Goal: Task Accomplishment & Management: Manage account settings

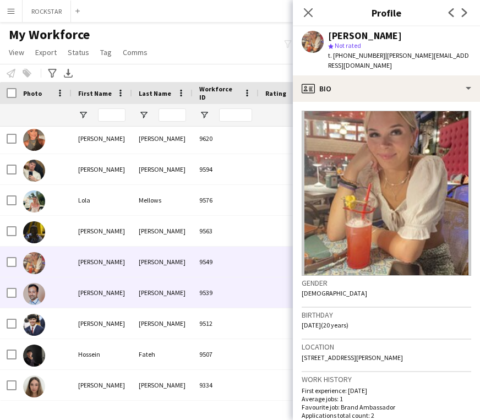
scroll to position [448, 0]
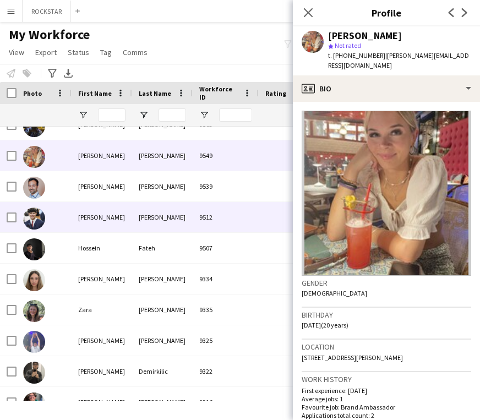
click at [122, 224] on div "Louis" at bounding box center [102, 217] width 61 height 30
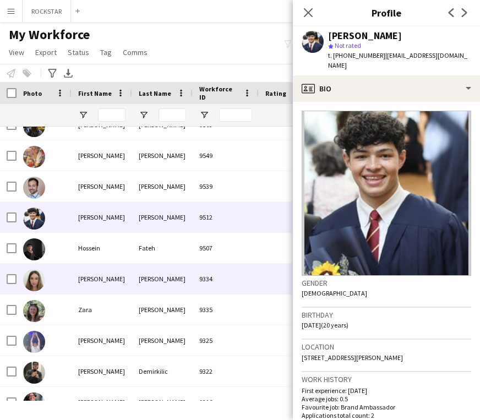
click at [91, 276] on div "Emily" at bounding box center [102, 278] width 61 height 30
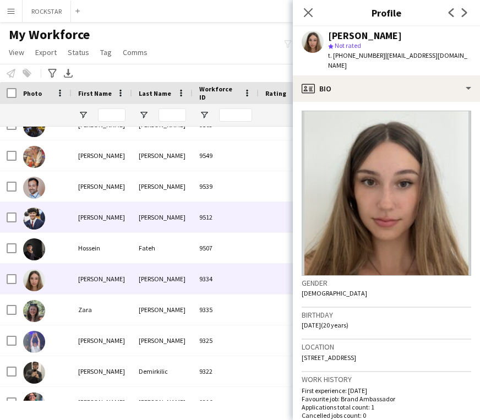
click at [124, 215] on div "Louis" at bounding box center [102, 217] width 61 height 30
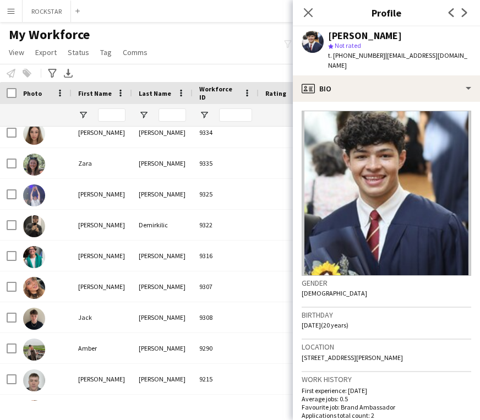
scroll to position [599, 0]
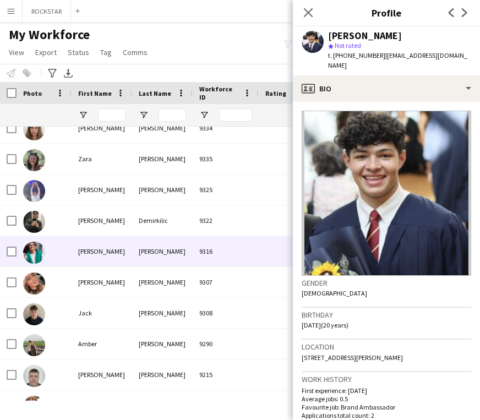
click at [104, 241] on div "Alfred" at bounding box center [102, 251] width 61 height 30
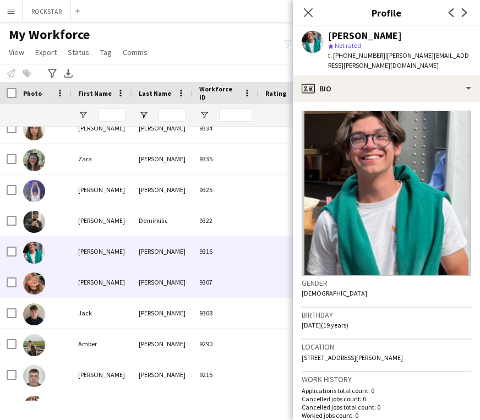
click at [169, 275] on div "Lemin" at bounding box center [162, 282] width 61 height 30
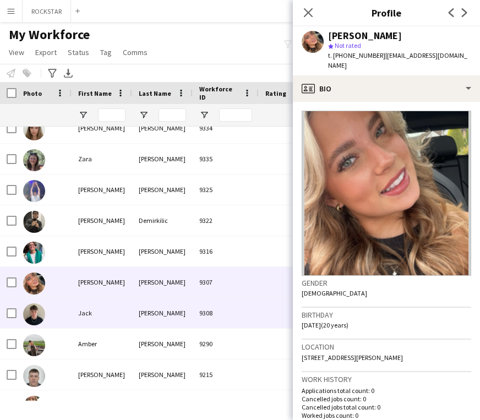
click at [169, 317] on div "Walsh" at bounding box center [162, 313] width 61 height 30
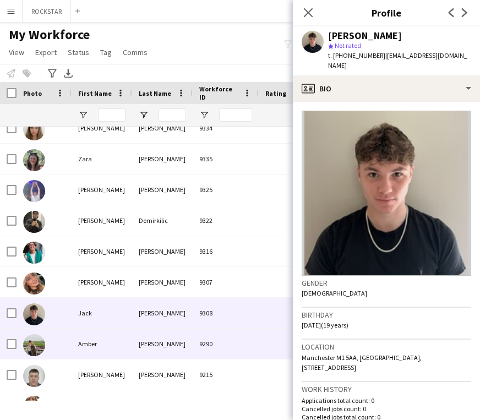
click at [164, 353] on div "Pullen" at bounding box center [162, 343] width 61 height 30
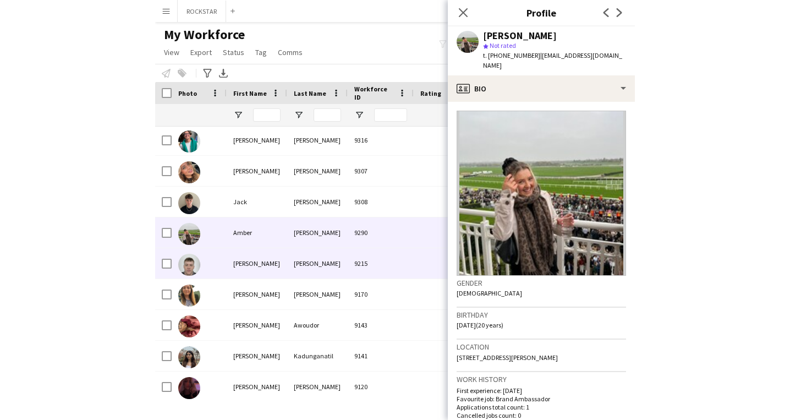
scroll to position [711, 0]
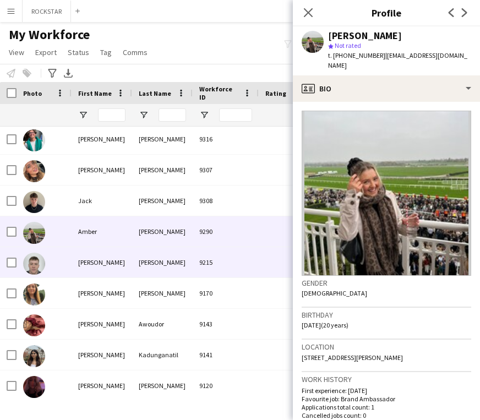
click at [96, 263] on div "Daniel" at bounding box center [102, 262] width 61 height 30
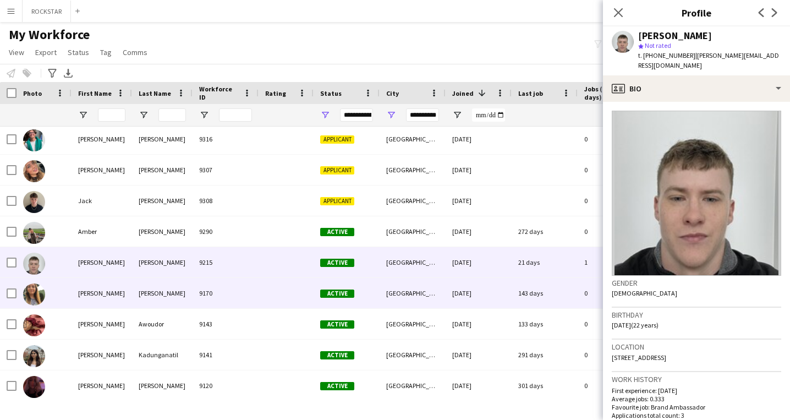
click at [152, 291] on div "Peterson" at bounding box center [162, 293] width 61 height 30
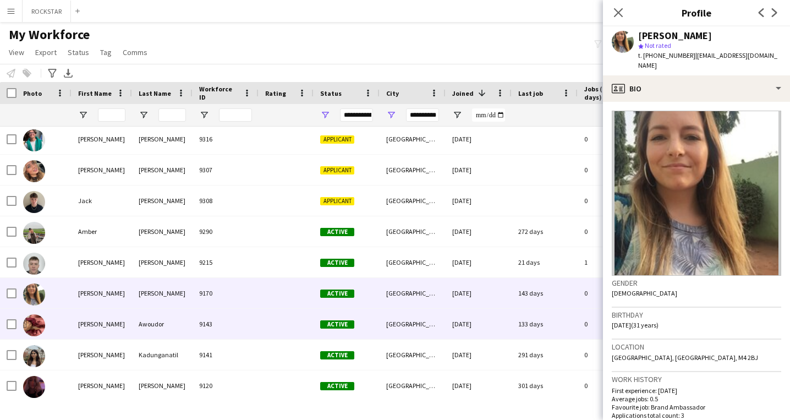
click at [140, 323] on div "Awoudor" at bounding box center [162, 324] width 61 height 30
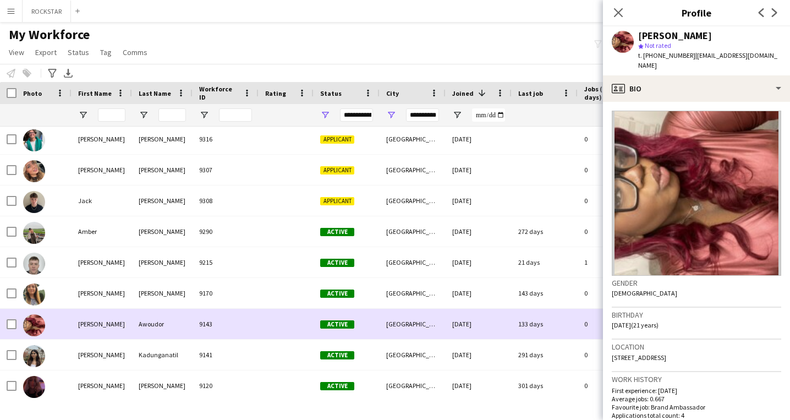
click at [122, 361] on div "Nikitha" at bounding box center [102, 354] width 61 height 30
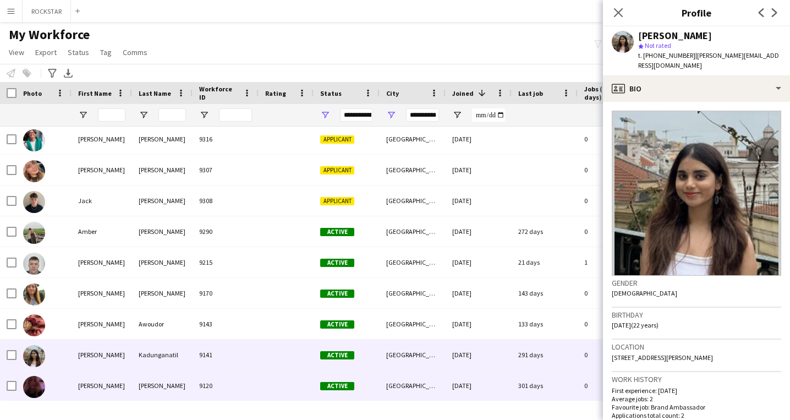
click at [133, 398] on div "bowen" at bounding box center [162, 385] width 61 height 30
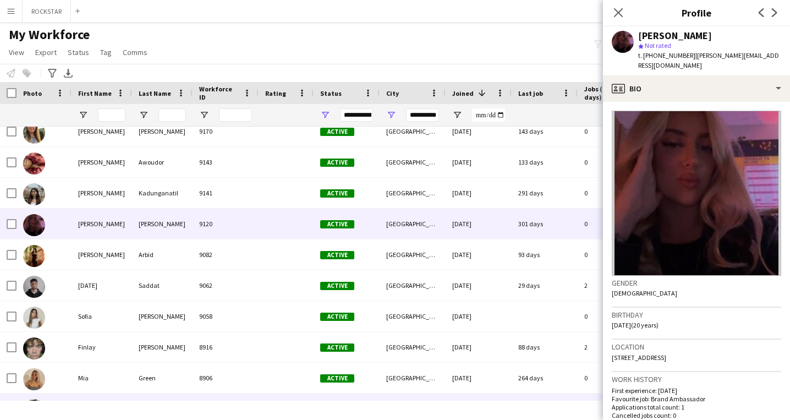
scroll to position [872, 0]
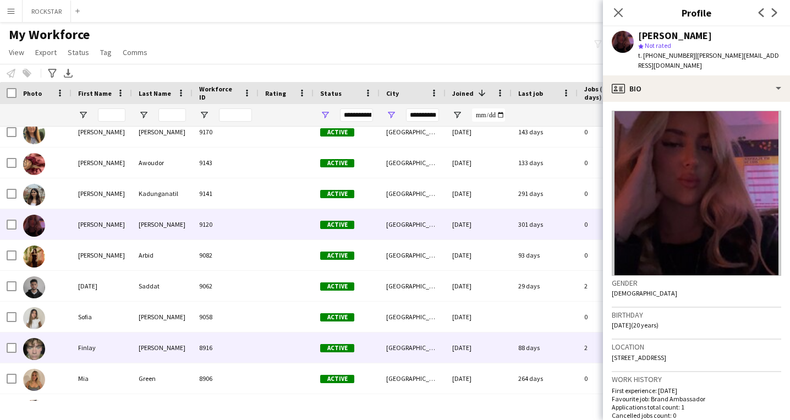
click at [72, 358] on div "Finlay" at bounding box center [102, 347] width 61 height 30
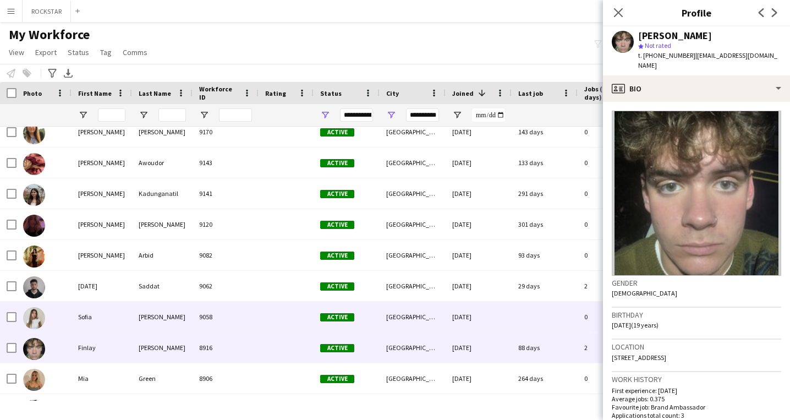
click at [90, 320] on div "Sofia" at bounding box center [102, 316] width 61 height 30
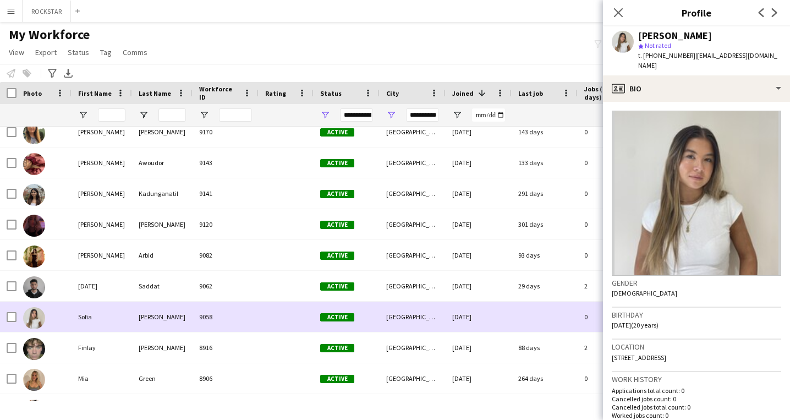
click at [90, 321] on div "Sofia" at bounding box center [102, 316] width 61 height 30
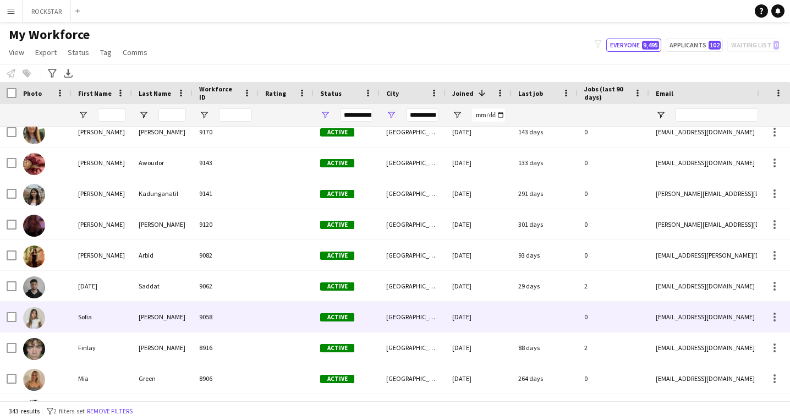
click at [96, 318] on div "Sofia" at bounding box center [102, 316] width 61 height 30
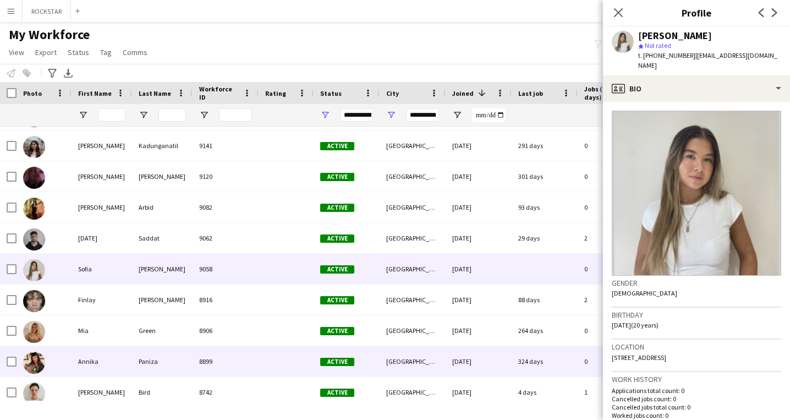
scroll to position [922, 0]
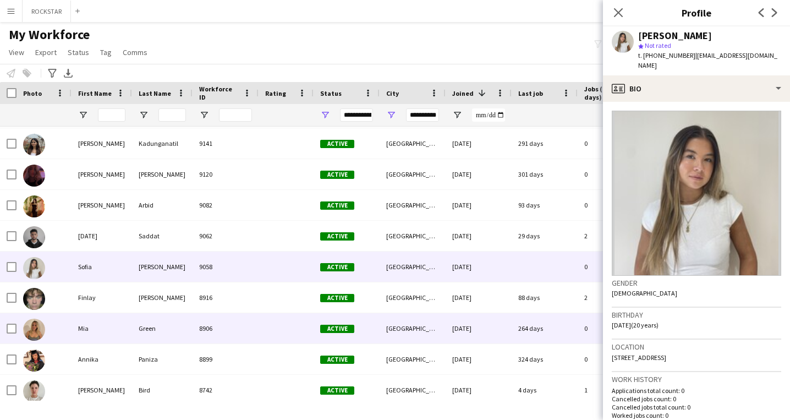
click at [158, 335] on div "Green" at bounding box center [162, 328] width 61 height 30
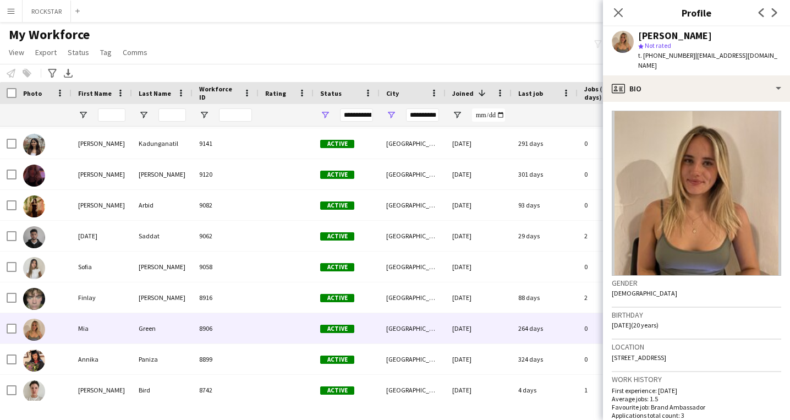
click at [427, 352] on div "Manchester" at bounding box center [413, 359] width 66 height 30
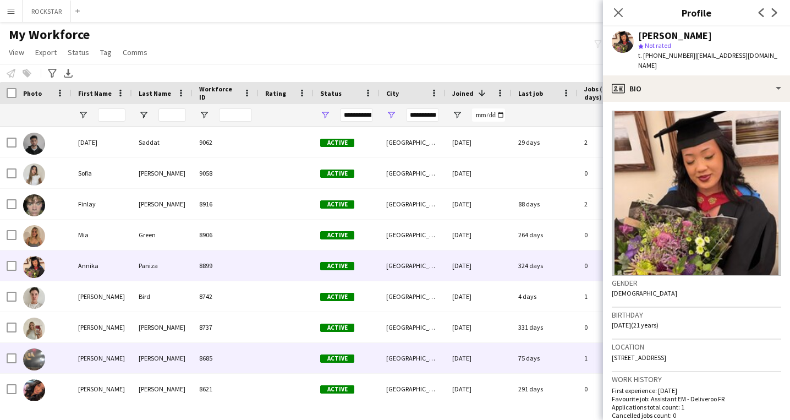
scroll to position [1018, 0]
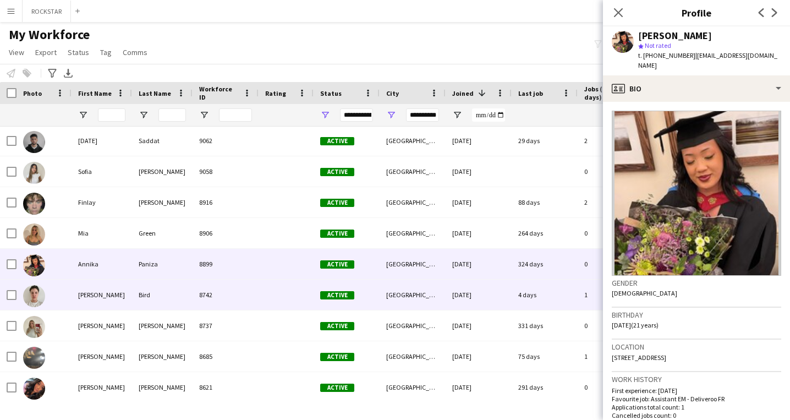
click at [304, 290] on div at bounding box center [286, 294] width 55 height 30
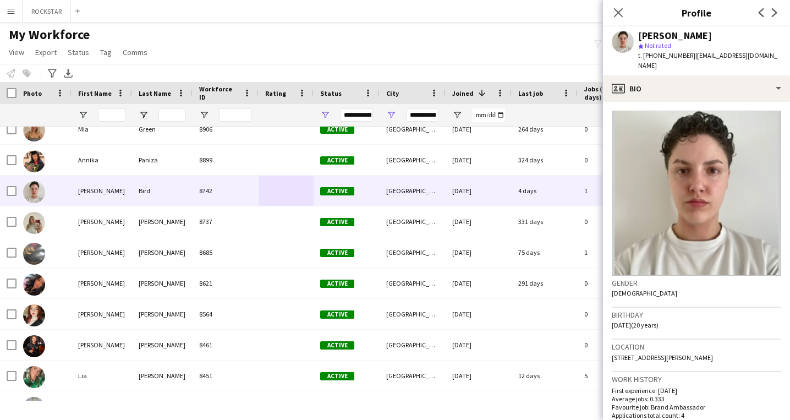
scroll to position [1134, 0]
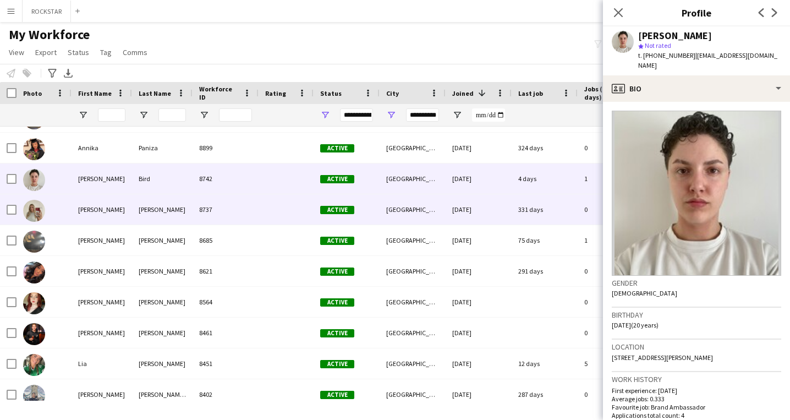
click at [428, 205] on div "Manchester" at bounding box center [413, 209] width 66 height 30
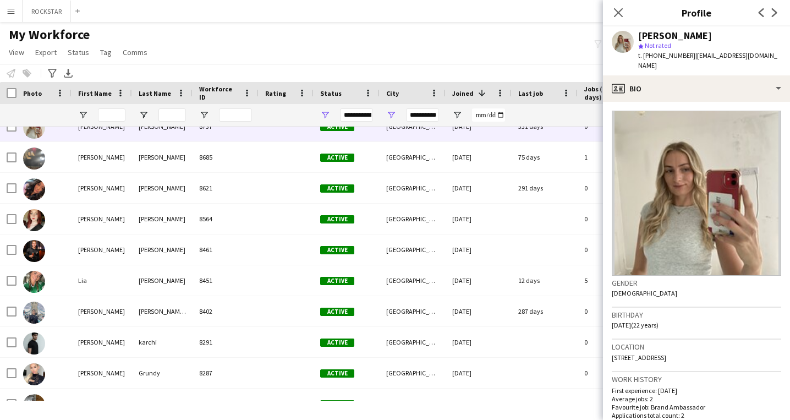
scroll to position [1204, 0]
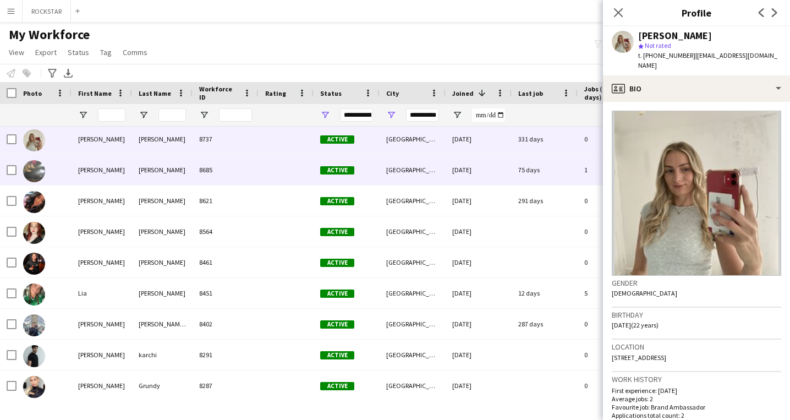
click at [410, 178] on div "Manchester" at bounding box center [413, 170] width 66 height 30
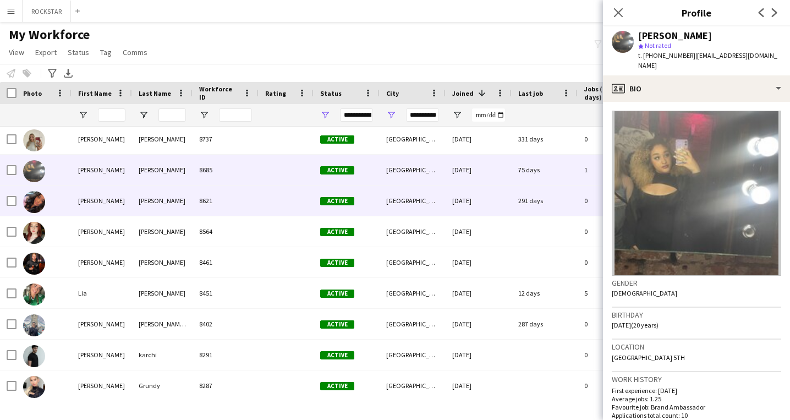
click at [410, 193] on div "Manchester" at bounding box center [413, 200] width 66 height 30
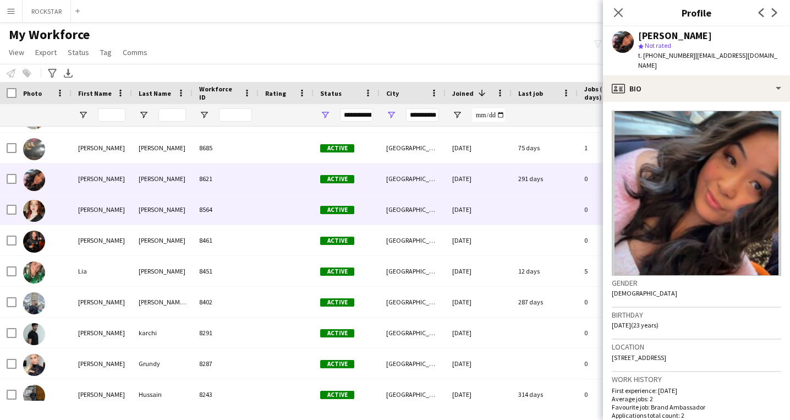
scroll to position [1228, 0]
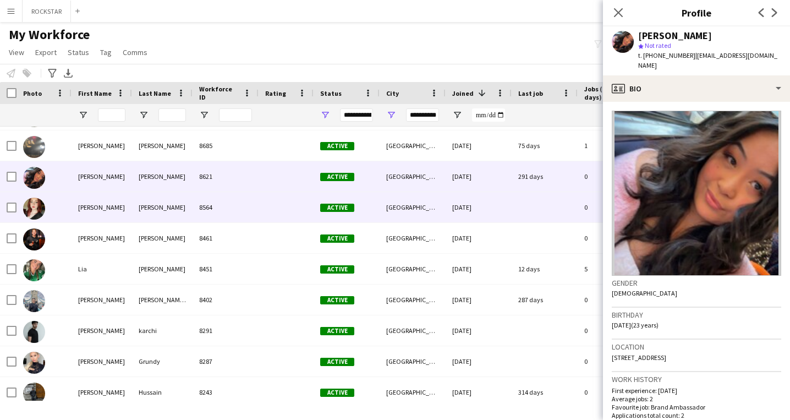
click at [410, 193] on div "Manchester" at bounding box center [413, 207] width 66 height 30
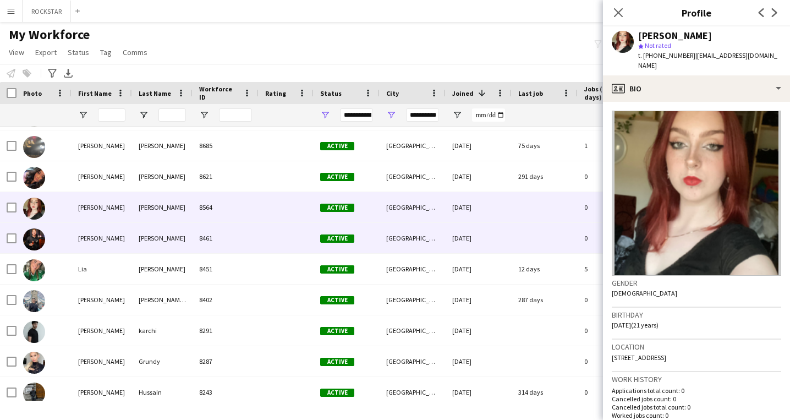
click at [273, 237] on div at bounding box center [286, 238] width 55 height 30
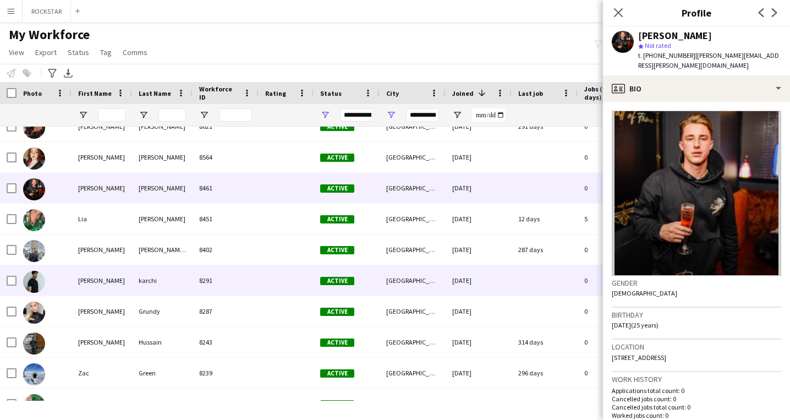
scroll to position [1284, 0]
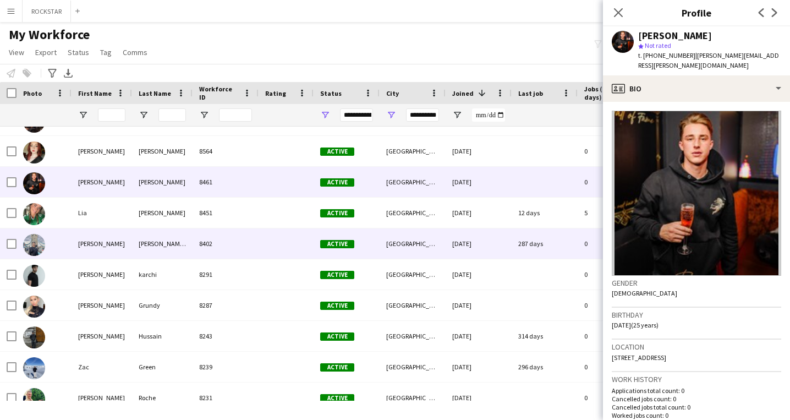
click at [234, 245] on div "8402" at bounding box center [226, 243] width 66 height 30
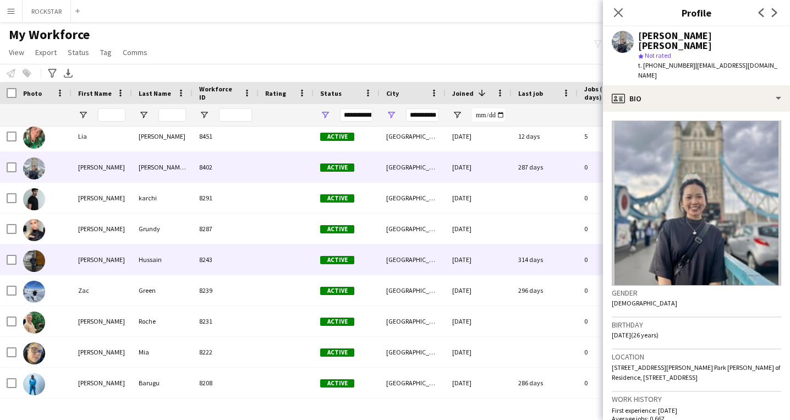
scroll to position [1362, 0]
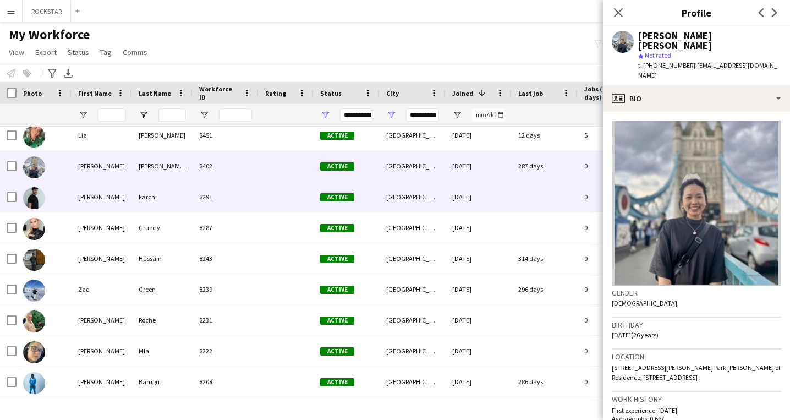
click at [234, 207] on div "8291" at bounding box center [226, 197] width 66 height 30
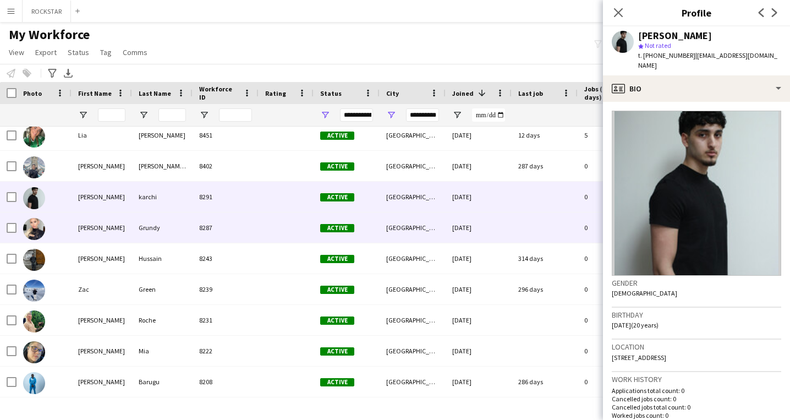
click at [115, 235] on div "Isabelle" at bounding box center [102, 227] width 61 height 30
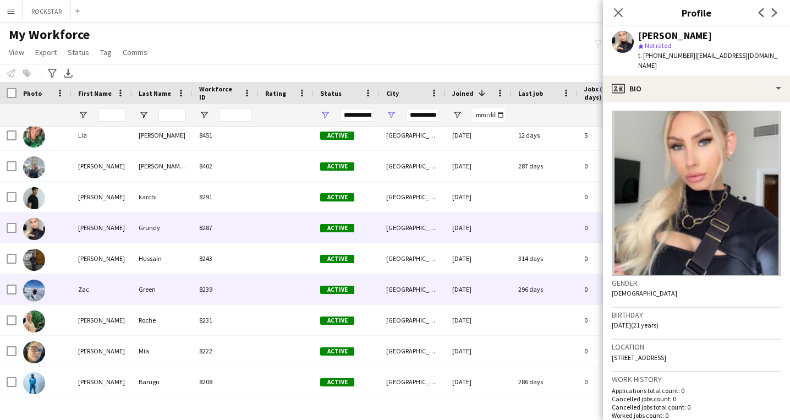
click at [114, 285] on div "Zac" at bounding box center [102, 289] width 61 height 30
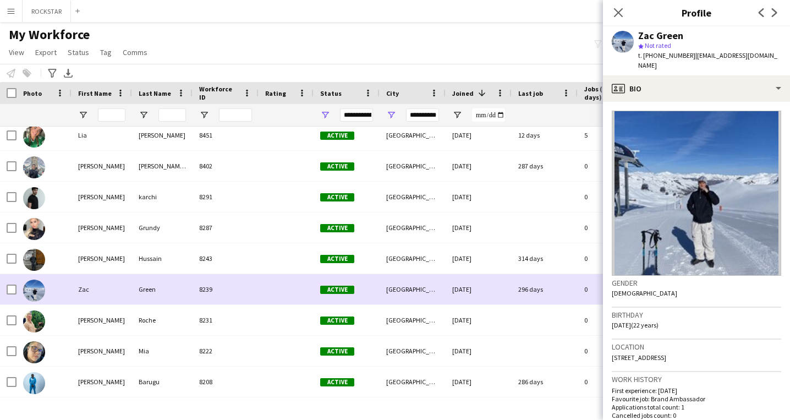
click at [116, 305] on div "Thomas" at bounding box center [102, 320] width 61 height 30
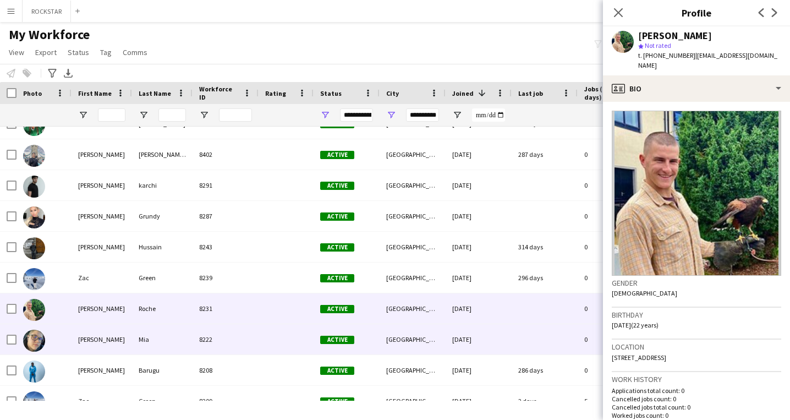
scroll to position [1408, 0]
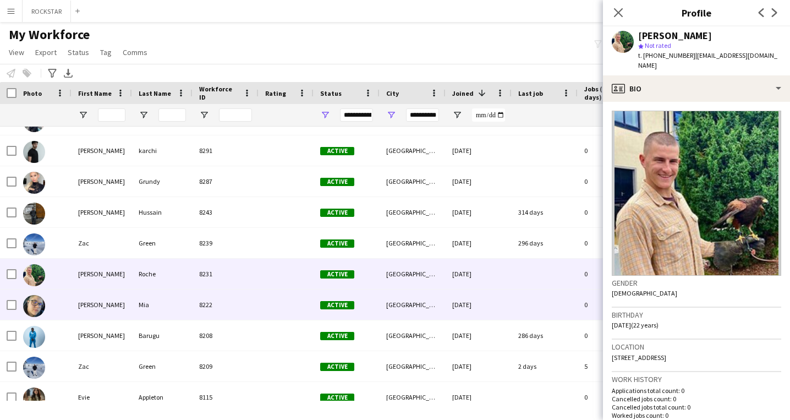
click at [117, 303] on div "Morgan" at bounding box center [102, 304] width 61 height 30
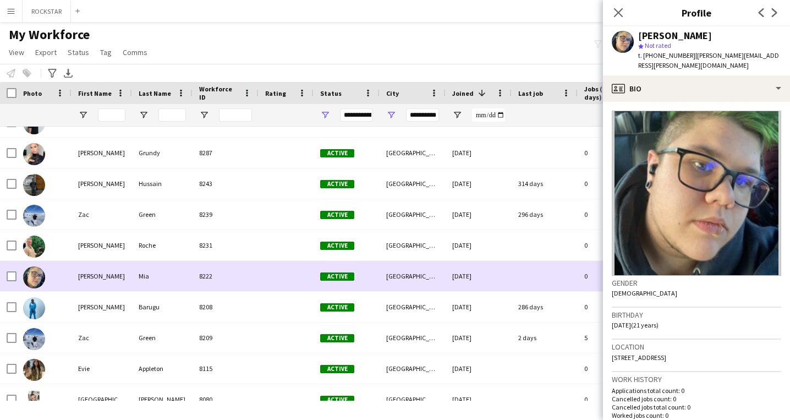
scroll to position [1437, 0]
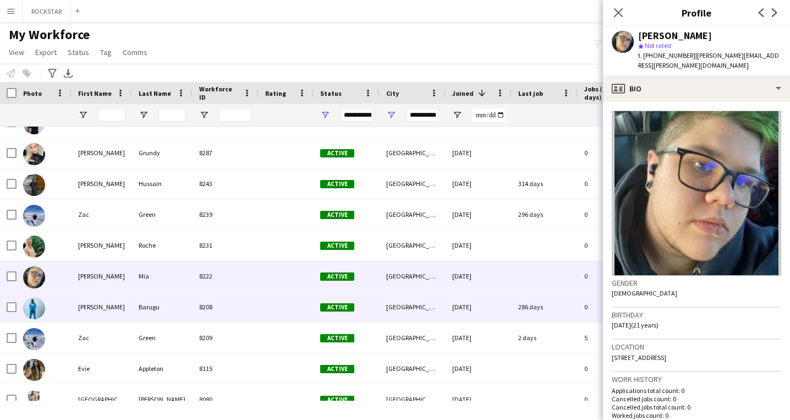
click at [119, 300] on div "[PERSON_NAME]" at bounding box center [102, 307] width 61 height 30
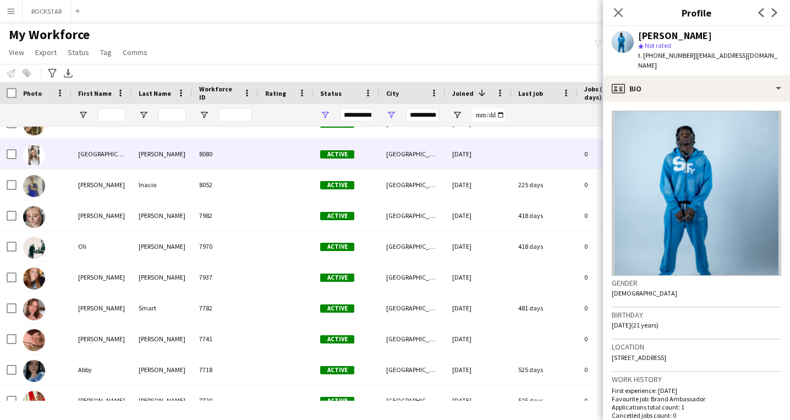
scroll to position [1682, 0]
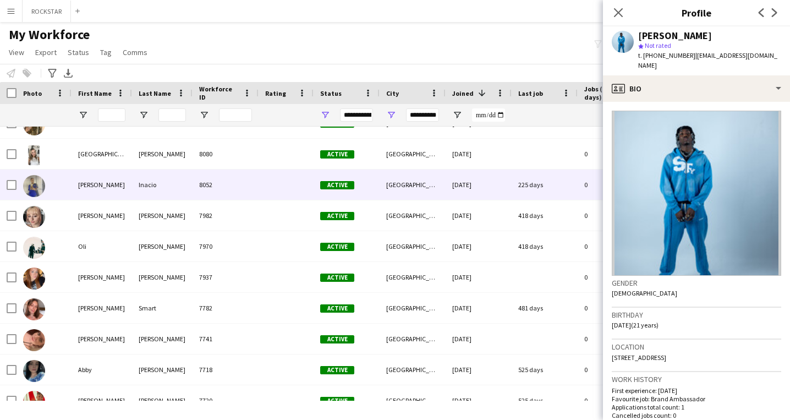
click at [135, 163] on div "Hopkins" at bounding box center [162, 154] width 61 height 30
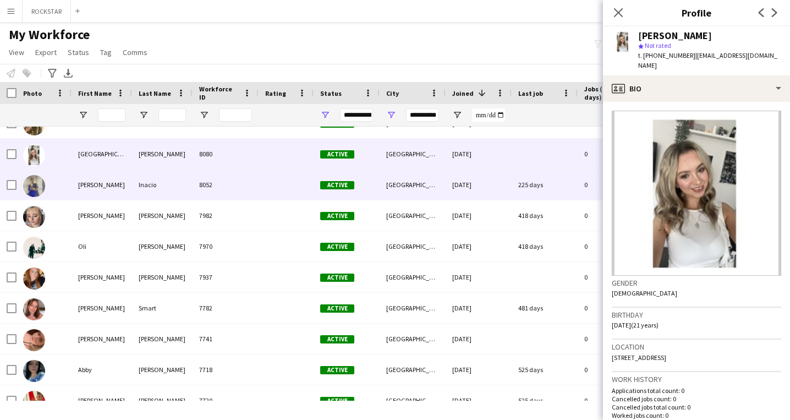
click at [134, 189] on div "Inacio" at bounding box center [162, 184] width 61 height 30
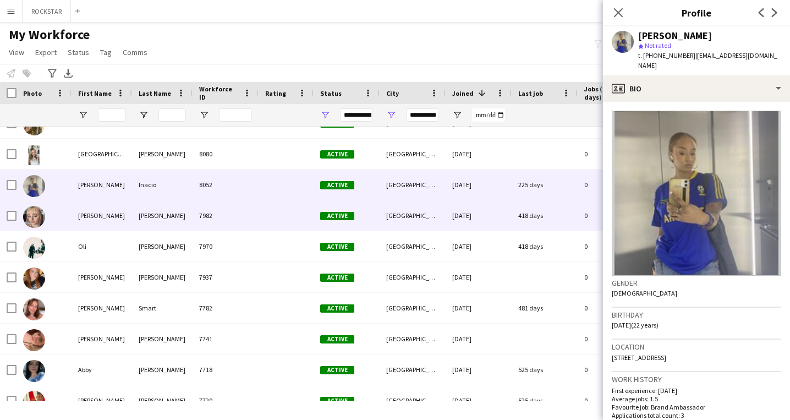
click at [204, 224] on div "7982" at bounding box center [226, 215] width 66 height 30
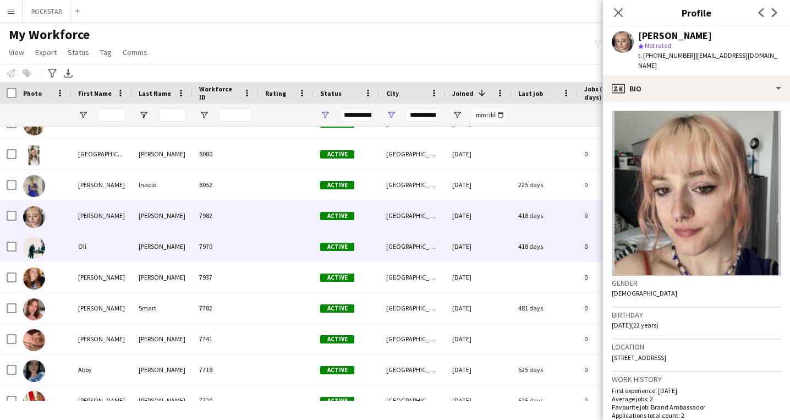
click at [125, 259] on div "Oli" at bounding box center [102, 246] width 61 height 30
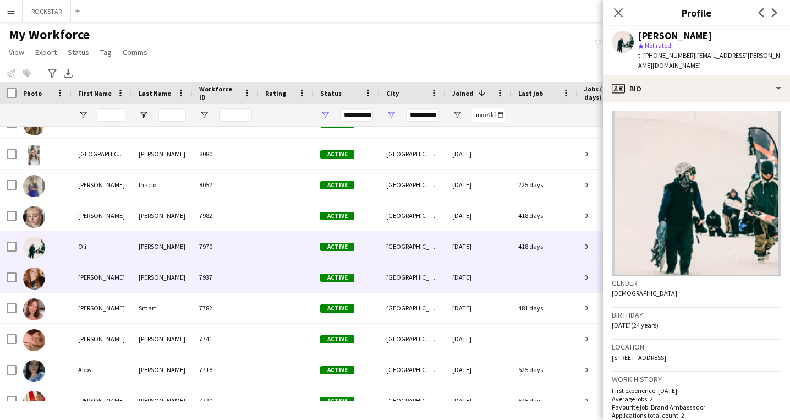
click at [122, 274] on div "amelia" at bounding box center [102, 277] width 61 height 30
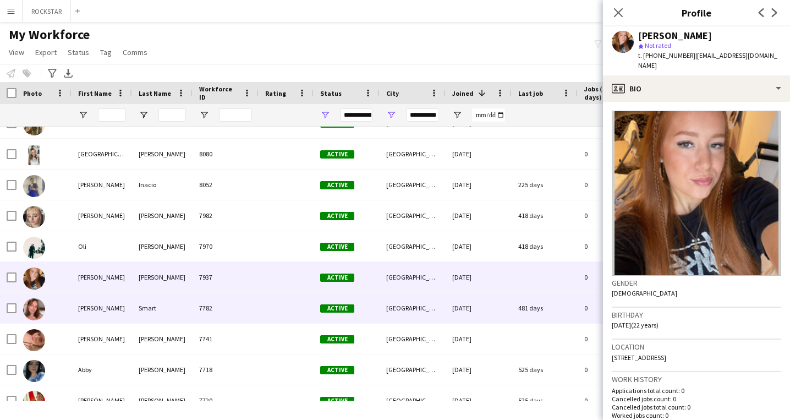
click at [186, 306] on div "Smart" at bounding box center [162, 308] width 61 height 30
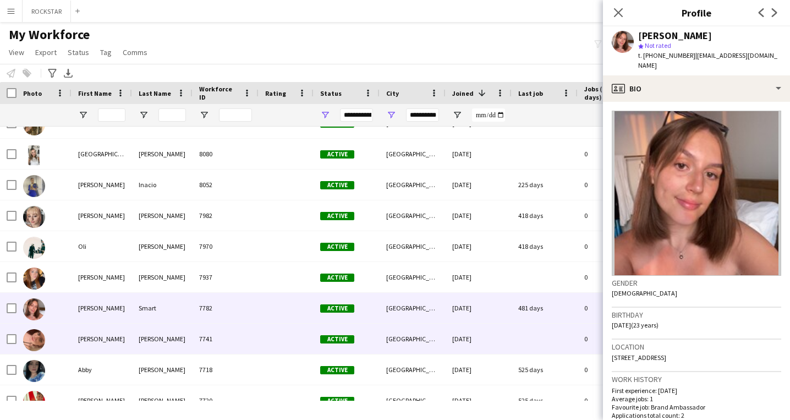
click at [68, 347] on div at bounding box center [44, 338] width 55 height 30
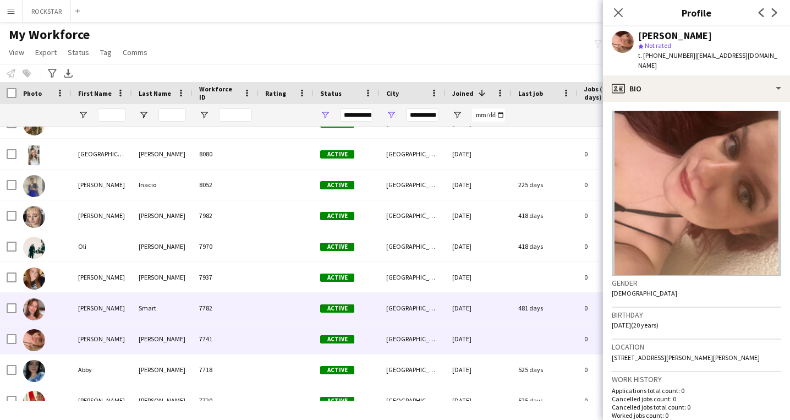
click at [76, 309] on div "[PERSON_NAME]" at bounding box center [102, 308] width 61 height 30
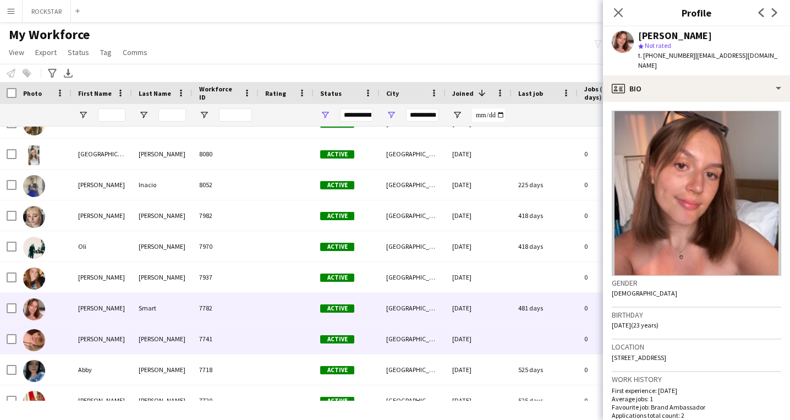
click at [67, 339] on div at bounding box center [44, 338] width 55 height 30
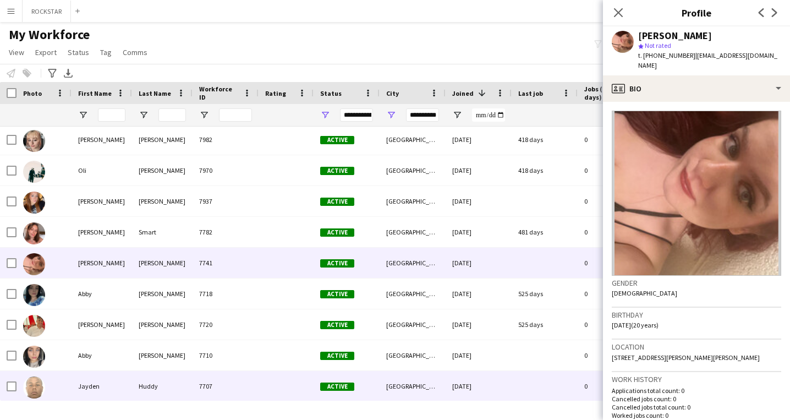
scroll to position [1770, 0]
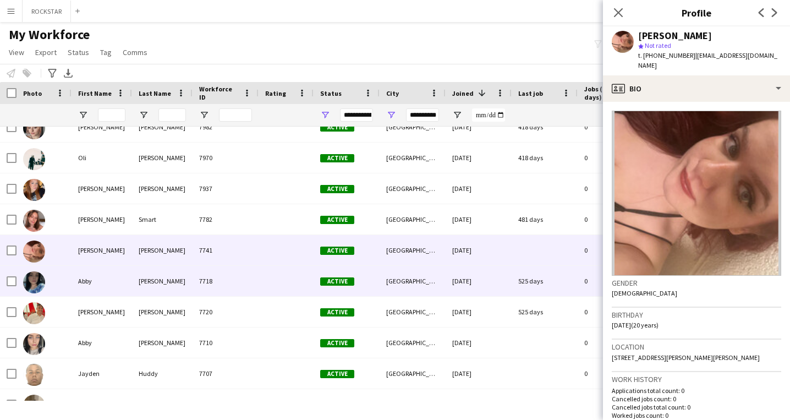
click at [174, 277] on div "Smith" at bounding box center [162, 281] width 61 height 30
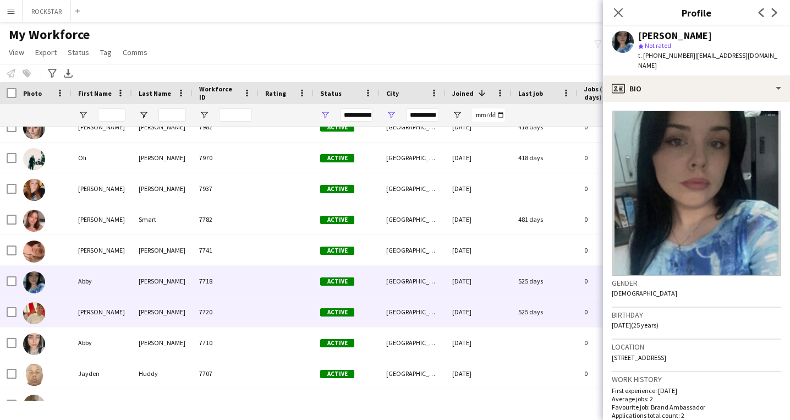
click at [136, 304] on div "Rossi" at bounding box center [162, 311] width 61 height 30
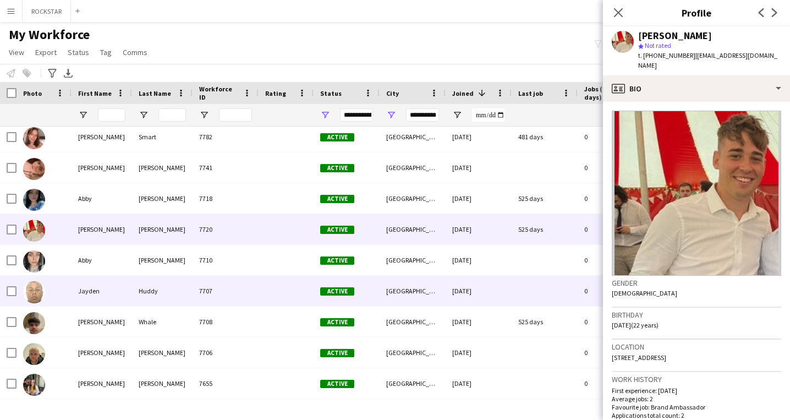
scroll to position [1854, 0]
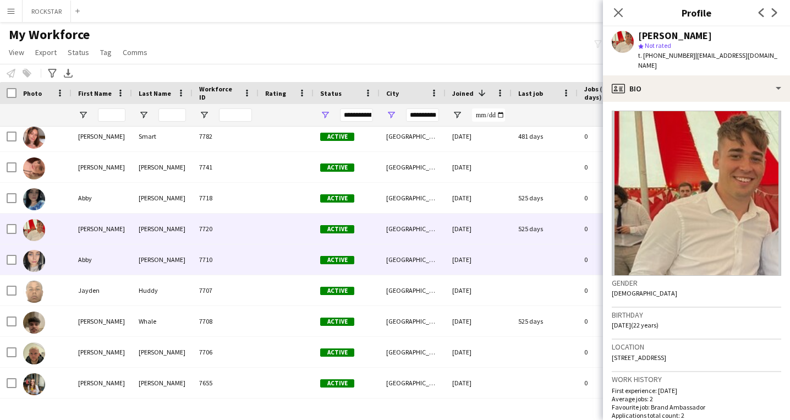
click at [134, 261] on div "Smith" at bounding box center [162, 259] width 61 height 30
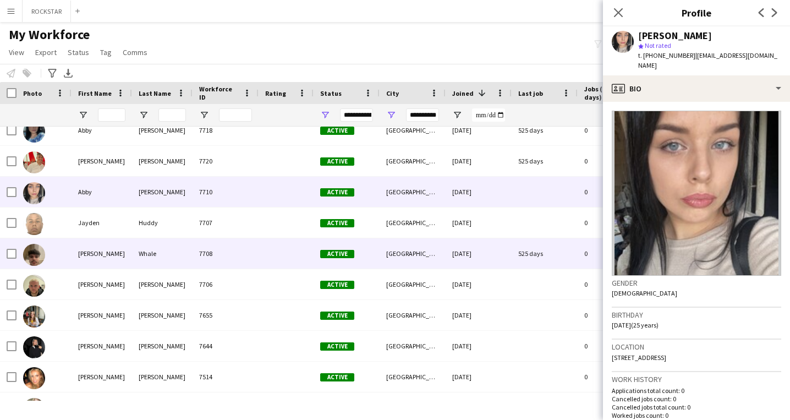
scroll to position [1929, 0]
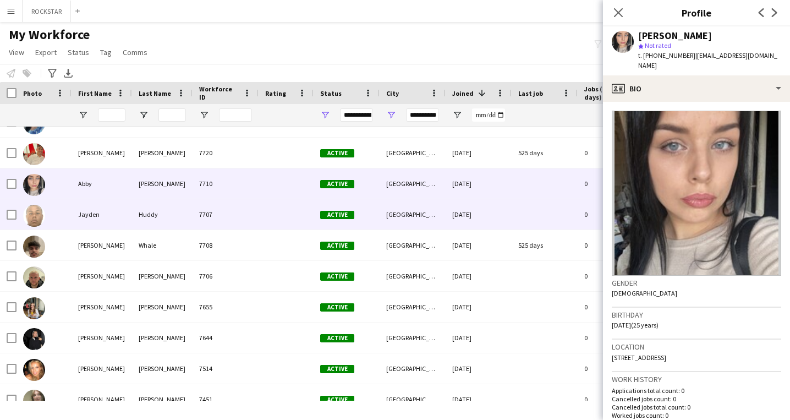
click at [124, 226] on div "Jayden" at bounding box center [102, 214] width 61 height 30
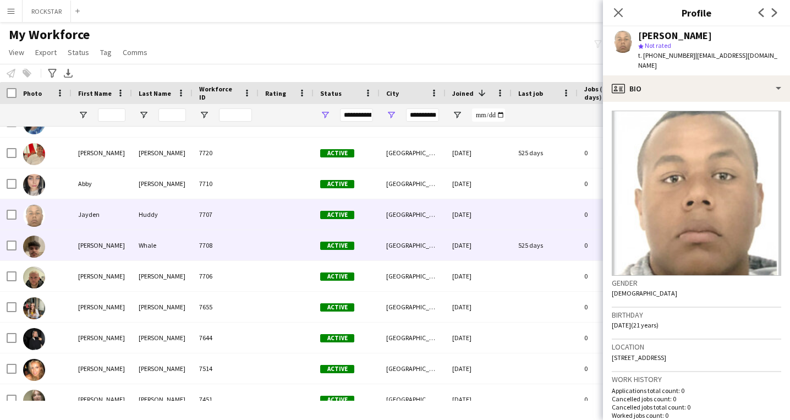
click at [120, 241] on div "Joel" at bounding box center [102, 245] width 61 height 30
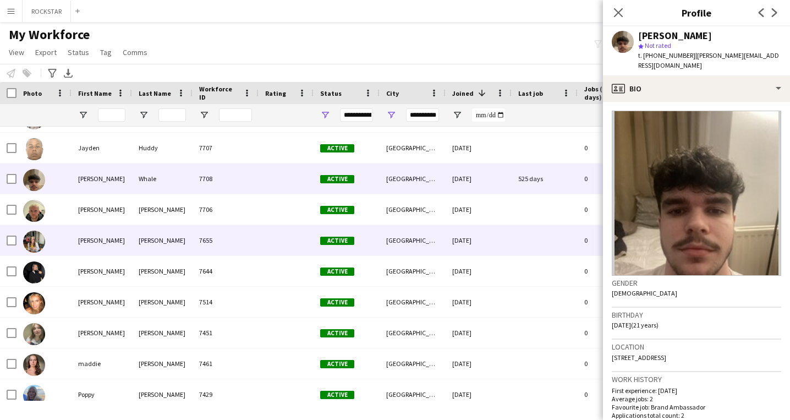
scroll to position [1997, 0]
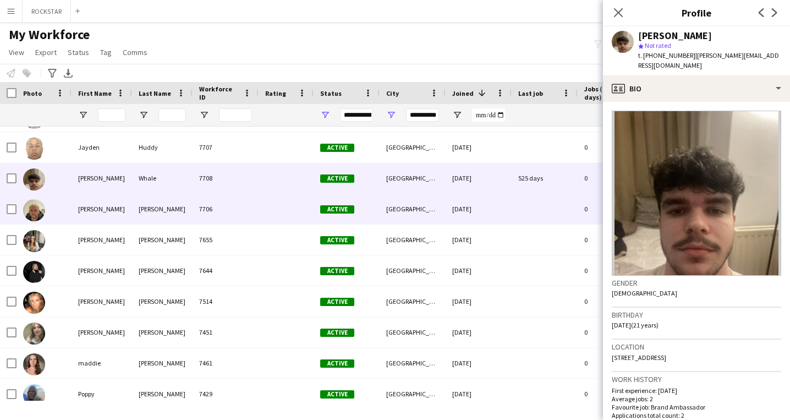
click at [118, 210] on div "Tom" at bounding box center [102, 209] width 61 height 30
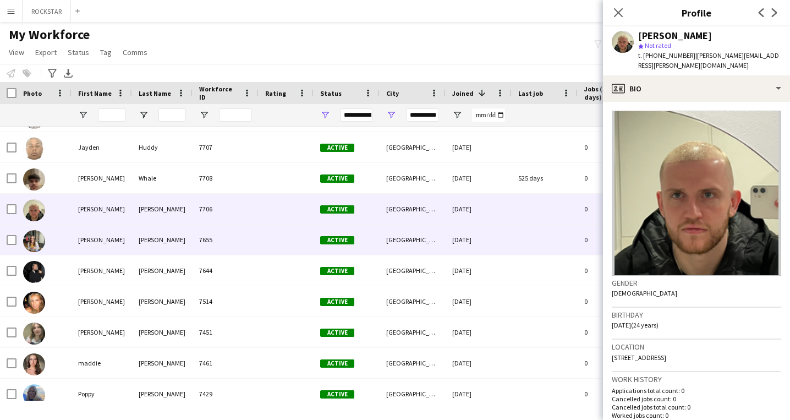
click at [112, 230] on div "Holly" at bounding box center [102, 239] width 61 height 30
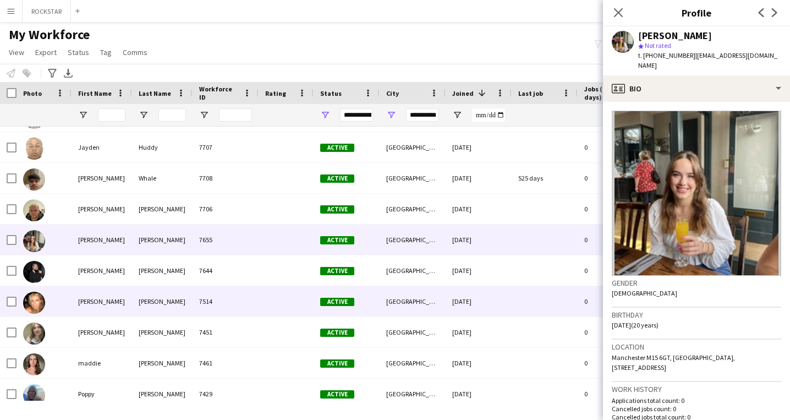
click at [164, 299] on div "Rodriguez" at bounding box center [162, 301] width 61 height 30
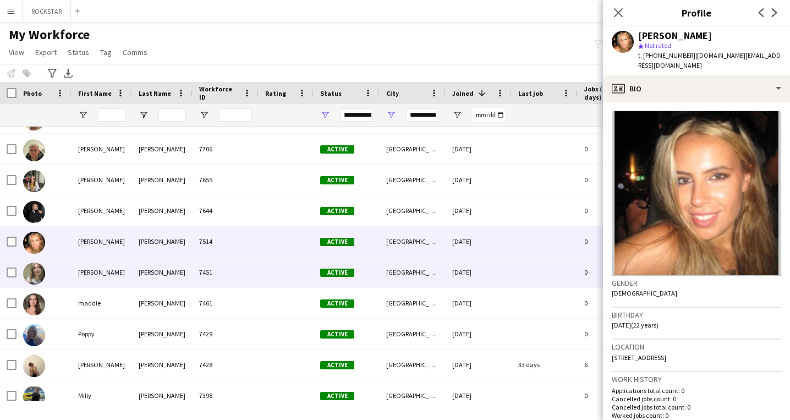
scroll to position [2057, 0]
click at [244, 268] on div "7451" at bounding box center [226, 271] width 66 height 30
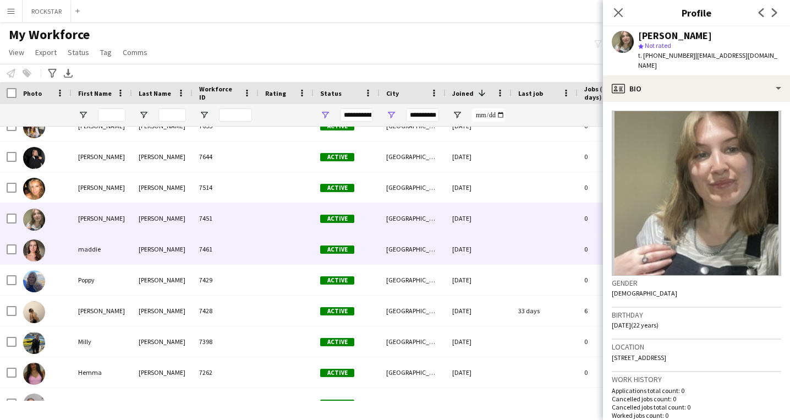
scroll to position [2110, 0]
click at [226, 254] on div "7461" at bounding box center [226, 249] width 66 height 30
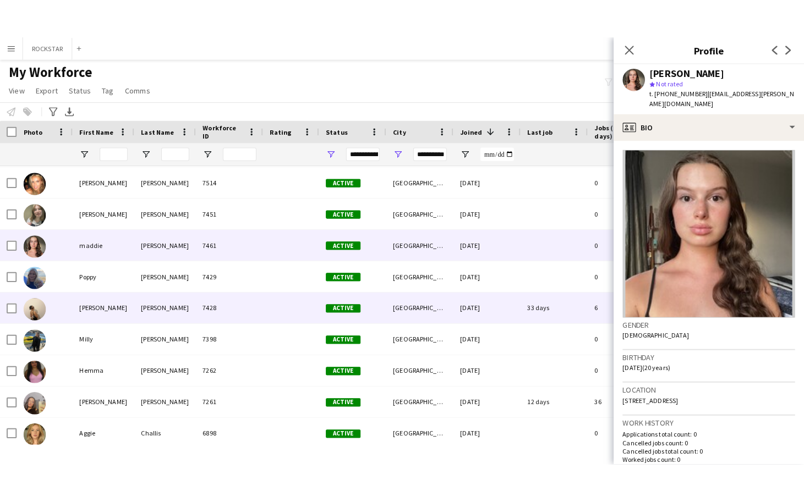
scroll to position [2167, 0]
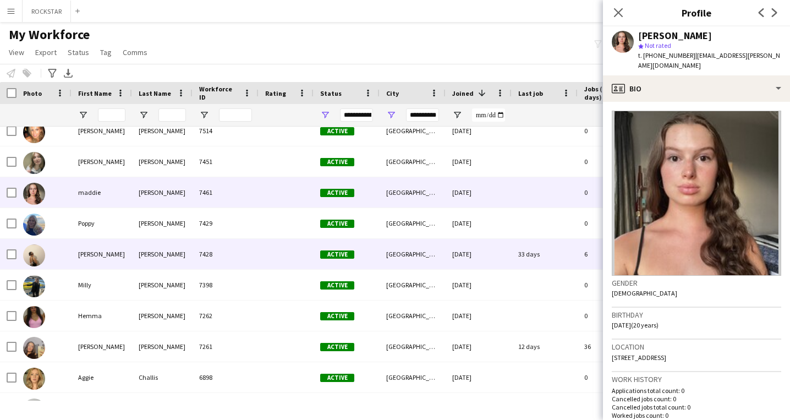
click at [171, 265] on div "Robinson" at bounding box center [162, 254] width 61 height 30
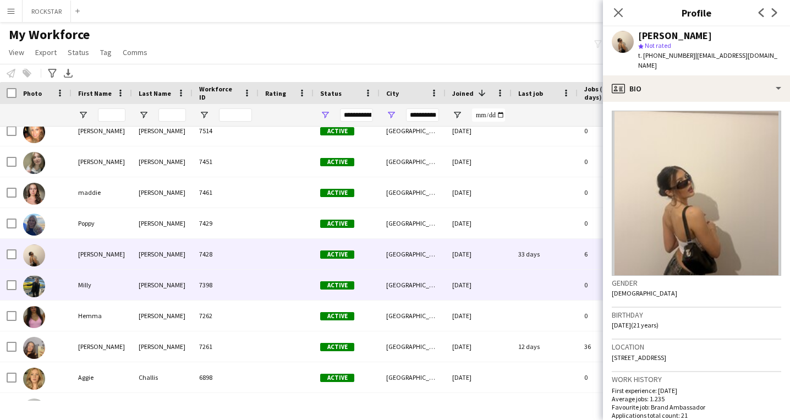
click at [162, 291] on div "Newland" at bounding box center [162, 285] width 61 height 30
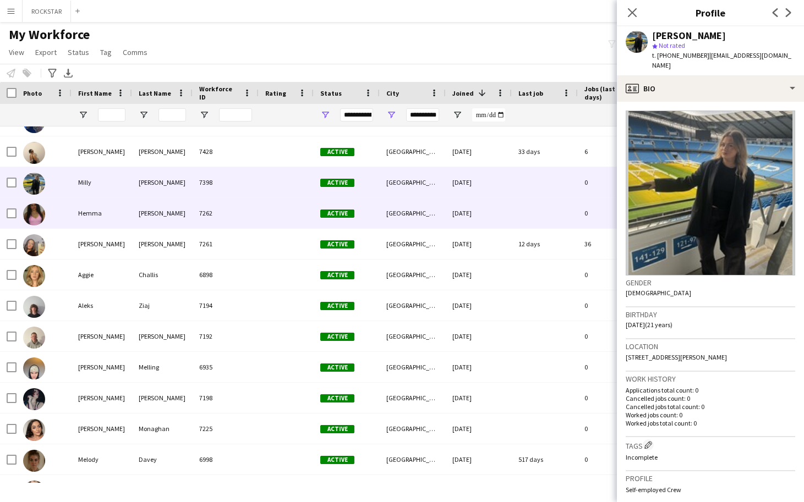
scroll to position [2283, 0]
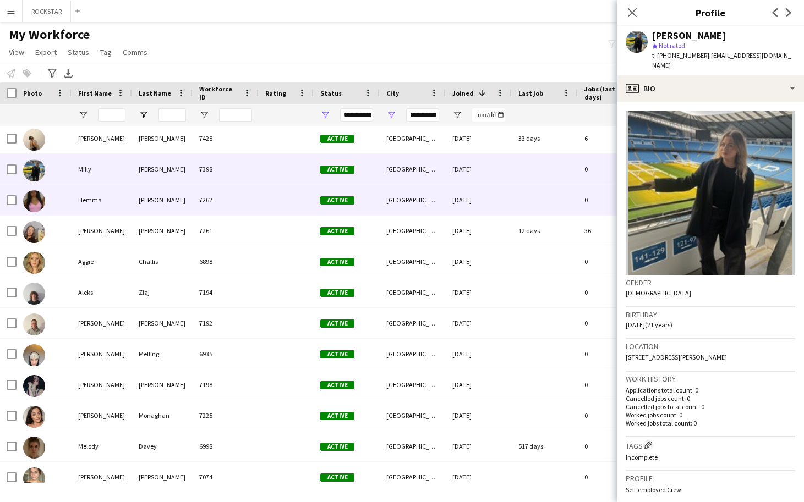
click at [265, 210] on div at bounding box center [286, 200] width 55 height 30
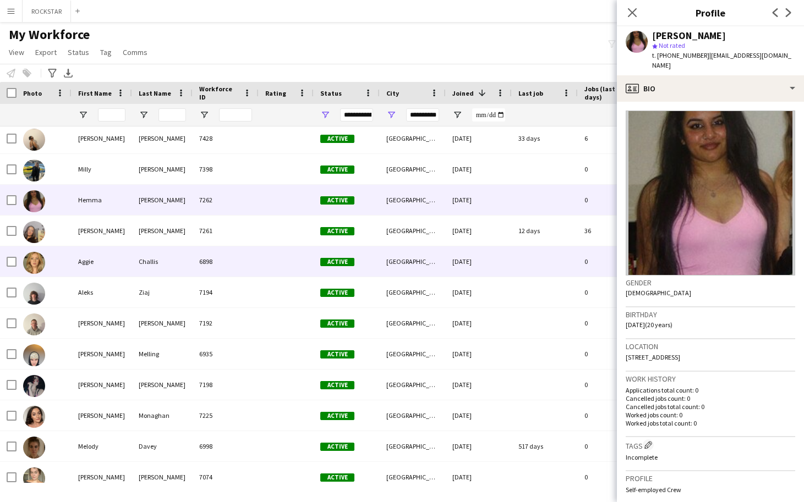
click at [245, 251] on div "6898" at bounding box center [226, 261] width 66 height 30
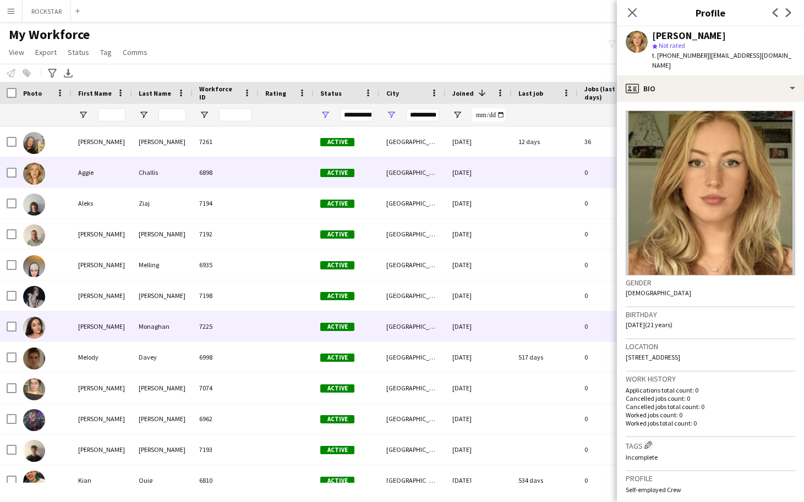
scroll to position [2390, 0]
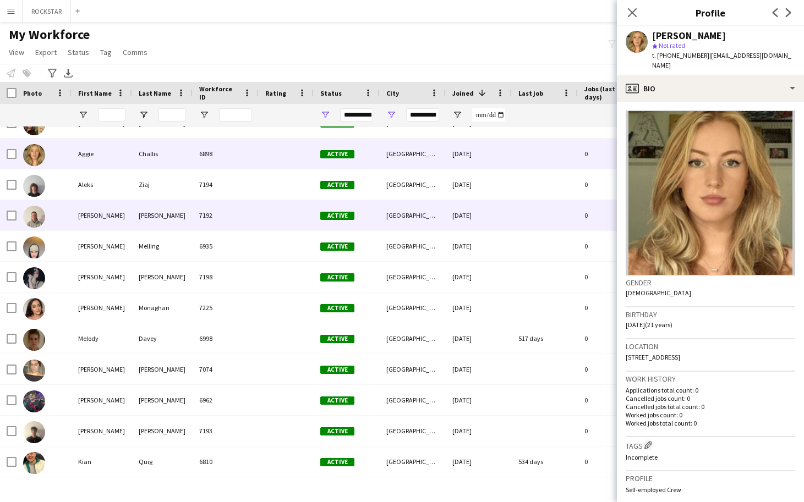
click at [109, 207] on div "[PERSON_NAME]" at bounding box center [102, 215] width 61 height 30
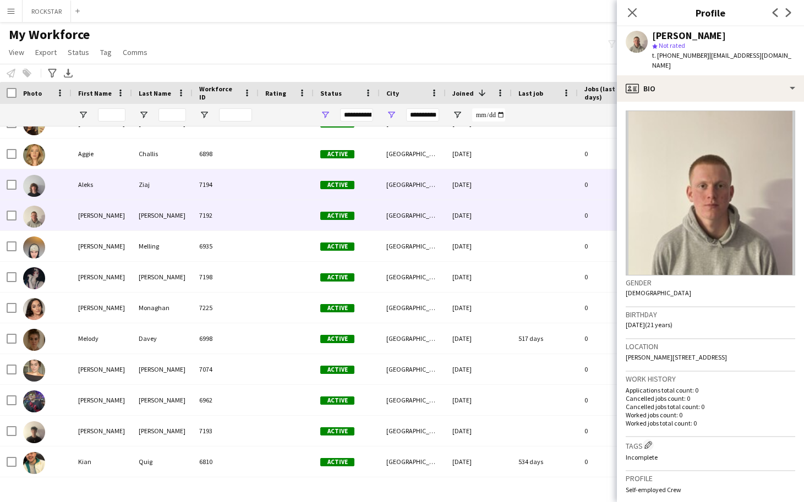
click at [112, 183] on div "Aleks" at bounding box center [102, 184] width 61 height 30
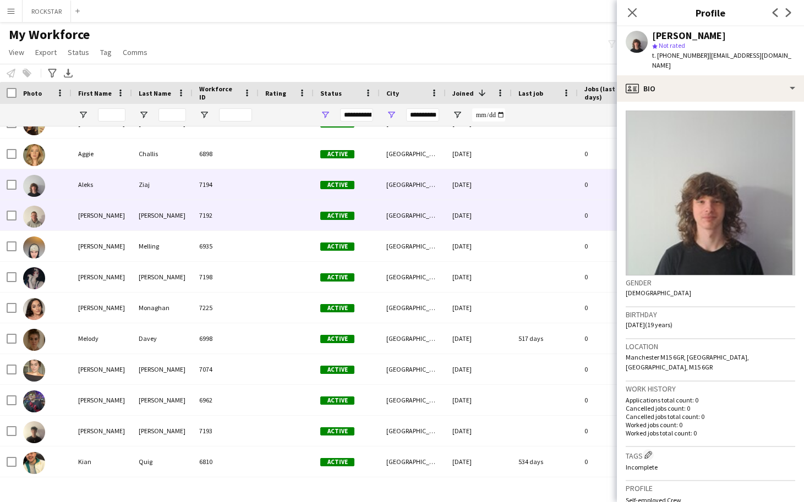
click at [278, 219] on div at bounding box center [286, 215] width 55 height 30
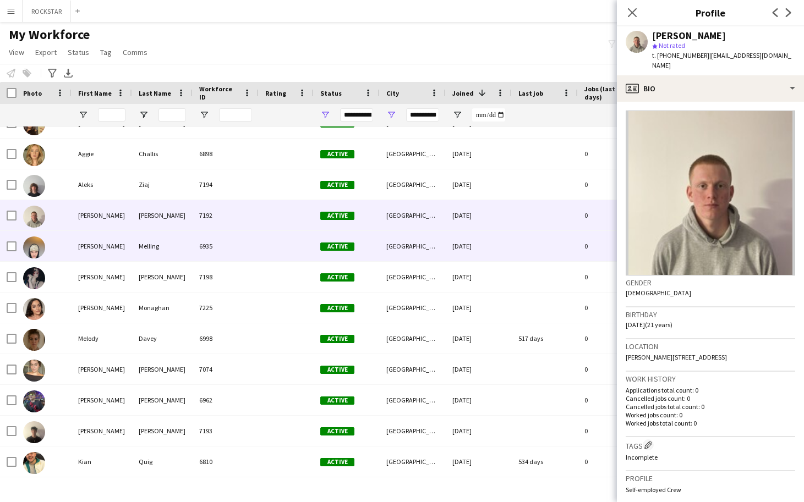
click at [102, 250] on div "[PERSON_NAME]" at bounding box center [102, 246] width 61 height 30
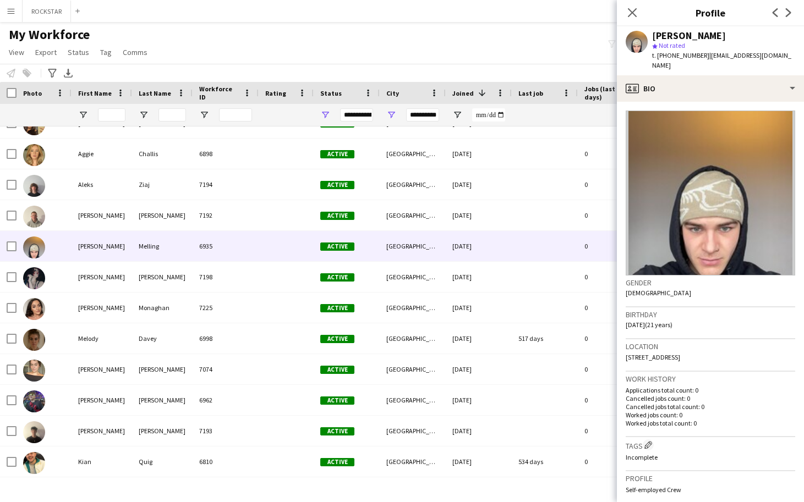
click at [130, 285] on div "Jessica" at bounding box center [102, 277] width 61 height 30
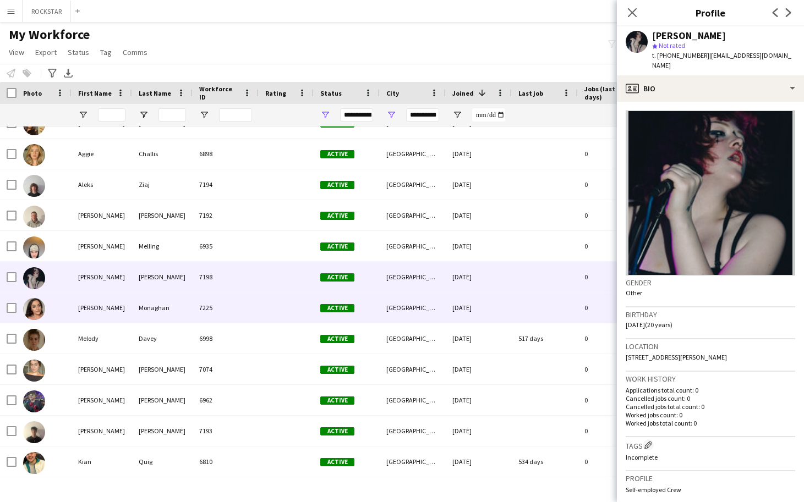
click at [128, 314] on div "Jessica" at bounding box center [102, 308] width 61 height 30
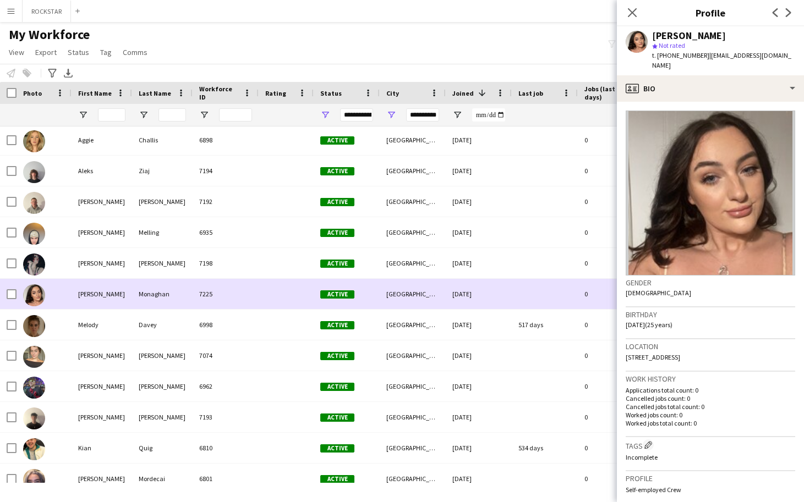
scroll to position [2406, 0]
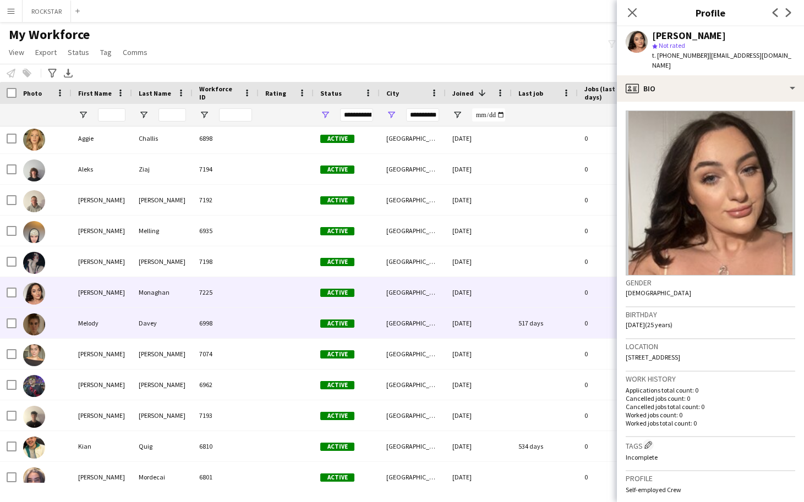
click at [123, 329] on div "Melody" at bounding box center [102, 323] width 61 height 30
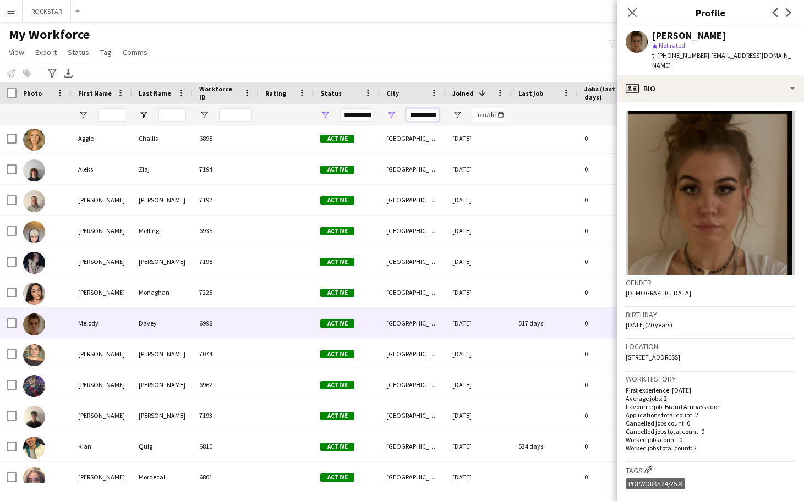
click at [432, 113] on input "**********" at bounding box center [422, 114] width 33 height 13
click at [32, 8] on button "ROCKSTAR Close" at bounding box center [47, 11] width 48 height 21
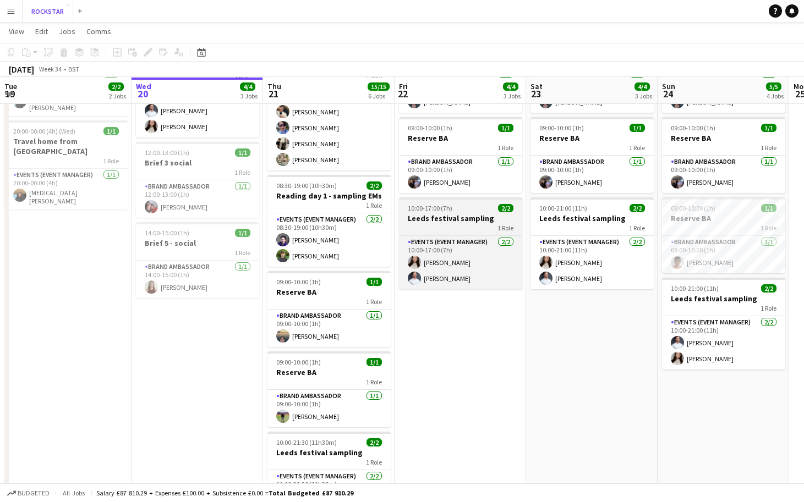
scroll to position [93, 0]
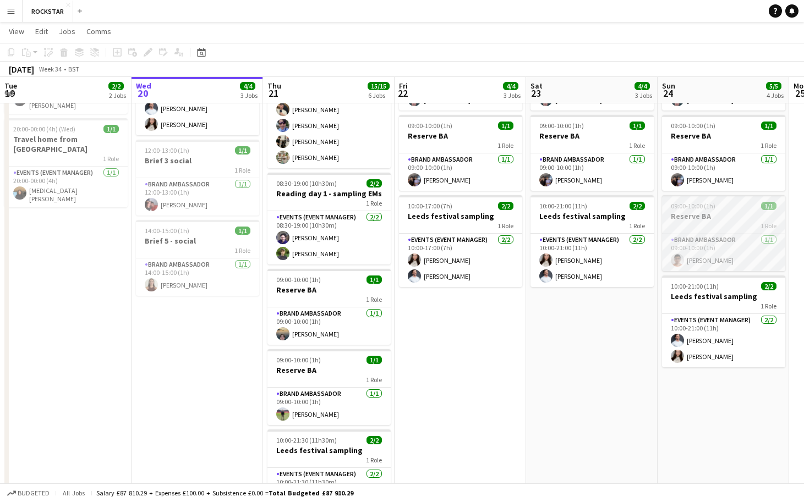
click at [479, 223] on div "1 Role" at bounding box center [723, 225] width 123 height 9
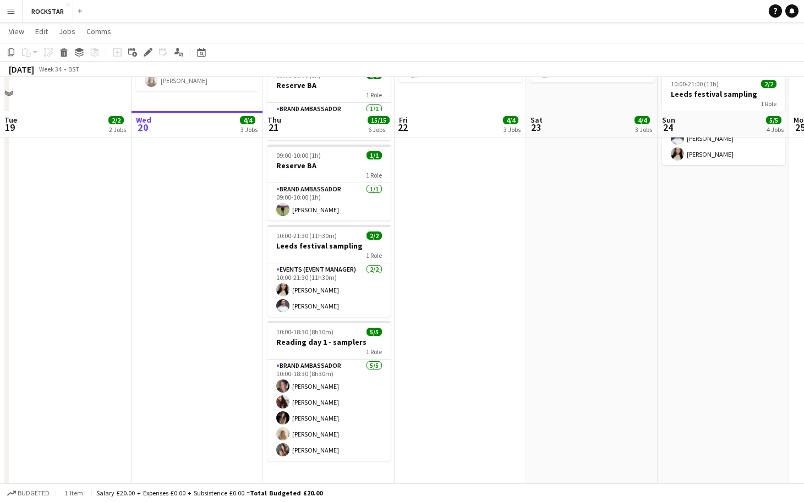
scroll to position [332, 0]
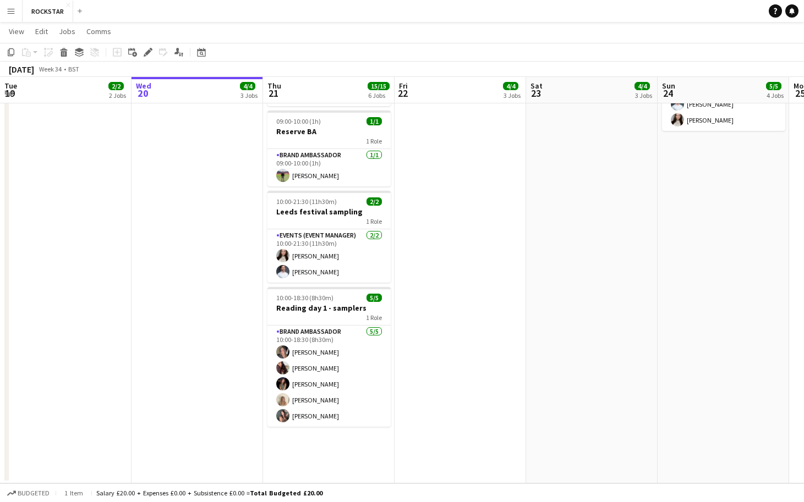
click at [354, 419] on app-date-cell "08:30-17:00 (8h30m) 4/4 Reading day 1 - samplers/runners 1 Role Brand Ambassado…" at bounding box center [328, 138] width 131 height 692
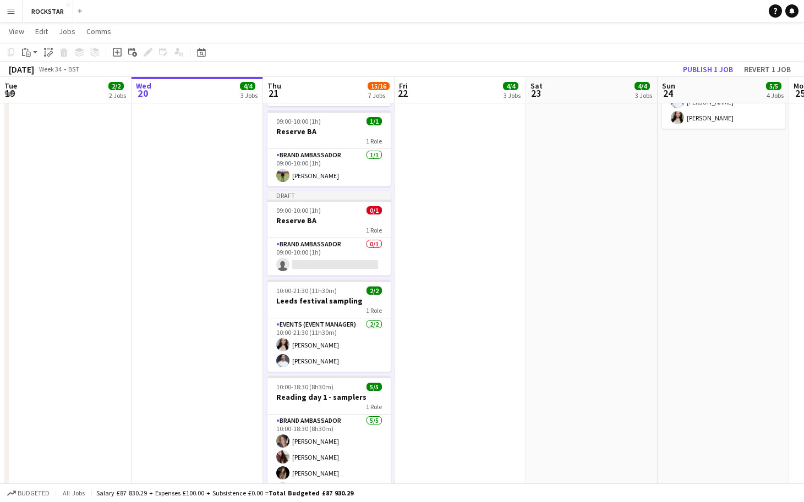
click at [450, 305] on app-date-cell "09:00-10:00 (1h) 1/1 Reserve BA 1 Role Brand Ambassador 1/1 09:00-10:00 (1h) To…" at bounding box center [459, 183] width 131 height 782
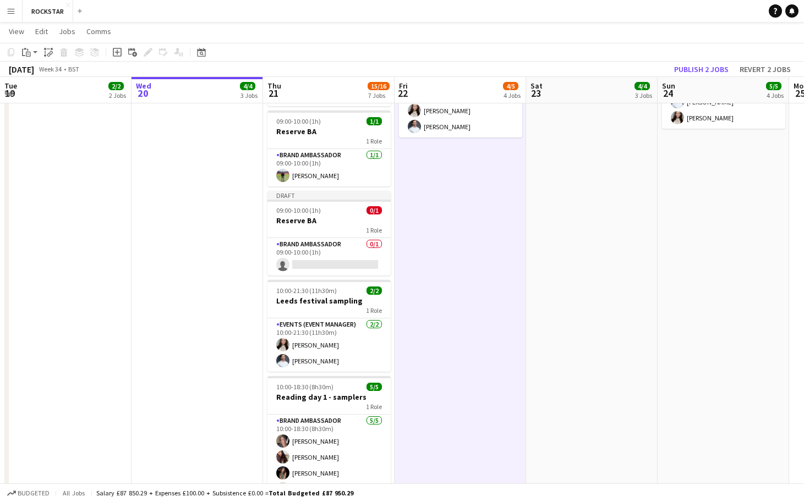
click at [479, 257] on app-date-cell "09:00-10:00 (1h) 1/1 Reserve BA 1 Role Brand Ambassador 1/1 09:00-10:00 (1h) To…" at bounding box center [591, 183] width 131 height 782
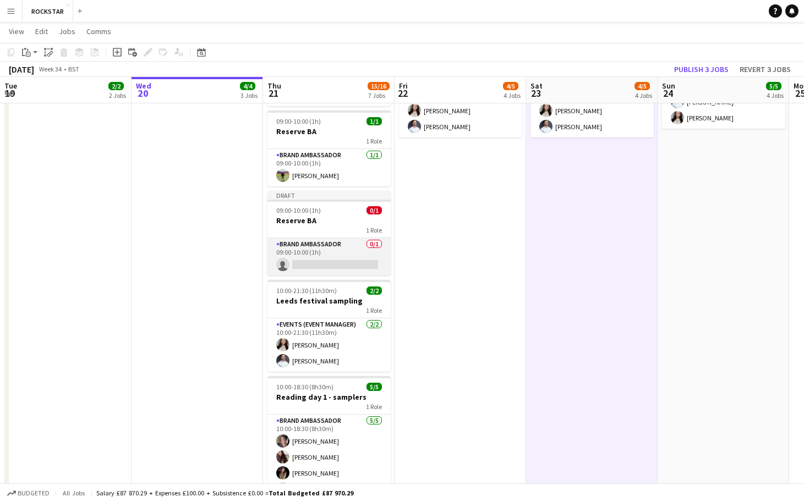
click at [351, 263] on app-card-role "Brand Ambassador 0/1 09:00-10:00 (1h) single-neutral-actions" at bounding box center [328, 256] width 123 height 37
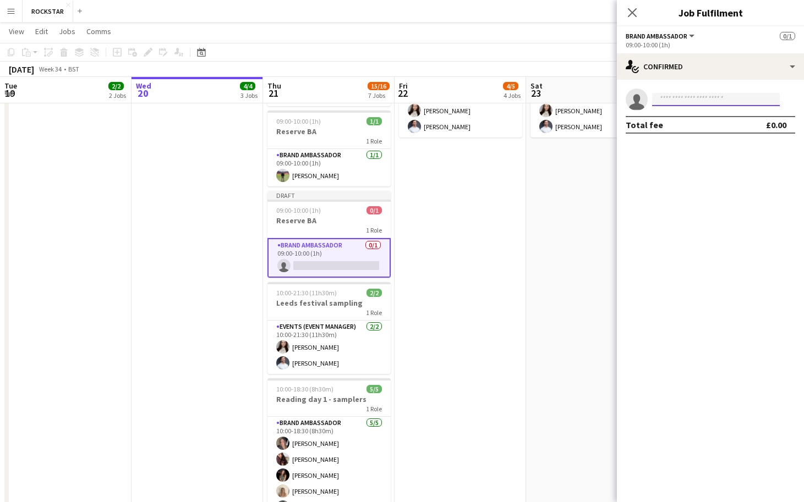
click at [479, 103] on input at bounding box center [716, 99] width 128 height 13
type input "******"
click at [479, 122] on span "carmenbird34@gmail.com" at bounding box center [716, 124] width 110 height 9
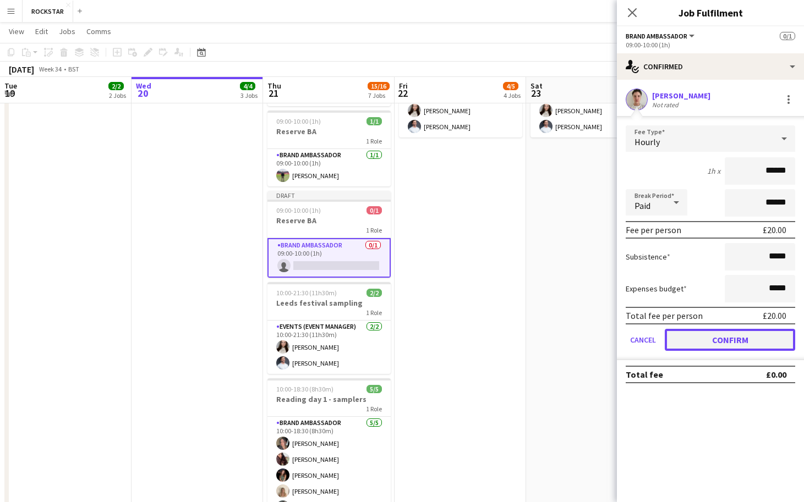
click at [479, 343] on button "Confirm" at bounding box center [729, 340] width 130 height 22
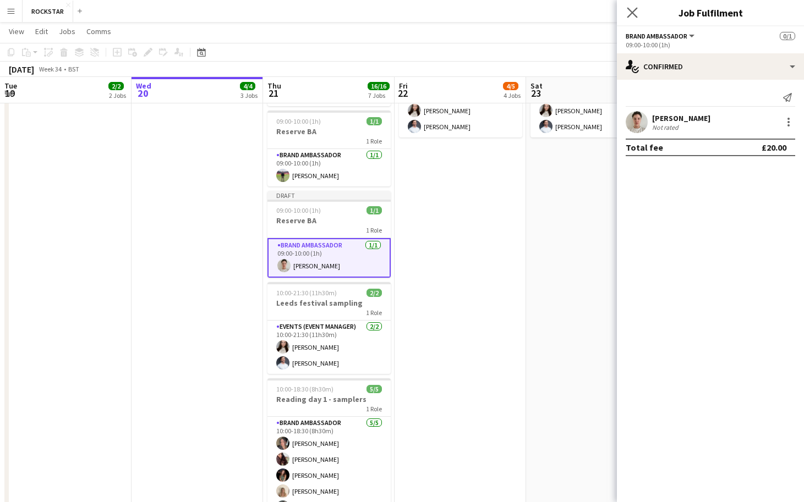
click at [479, 18] on app-icon "Close pop-in" at bounding box center [632, 13] width 16 height 16
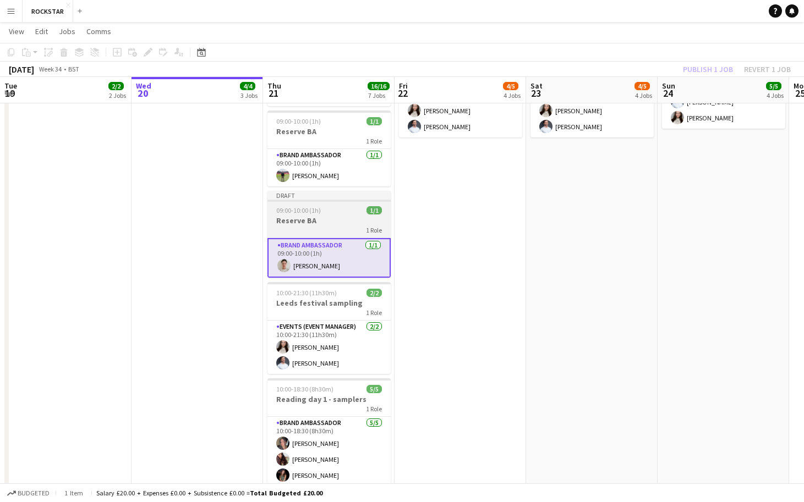
click at [351, 225] on h3 "Reserve BA" at bounding box center [328, 221] width 123 height 10
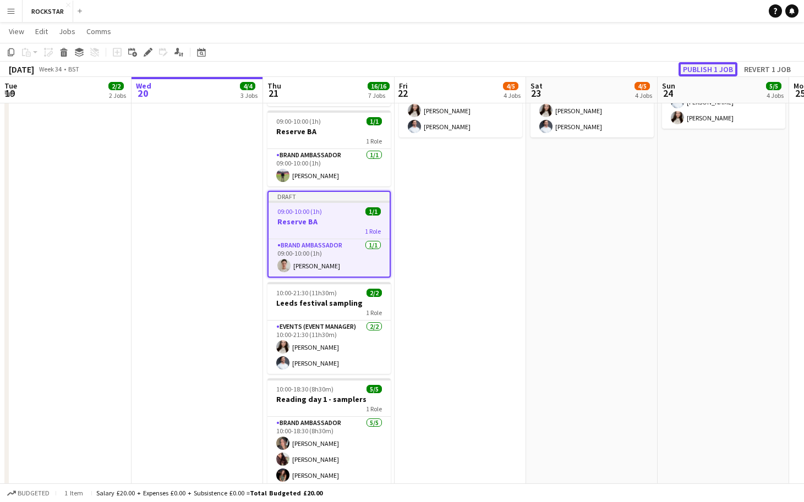
click at [479, 72] on button "Publish 1 job" at bounding box center [707, 69] width 59 height 14
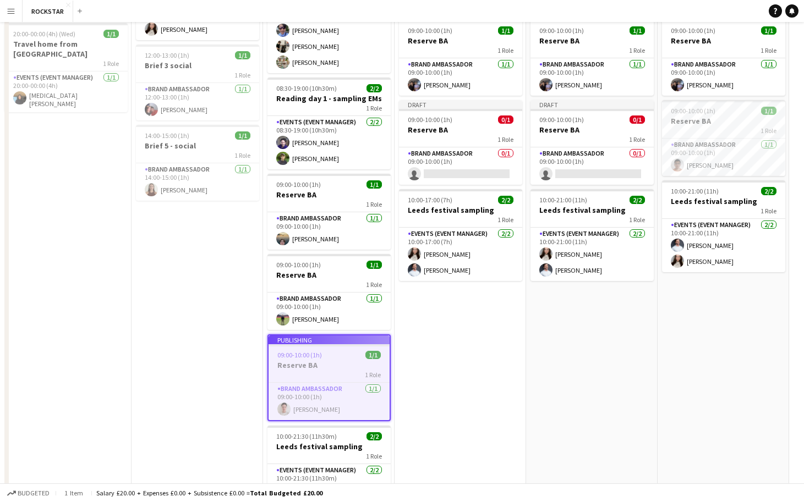
scroll to position [0, 0]
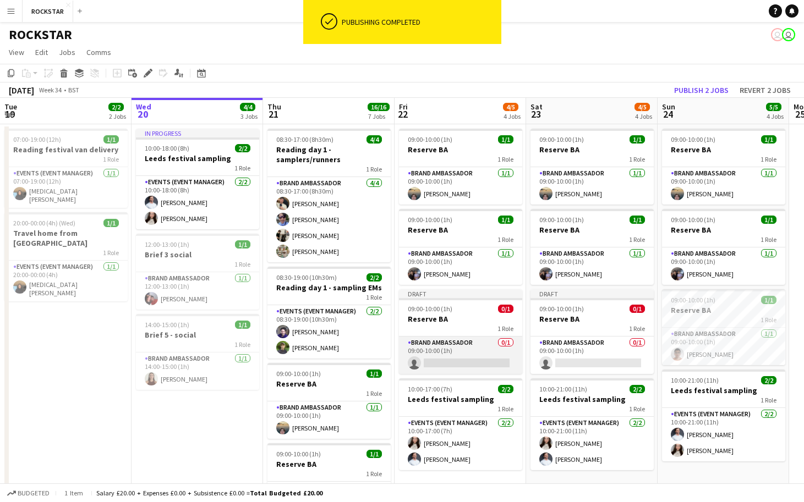
click at [479, 361] on app-card-role "Brand Ambassador 0/1 09:00-10:00 (1h) single-neutral-actions" at bounding box center [460, 355] width 123 height 37
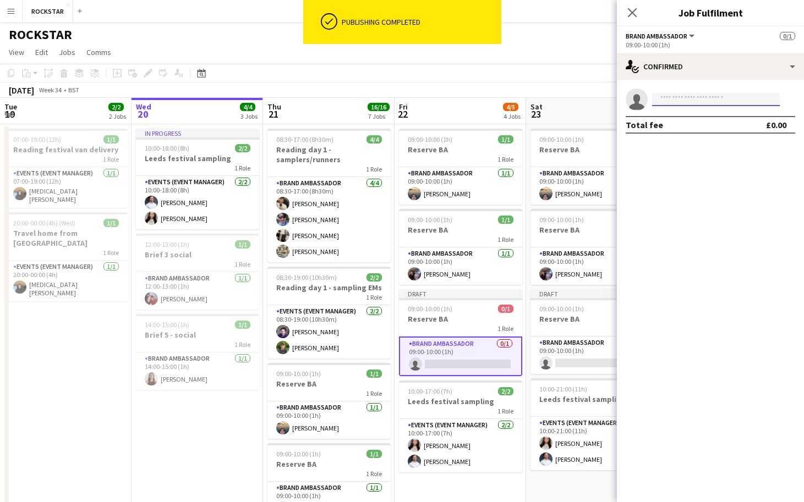
click at [479, 100] on input at bounding box center [716, 99] width 128 height 13
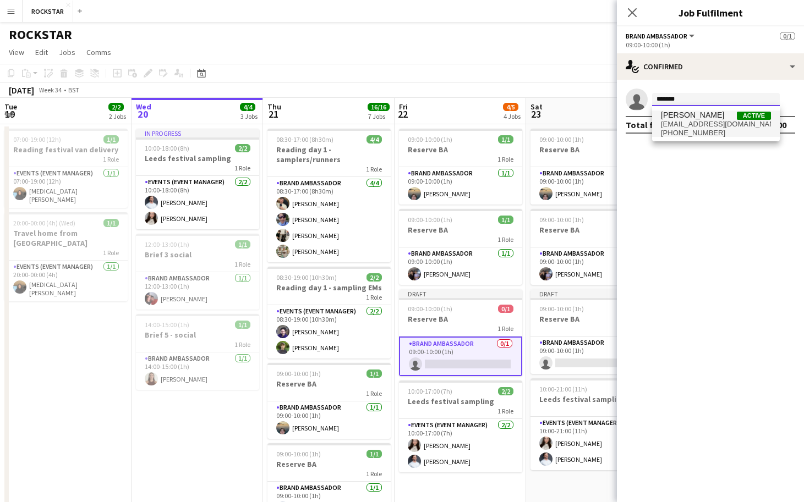
type input "******"
click at [479, 126] on span "carmenbird34@gmail.com" at bounding box center [716, 124] width 110 height 9
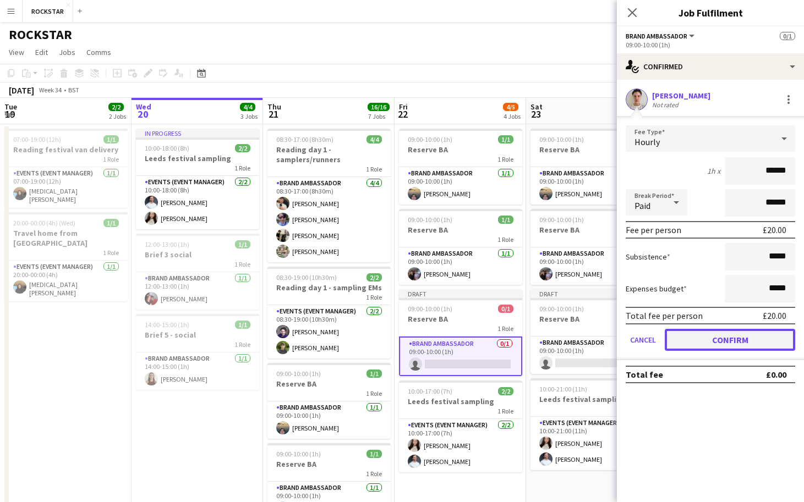
click at [479, 343] on button "Confirm" at bounding box center [729, 340] width 130 height 22
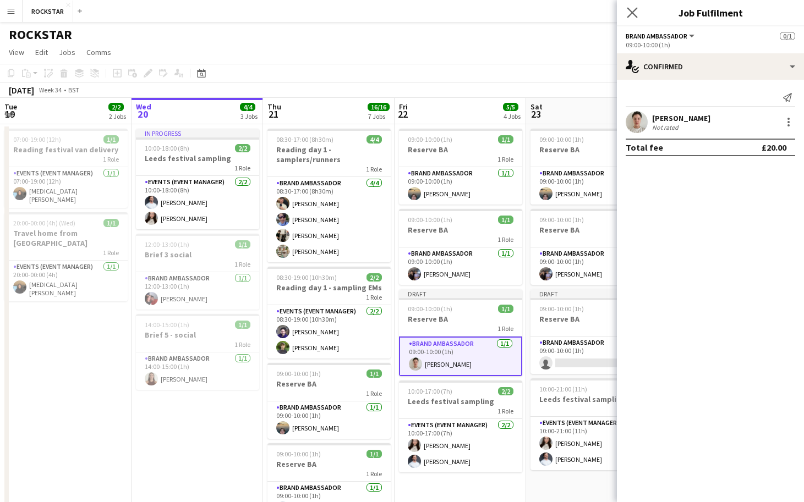
click at [479, 10] on app-icon "Close pop-in" at bounding box center [632, 13] width 16 height 16
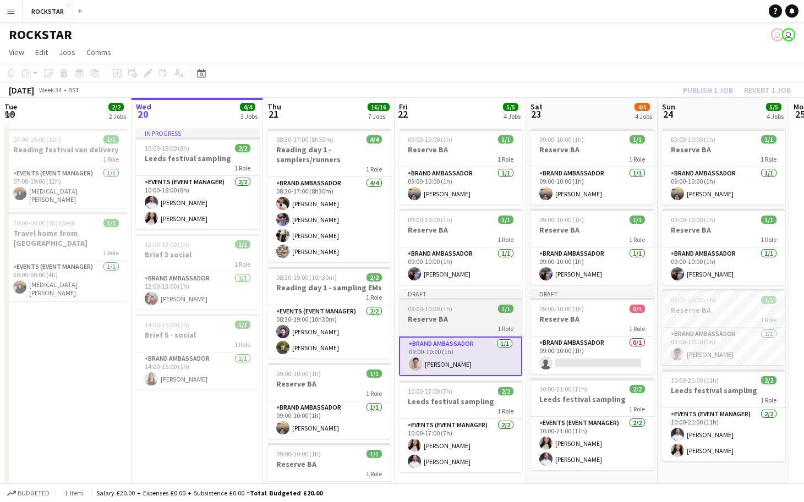
click at [479, 327] on span "1 Role" at bounding box center [505, 329] width 16 height 8
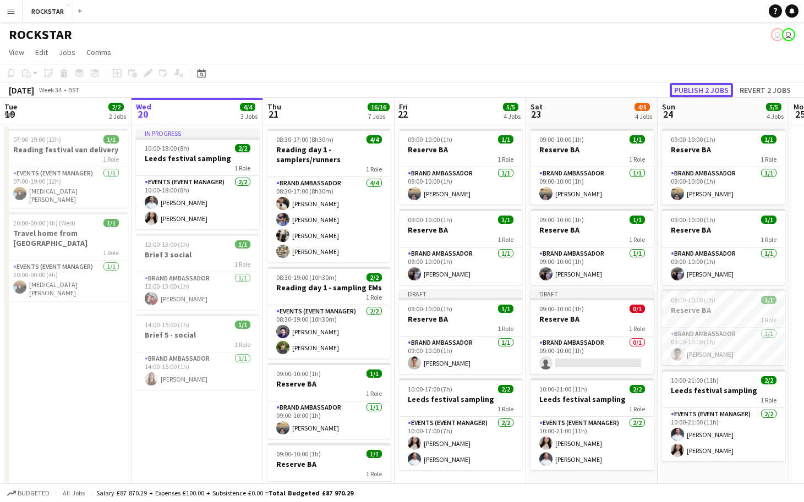
click at [479, 89] on button "Publish 2 jobs" at bounding box center [700, 90] width 63 height 14
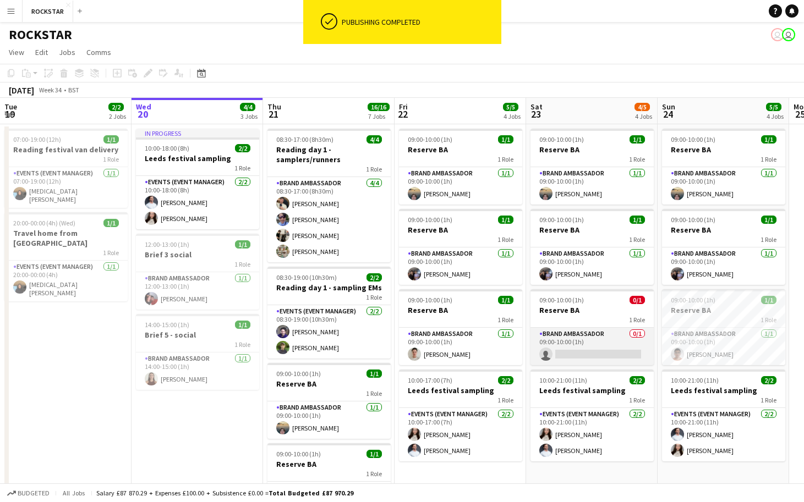
click at [479, 354] on app-card-role "Brand Ambassador 0/1 09:00-10:00 (1h) single-neutral-actions" at bounding box center [591, 346] width 123 height 37
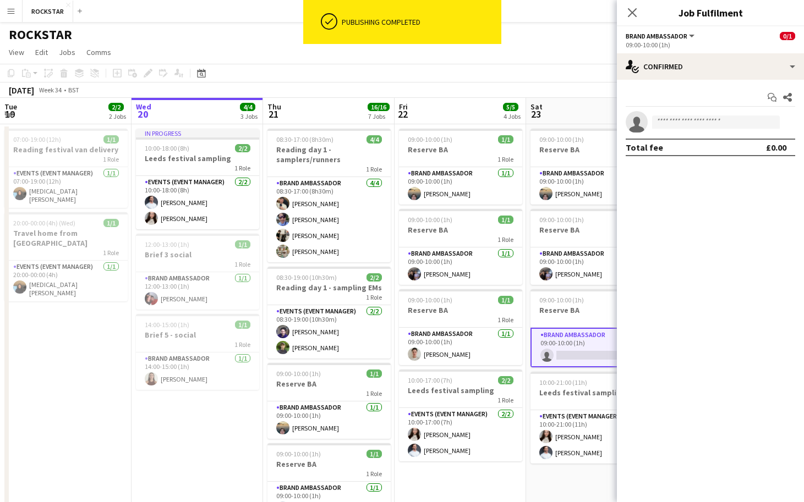
click at [479, 131] on app-invite-slot "single-neutral-actions" at bounding box center [710, 122] width 187 height 22
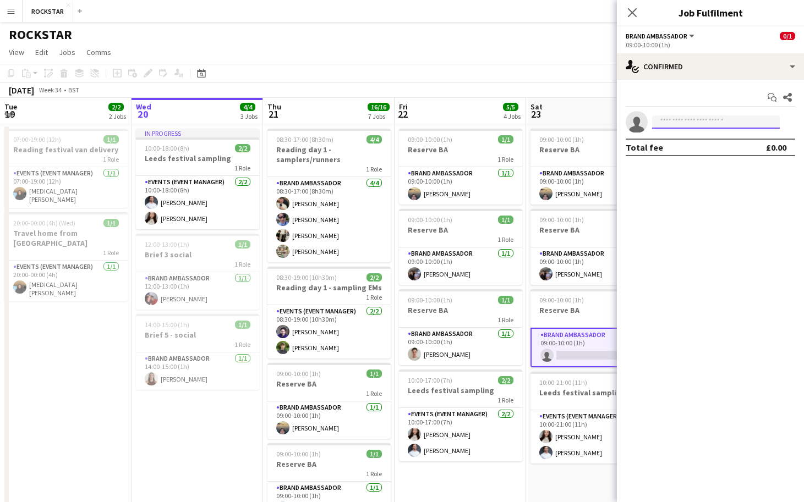
click at [479, 120] on input at bounding box center [716, 122] width 128 height 13
type input "******"
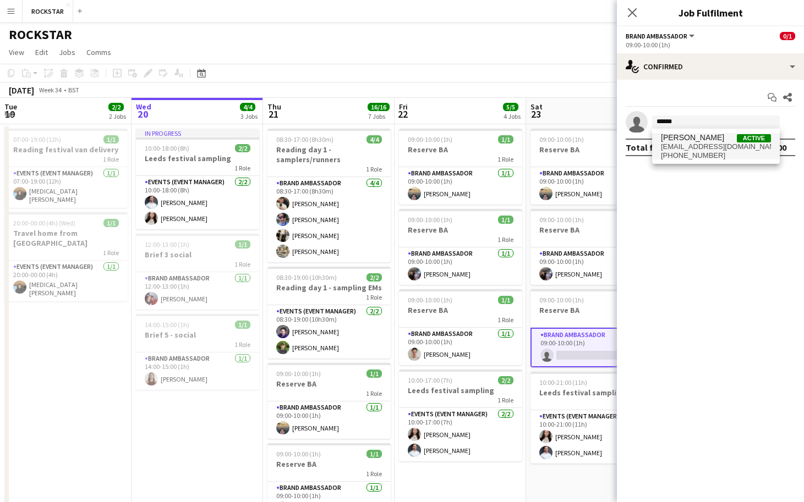
click at [479, 145] on span "carmenbird34@gmail.com" at bounding box center [716, 146] width 110 height 9
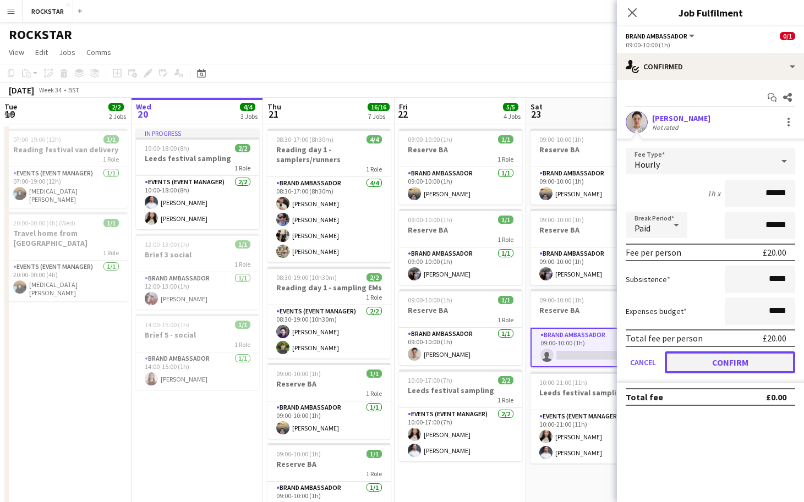
click at [479, 356] on button "Confirm" at bounding box center [729, 362] width 130 height 22
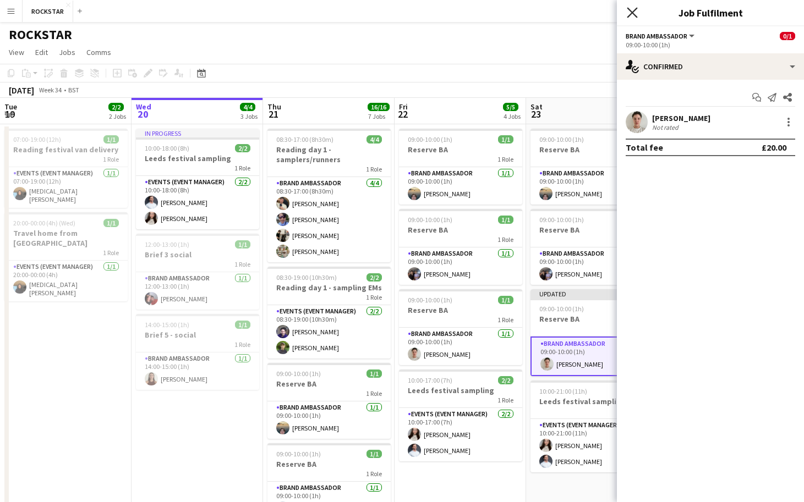
click at [479, 7] on icon "Close pop-in" at bounding box center [631, 12] width 10 height 10
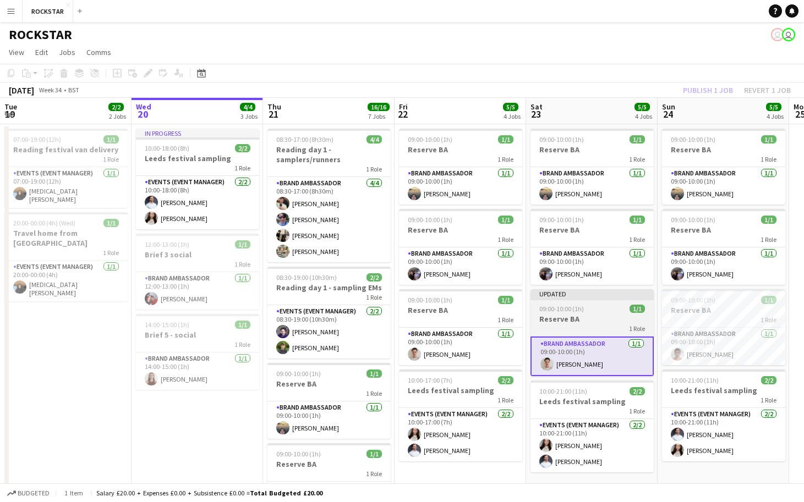
click at [479, 309] on div "09:00-10:00 (1h) 1/1" at bounding box center [591, 309] width 123 height 8
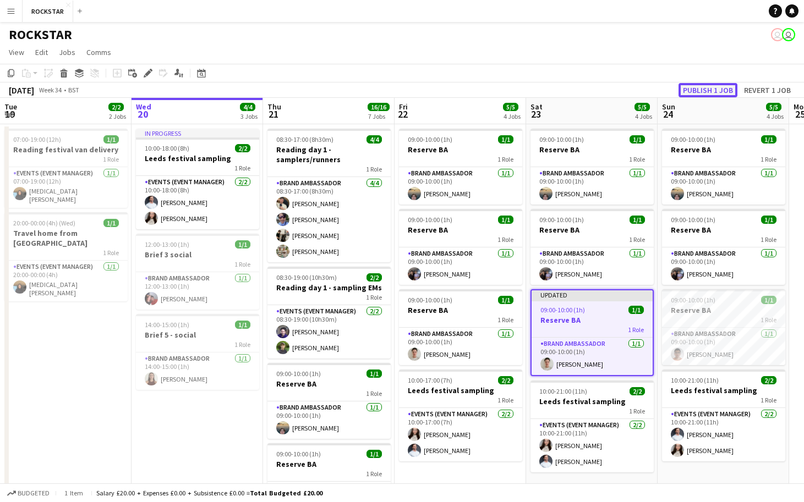
click at [479, 94] on button "Publish 1 job" at bounding box center [707, 90] width 59 height 14
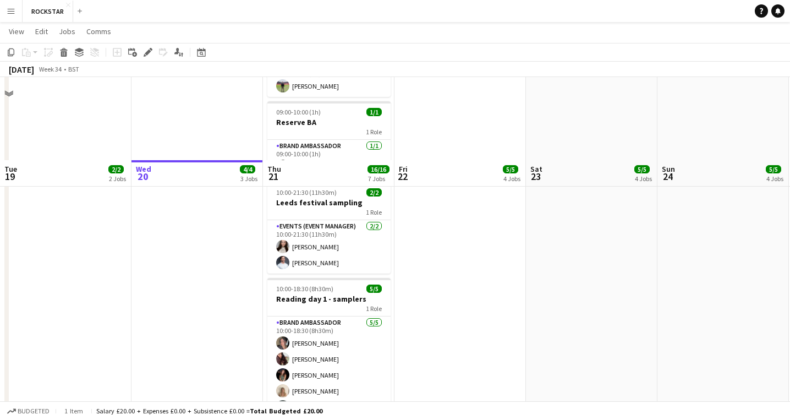
scroll to position [504, 0]
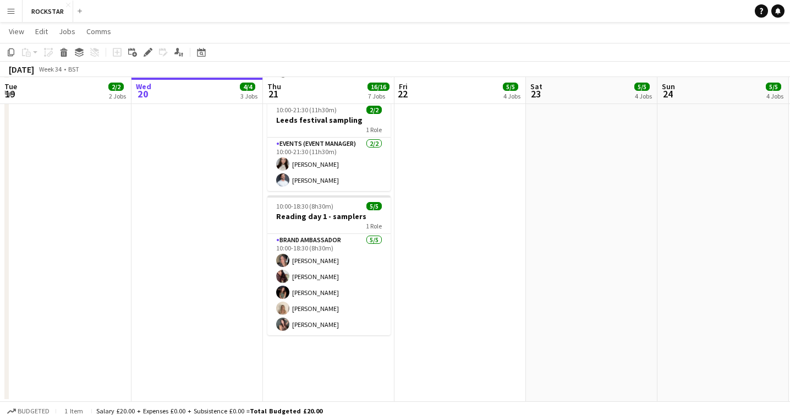
click at [317, 352] on app-date-cell "08:30-17:00 (8h30m) 4/4 Reading day 1 - samplers/runners 1 Role Brand Ambassado…" at bounding box center [328, 10] width 131 height 782
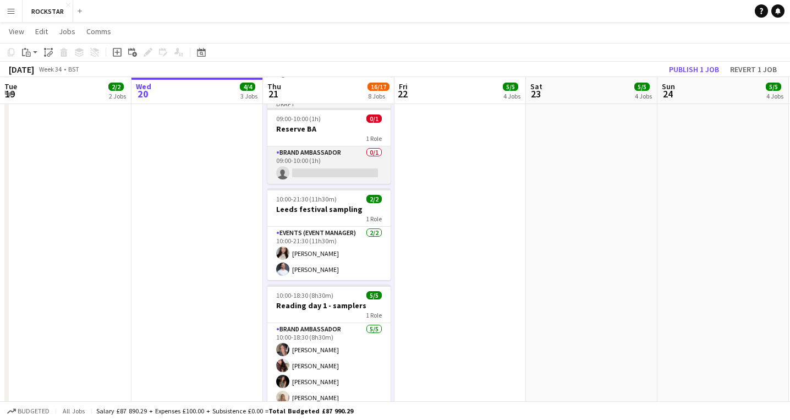
click at [333, 172] on app-card-role "Brand Ambassador 0/1 09:00-10:00 (1h) single-neutral-actions" at bounding box center [328, 164] width 123 height 37
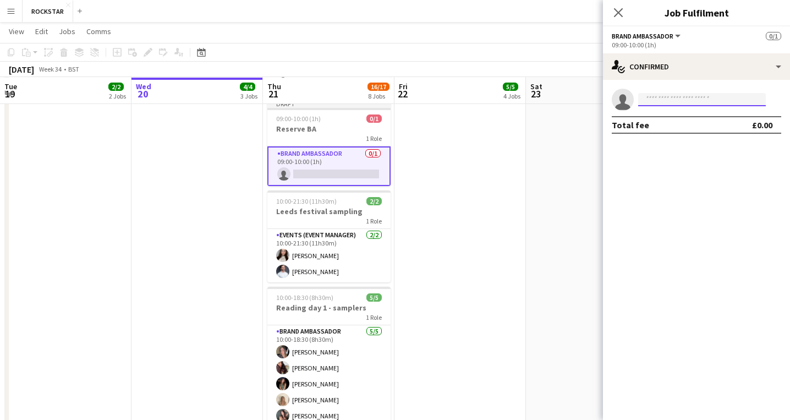
click at [479, 101] on input at bounding box center [702, 99] width 128 height 13
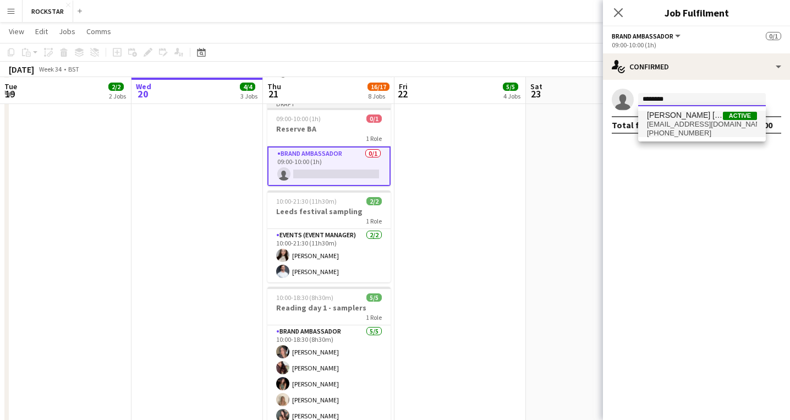
type input "********"
click at [479, 127] on span "dcruzmarley2005@gmail.com" at bounding box center [702, 124] width 110 height 9
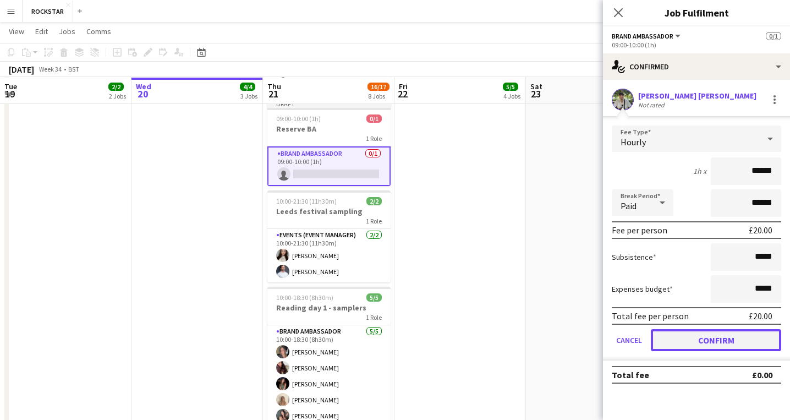
click at [479, 337] on button "Confirm" at bounding box center [716, 340] width 130 height 22
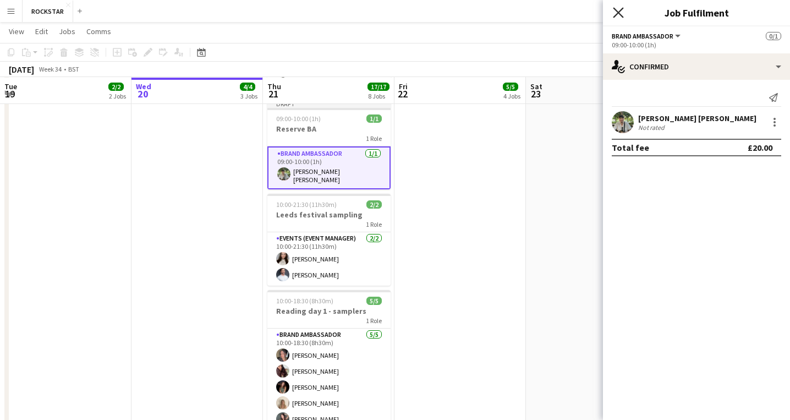
click at [479, 10] on icon "Close pop-in" at bounding box center [618, 12] width 10 height 10
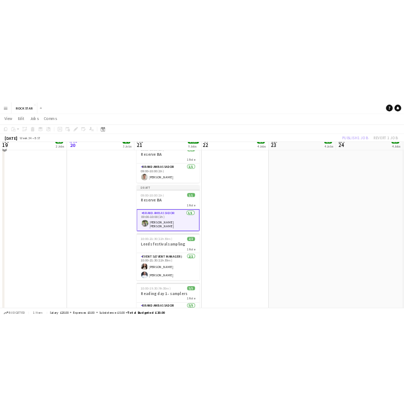
scroll to position [431, 0]
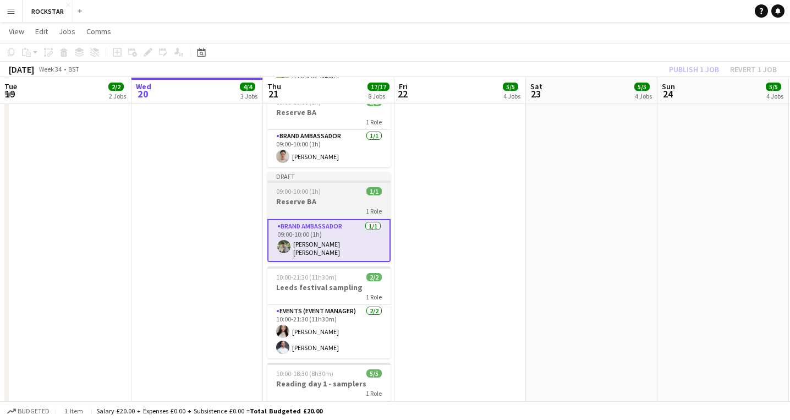
click at [322, 184] on app-job-card "Draft 09:00-10:00 (1h) 1/1 Reserve BA 1 Role Brand Ambassador 1/1 09:00-10:00 (…" at bounding box center [328, 217] width 123 height 90
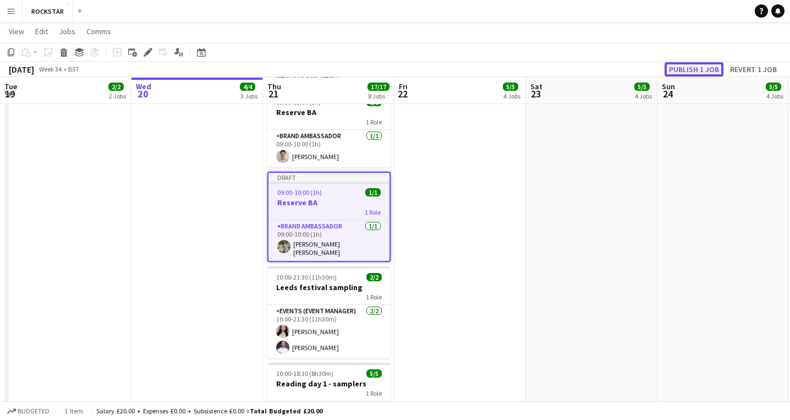
click at [479, 63] on button "Publish 1 job" at bounding box center [693, 69] width 59 height 14
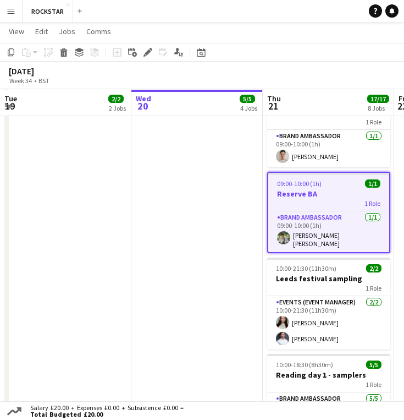
click at [318, 196] on h3 "Reserve BA" at bounding box center [328, 194] width 121 height 10
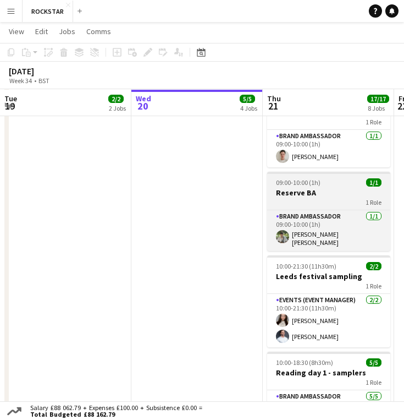
click at [318, 196] on h3 "Reserve BA" at bounding box center [328, 193] width 123 height 10
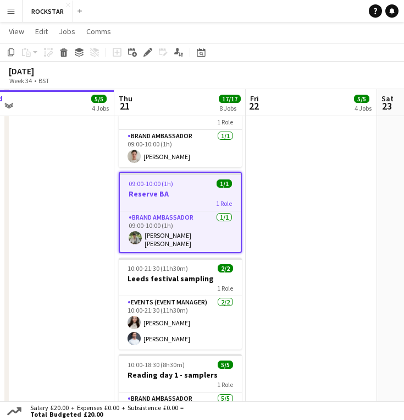
scroll to position [0, 512]
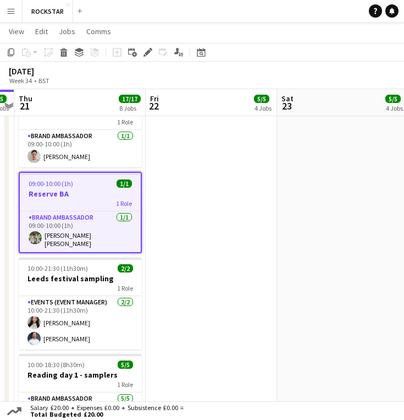
click at [227, 201] on app-date-cell "09:00-10:00 (1h) 1/1 Reserve BA 1 Role Brand Ambassador 1/1 09:00-10:00 (1h) To…" at bounding box center [211, 128] width 131 height 872
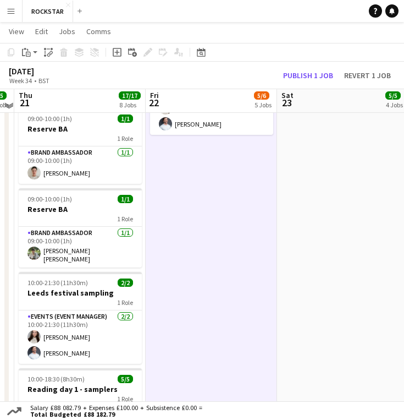
scroll to position [411, 0]
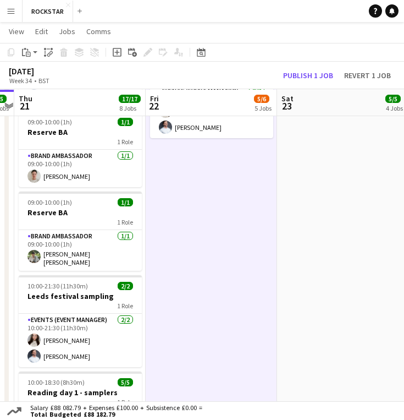
click at [319, 185] on app-date-cell "09:00-10:00 (1h) 1/1 Reserve BA 1 Role Brand Ambassador 1/1 09:00-10:00 (1h) To…" at bounding box center [342, 148] width 131 height 872
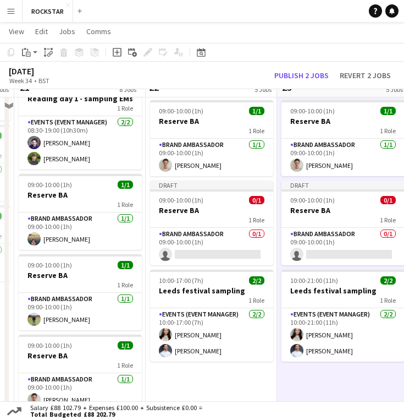
scroll to position [169, 0]
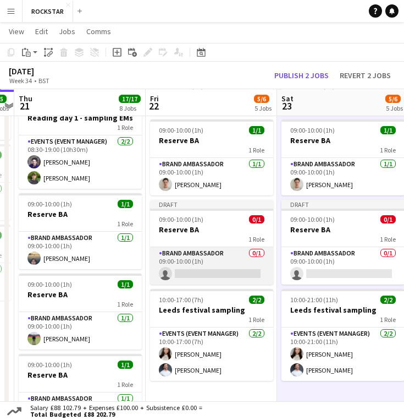
click at [235, 272] on app-card-role "Brand Ambassador 0/1 09:00-10:00 (1h) single-neutral-actions" at bounding box center [211, 265] width 123 height 37
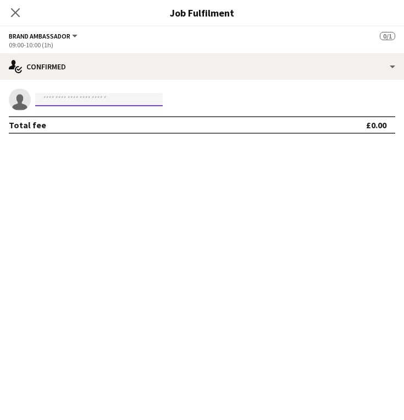
click at [70, 104] on input at bounding box center [99, 99] width 128 height 13
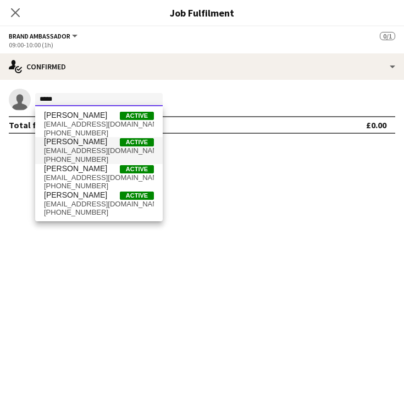
type input "*****"
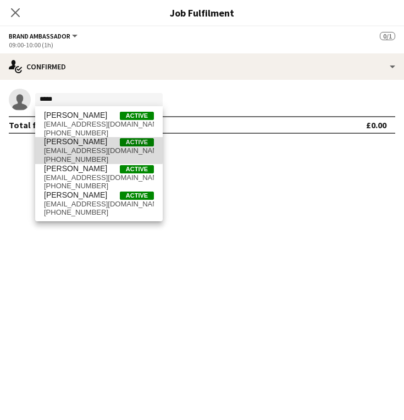
click at [83, 150] on span "ajb1879@outlook.com" at bounding box center [99, 150] width 110 height 9
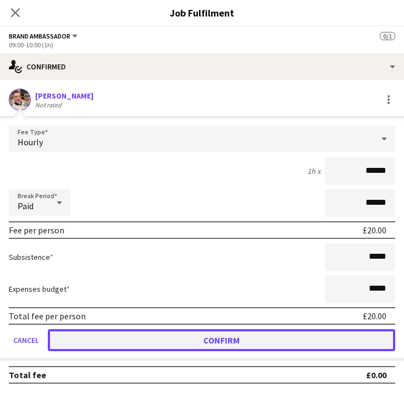
click at [245, 340] on button "Confirm" at bounding box center [222, 340] width 348 height 22
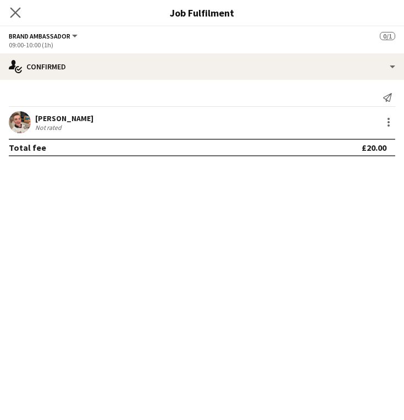
click at [18, 7] on app-icon "Close pop-in" at bounding box center [16, 13] width 16 height 16
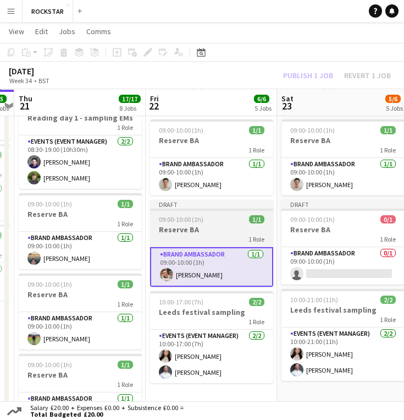
click at [211, 233] on h3 "Reserve BA" at bounding box center [211, 229] width 123 height 10
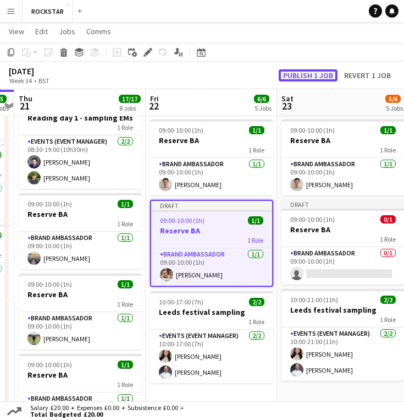
click at [321, 75] on button "Publish 1 job" at bounding box center [308, 75] width 59 height 12
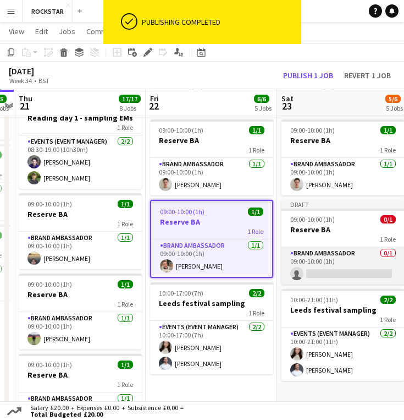
click at [321, 273] on app-card-role "Brand Ambassador 0/1 09:00-10:00 (1h) single-neutral-actions" at bounding box center [343, 265] width 123 height 37
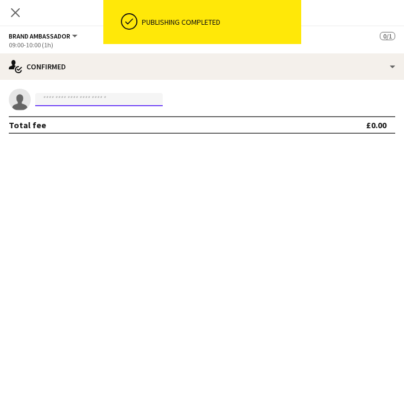
click at [121, 97] on input at bounding box center [99, 99] width 128 height 13
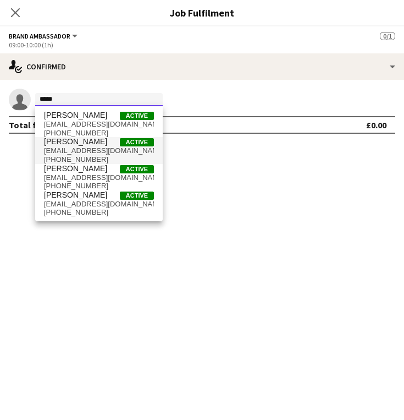
type input "*****"
click at [91, 146] on span "Sandy Butns Active" at bounding box center [99, 141] width 110 height 9
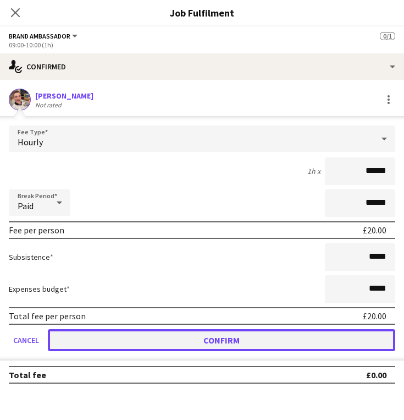
click at [230, 336] on button "Confirm" at bounding box center [222, 340] width 348 height 22
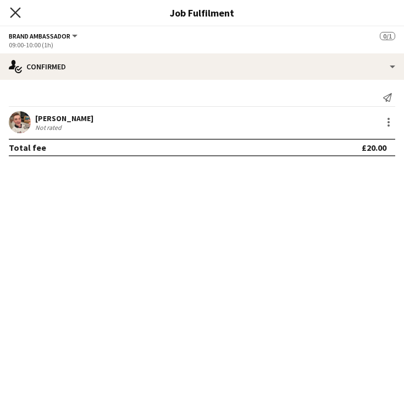
click at [19, 14] on icon "Close pop-in" at bounding box center [15, 12] width 10 height 10
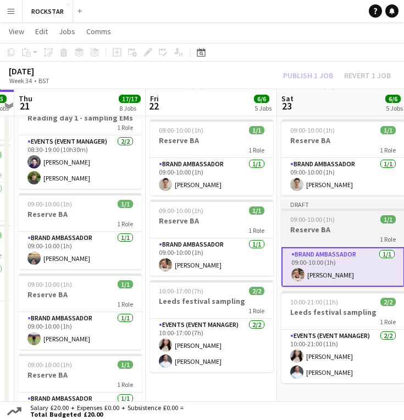
click at [318, 224] on h3 "Reserve BA" at bounding box center [343, 229] width 123 height 10
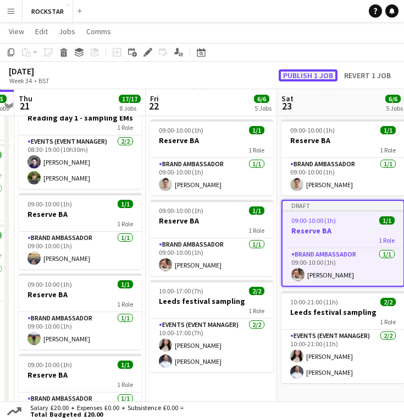
click at [325, 74] on button "Publish 1 job" at bounding box center [308, 75] width 59 height 12
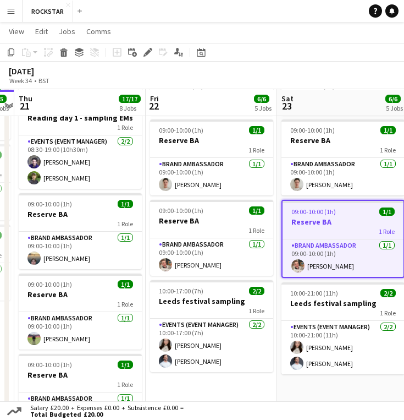
click at [185, 84] on div "August 2025 Week 34 • BST" at bounding box center [202, 76] width 404 height 28
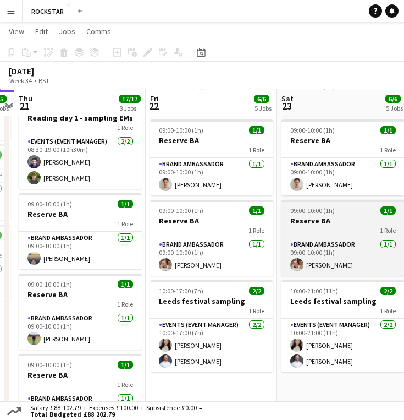
click at [304, 228] on div "1 Role" at bounding box center [343, 230] width 123 height 9
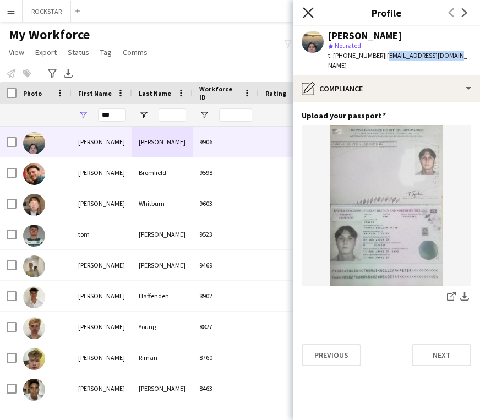
click at [308, 9] on icon "Close pop-in" at bounding box center [308, 12] width 10 height 10
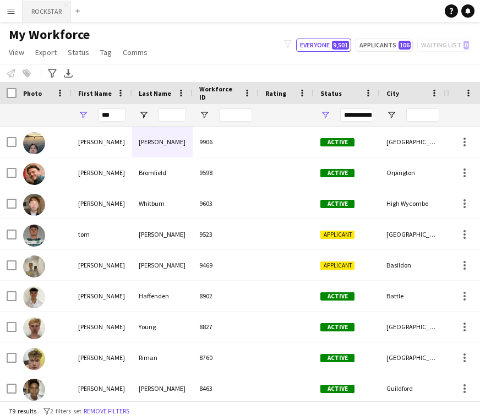
click at [58, 17] on button "ROCKSTAR Close" at bounding box center [47, 11] width 48 height 21
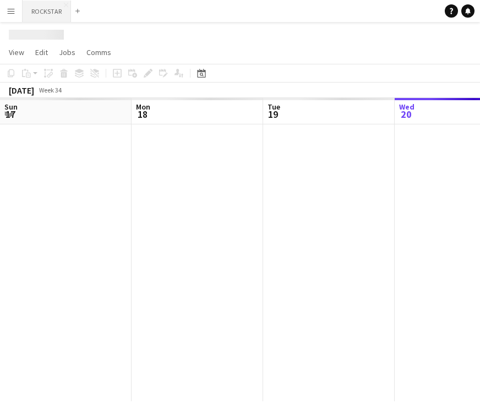
scroll to position [0, 263]
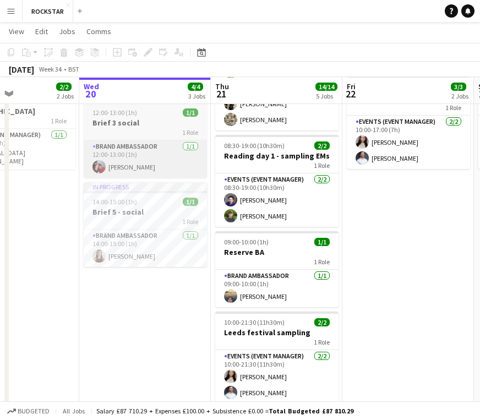
scroll to position [0, 322]
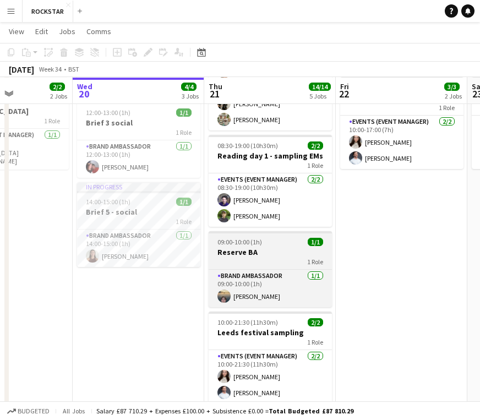
click at [258, 249] on h3 "Reserve BA" at bounding box center [269, 252] width 123 height 10
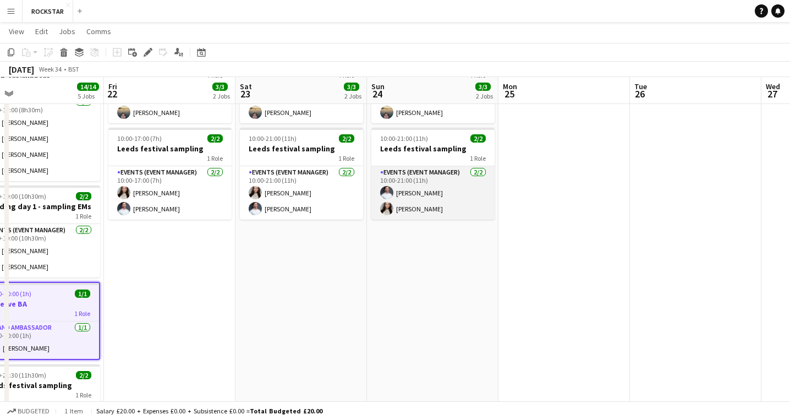
scroll to position [0, 272]
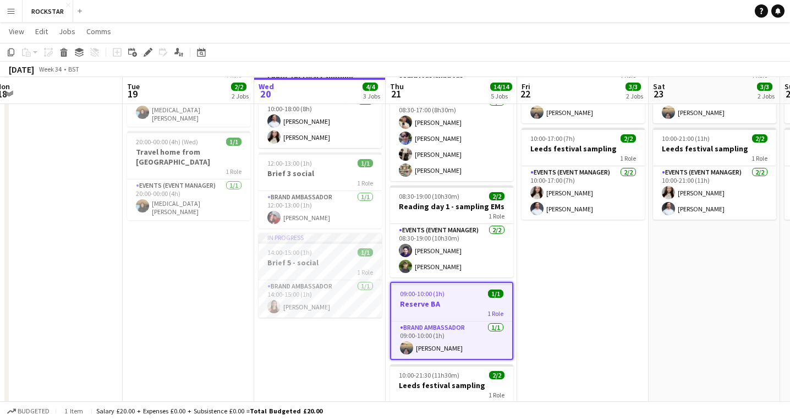
click at [466, 291] on div "09:00-10:00 (1h) 1/1" at bounding box center [451, 293] width 121 height 8
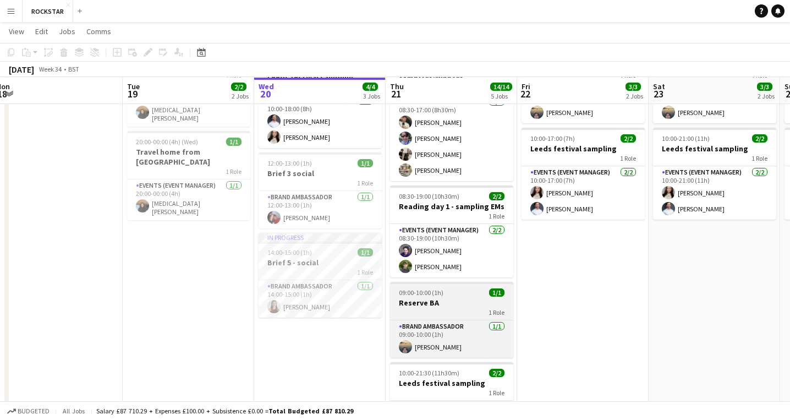
click at [444, 318] on app-job-card "09:00-10:00 (1h) 1/1 Reserve BA 1 Role Brand Ambassador 1/1 09:00-10:00 (1h) To…" at bounding box center [451, 320] width 123 height 76
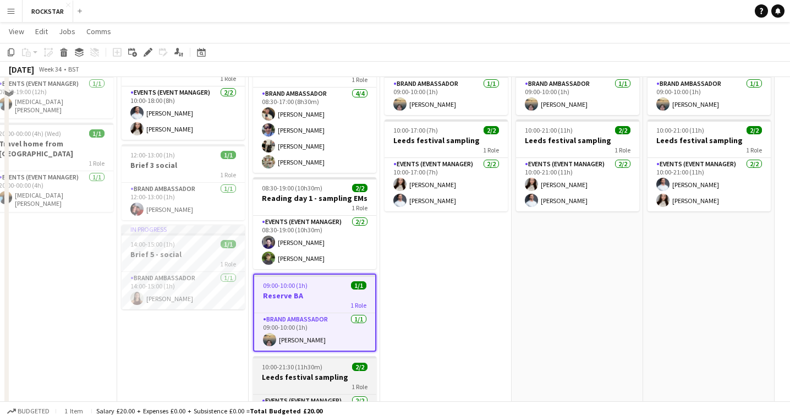
scroll to position [0, 0]
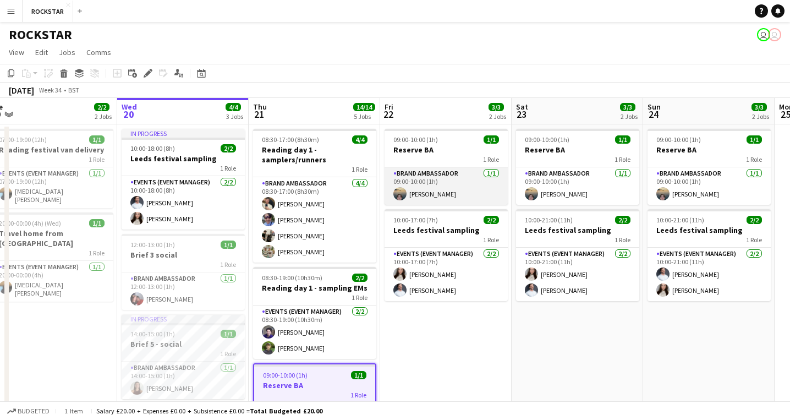
click at [436, 181] on app-card-role "Brand Ambassador 1/1 09:00-10:00 (1h) Tom Jenkin" at bounding box center [445, 185] width 123 height 37
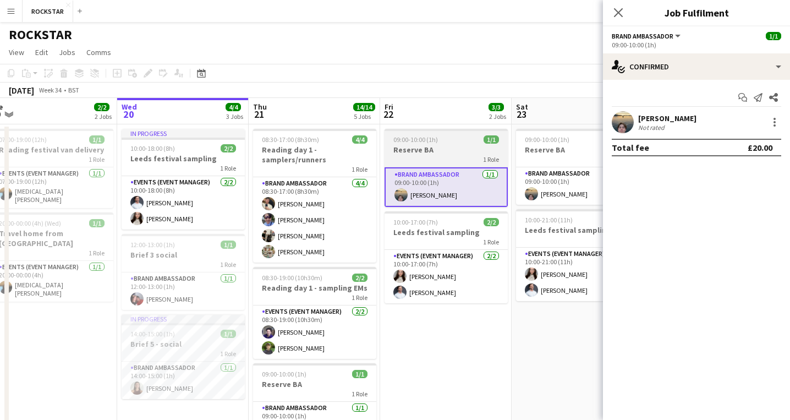
click at [447, 160] on div "1 Role" at bounding box center [445, 159] width 123 height 9
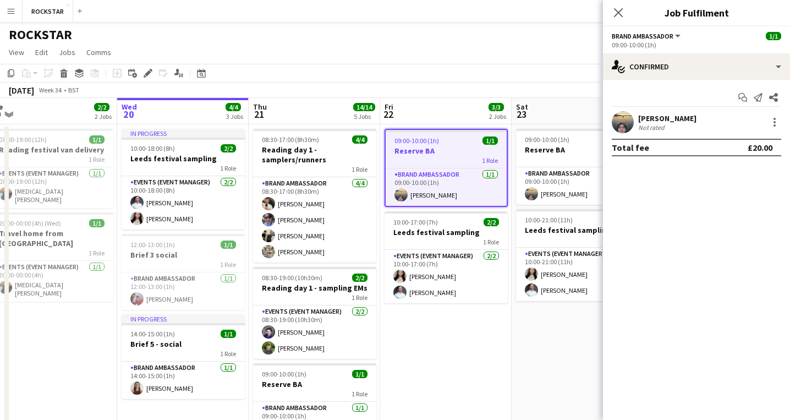
click at [452, 152] on h3 "Reserve BA" at bounding box center [446, 151] width 121 height 10
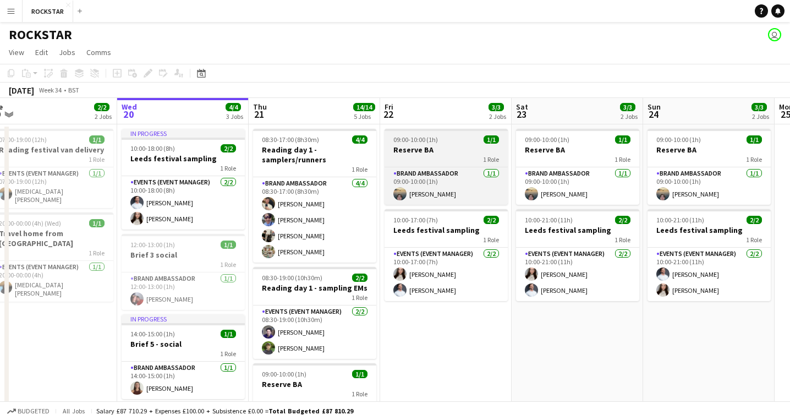
click at [439, 157] on div "1 Role" at bounding box center [445, 159] width 123 height 9
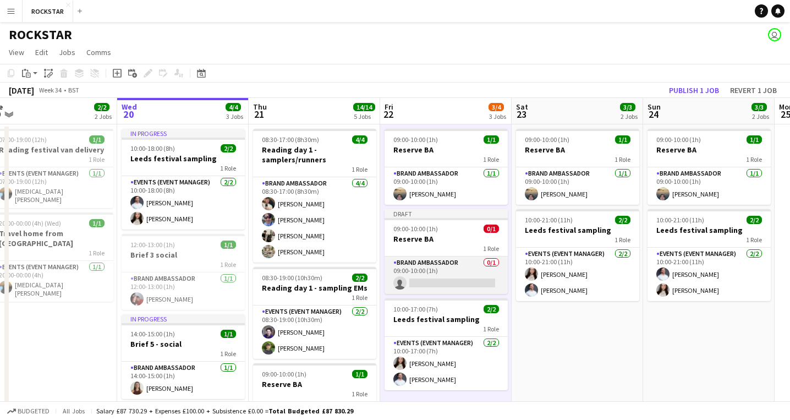
click at [443, 264] on app-card-role "Brand Ambassador 0/1 09:00-10:00 (1h) single-neutral-actions" at bounding box center [445, 274] width 123 height 37
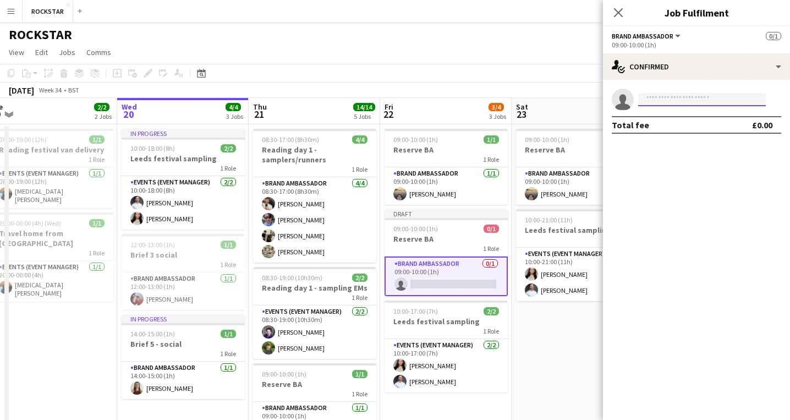
click at [479, 97] on input at bounding box center [702, 99] width 128 height 13
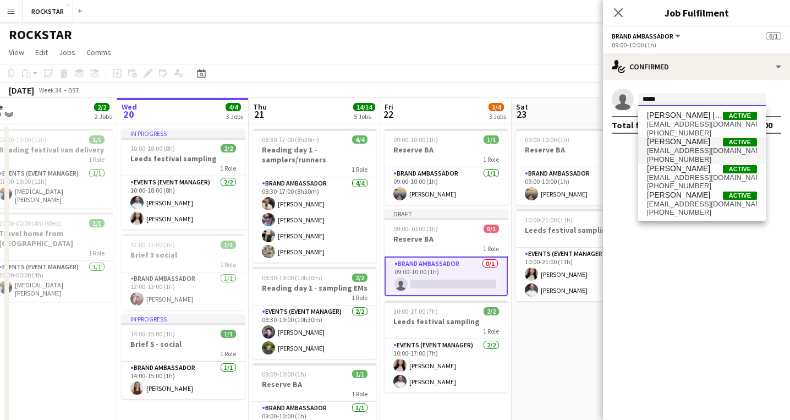
type input "*****"
click at [479, 150] on span "kevinmohammad86@gmail.com" at bounding box center [702, 150] width 110 height 9
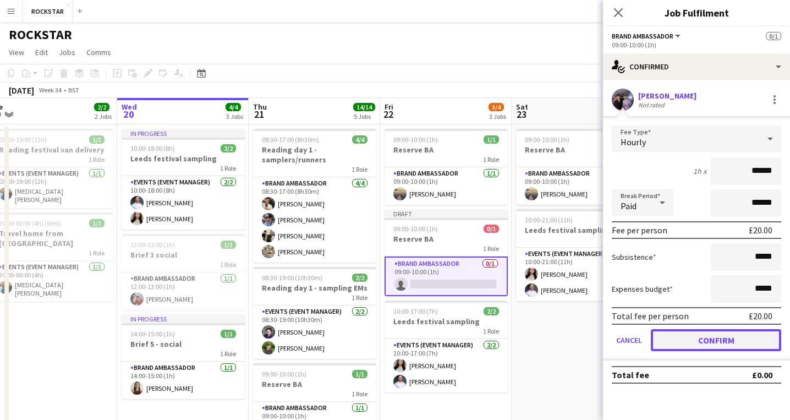
click at [479, 344] on button "Confirm" at bounding box center [716, 340] width 130 height 22
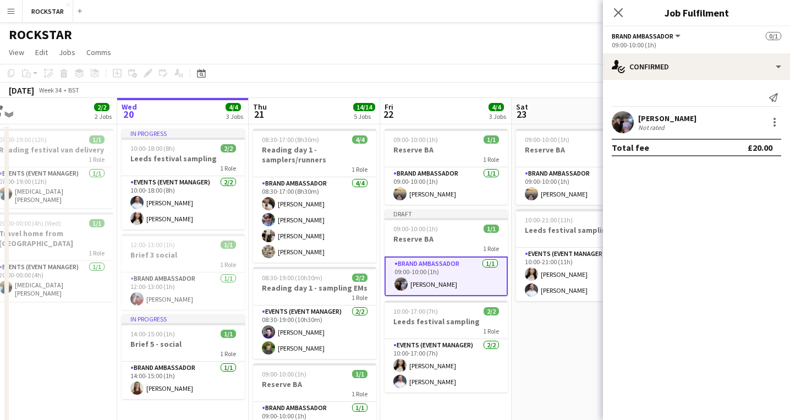
click at [479, 12] on div "Close pop-in" at bounding box center [618, 12] width 31 height 25
click at [479, 13] on icon at bounding box center [618, 12] width 10 height 10
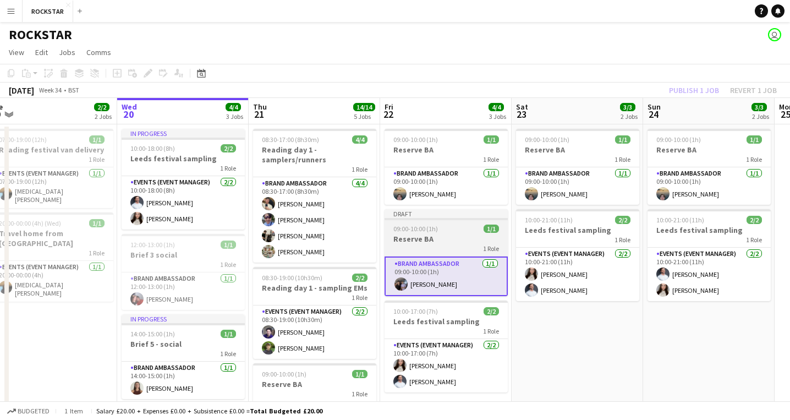
click at [474, 223] on app-job-card "Draft 09:00-10:00 (1h) 1/1 Reserve BA 1 Role Brand Ambassador 1/1 09:00-10:00 (…" at bounding box center [445, 252] width 123 height 87
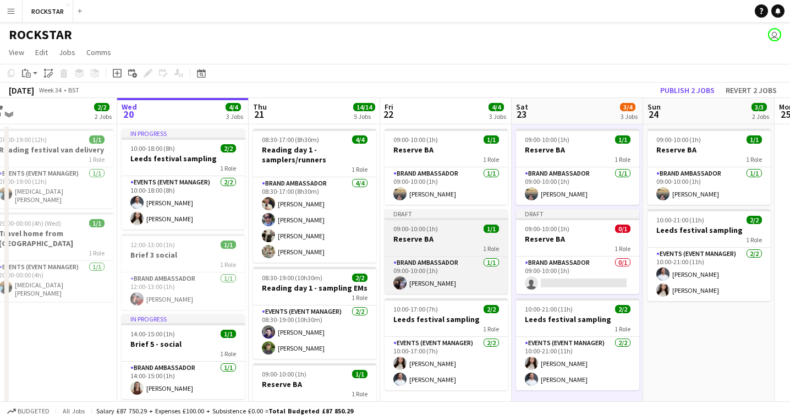
click at [457, 245] on div "1 Role" at bounding box center [445, 248] width 123 height 9
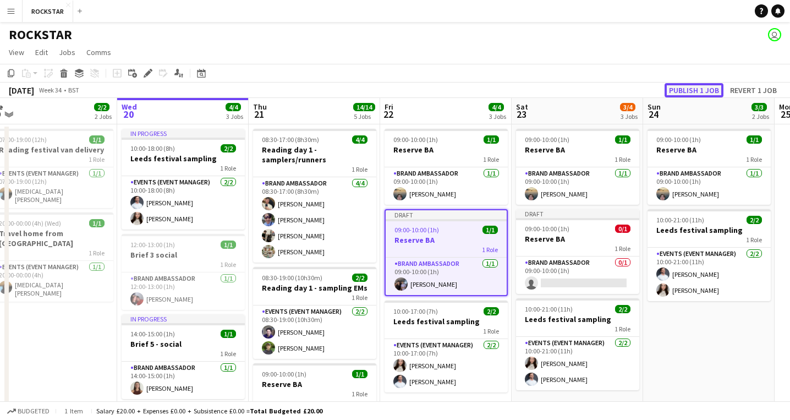
click at [479, 84] on button "Publish 1 job" at bounding box center [693, 90] width 59 height 14
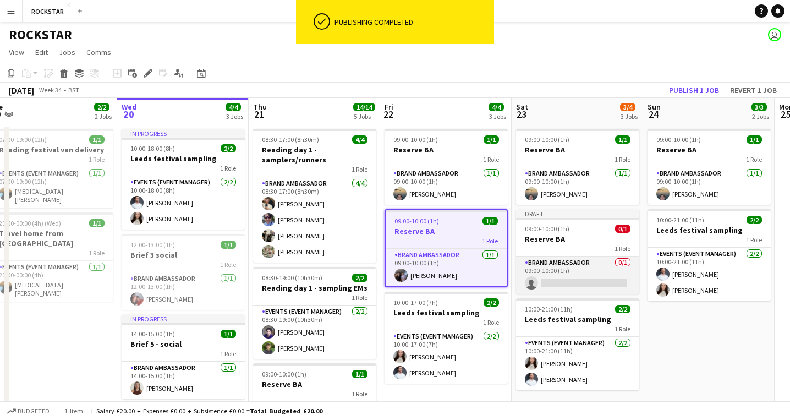
click at [479, 282] on app-card-role "Brand Ambassador 0/1 09:00-10:00 (1h) single-neutral-actions" at bounding box center [577, 274] width 123 height 37
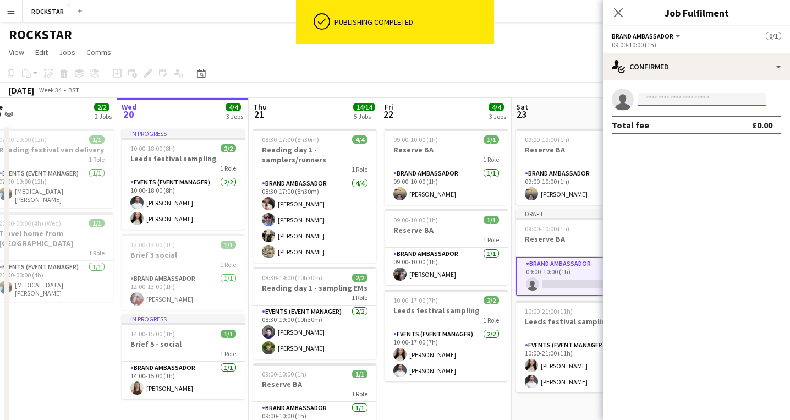
click at [479, 102] on input at bounding box center [702, 99] width 128 height 13
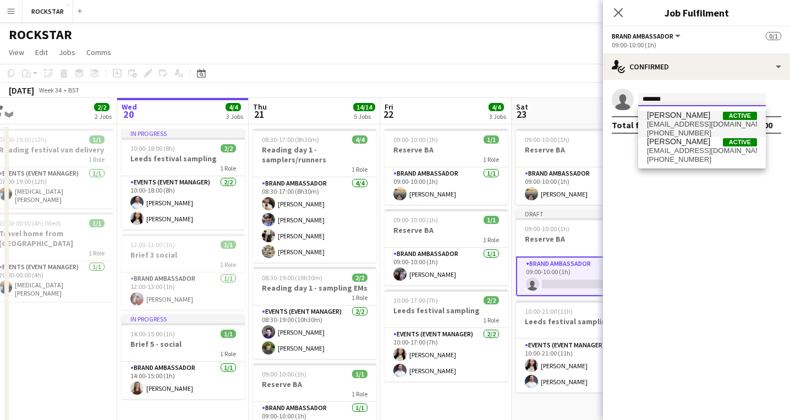
type input "*******"
click at [479, 124] on span "kevinmohammad86@gmail.com" at bounding box center [702, 124] width 110 height 9
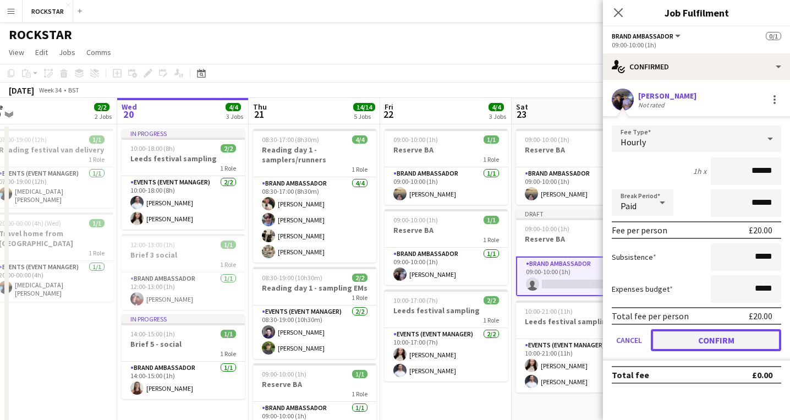
click at [479, 342] on button "Confirm" at bounding box center [716, 340] width 130 height 22
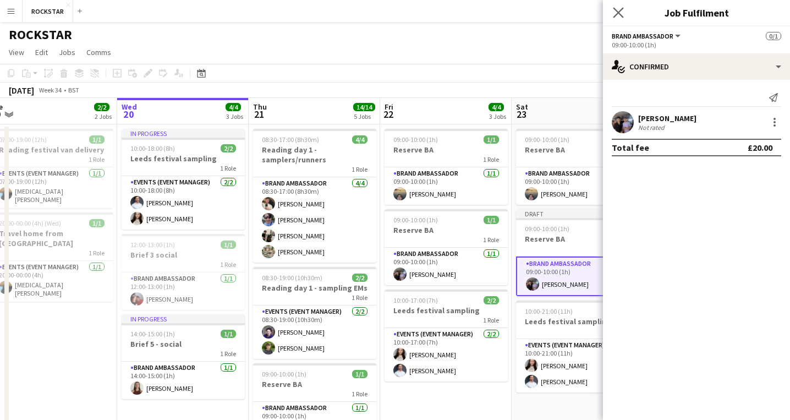
click at [479, 19] on app-icon "Close pop-in" at bounding box center [619, 13] width 16 height 16
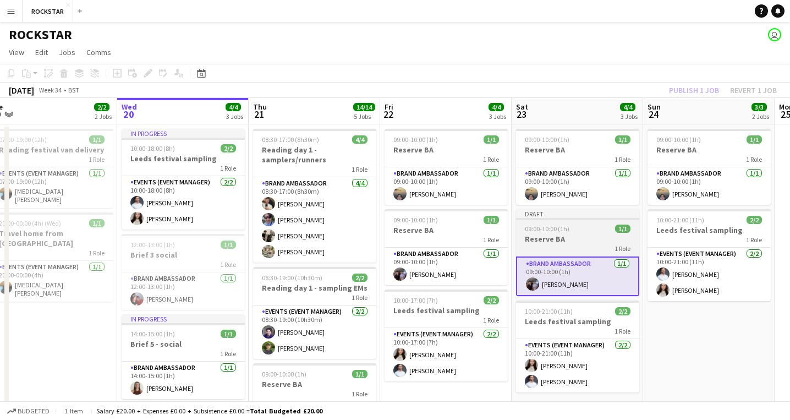
click at [479, 224] on app-job-card "Draft 09:00-10:00 (1h) 1/1 Reserve BA 1 Role Brand Ambassador 1/1 09:00-10:00 (…" at bounding box center [577, 252] width 123 height 87
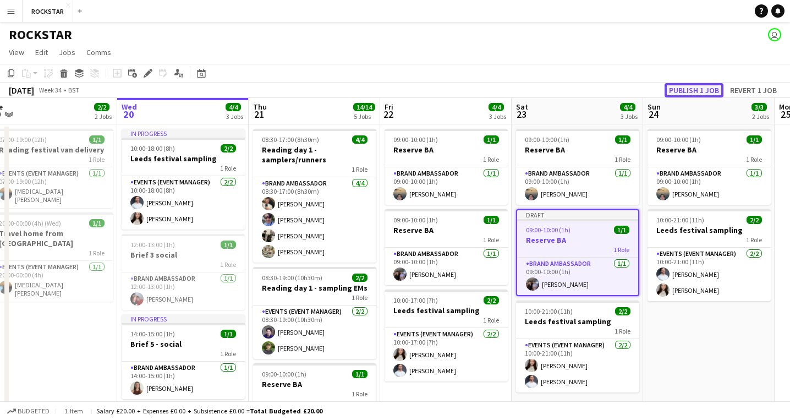
click at [479, 92] on button "Publish 1 job" at bounding box center [693, 90] width 59 height 14
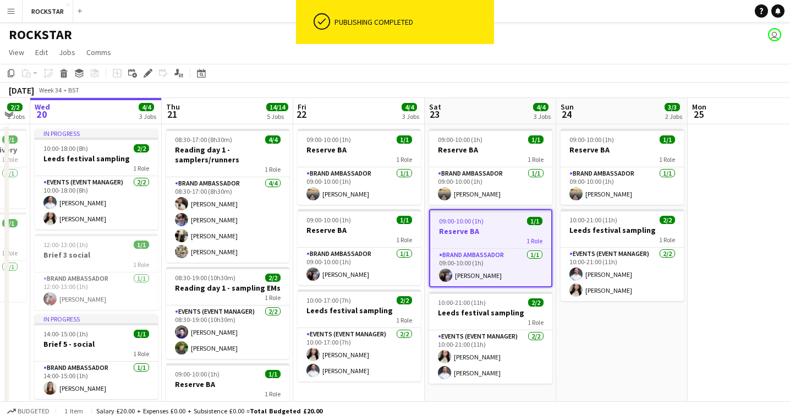
scroll to position [0, 366]
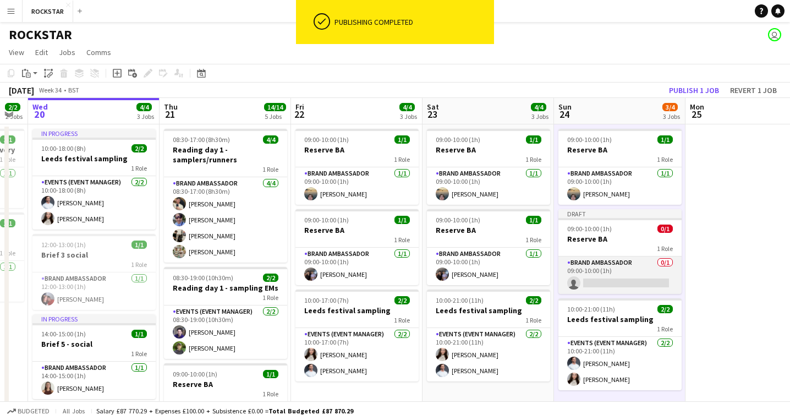
click at [479, 281] on app-card-role "Brand Ambassador 0/1 09:00-10:00 (1h) single-neutral-actions" at bounding box center [619, 274] width 123 height 37
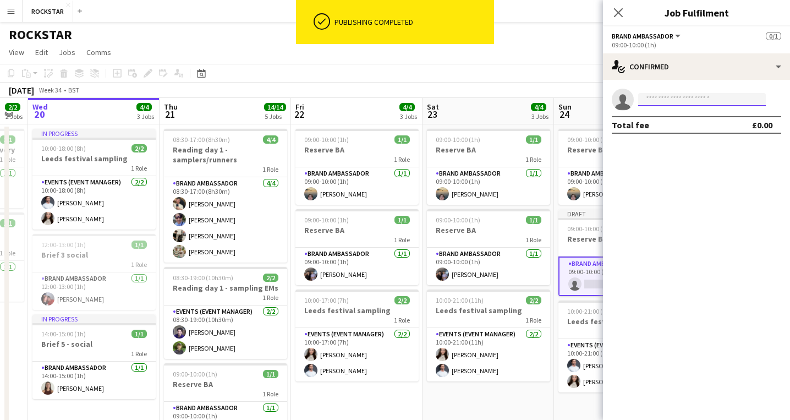
click at [479, 102] on input at bounding box center [702, 99] width 128 height 13
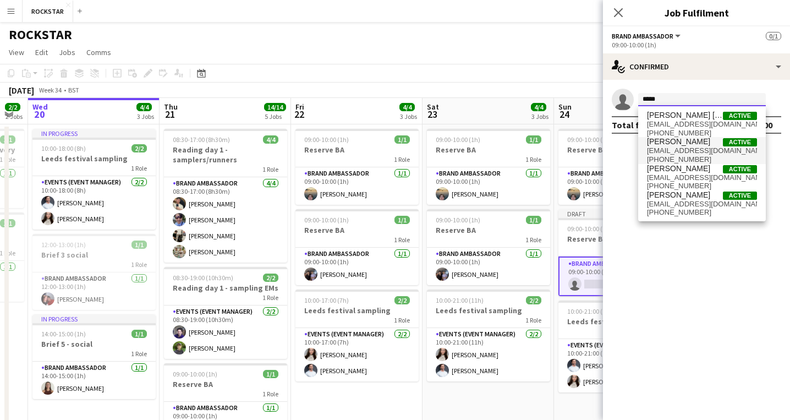
type input "*****"
click at [479, 150] on span "kevinmohammad86@gmail.com" at bounding box center [702, 150] width 110 height 9
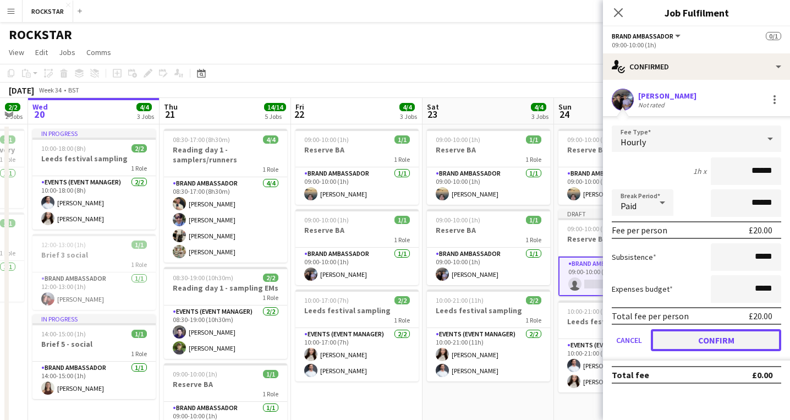
click at [479, 340] on button "Confirm" at bounding box center [716, 340] width 130 height 22
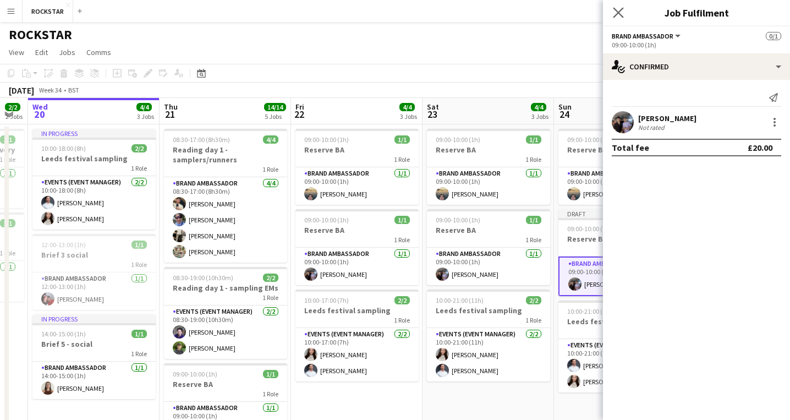
click at [479, 6] on app-icon "Close pop-in" at bounding box center [619, 13] width 16 height 16
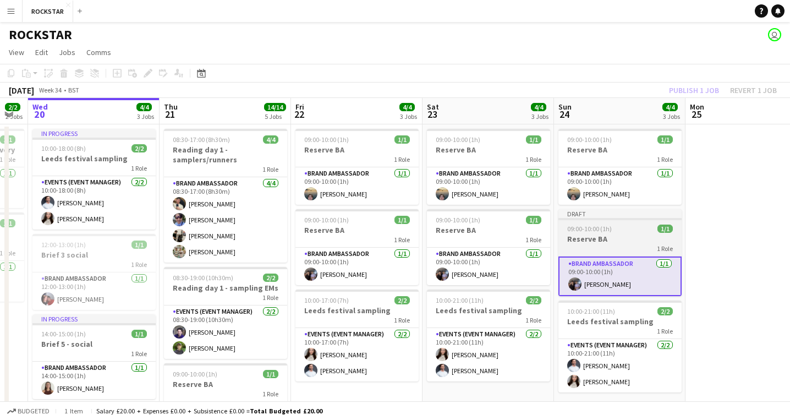
click at [479, 232] on span "09:00-10:00 (1h)" at bounding box center [589, 228] width 45 height 8
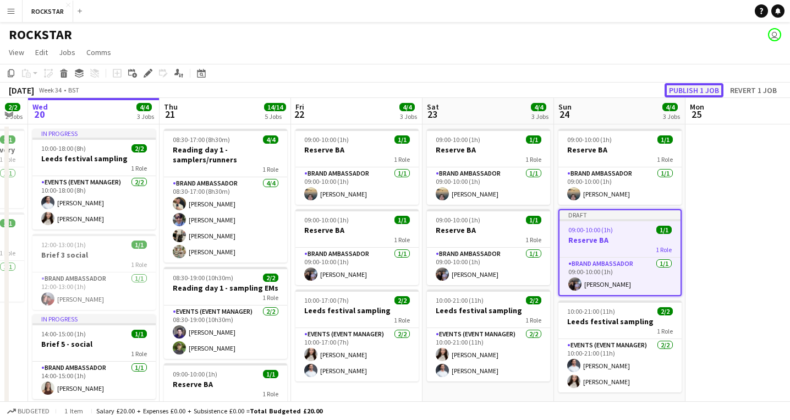
click at [479, 90] on button "Publish 1 job" at bounding box center [693, 90] width 59 height 14
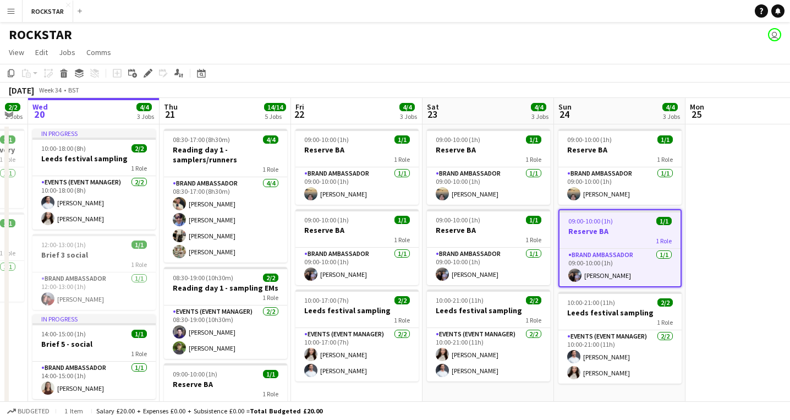
click at [12, 19] on button "Menu" at bounding box center [11, 11] width 22 height 22
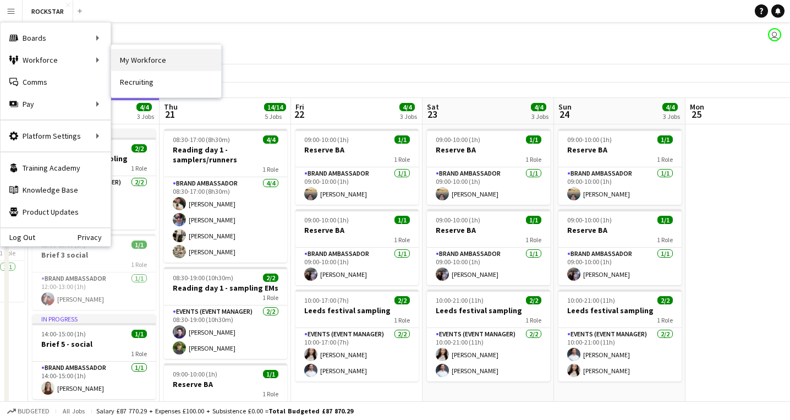
click at [139, 62] on link "My Workforce" at bounding box center [166, 60] width 110 height 22
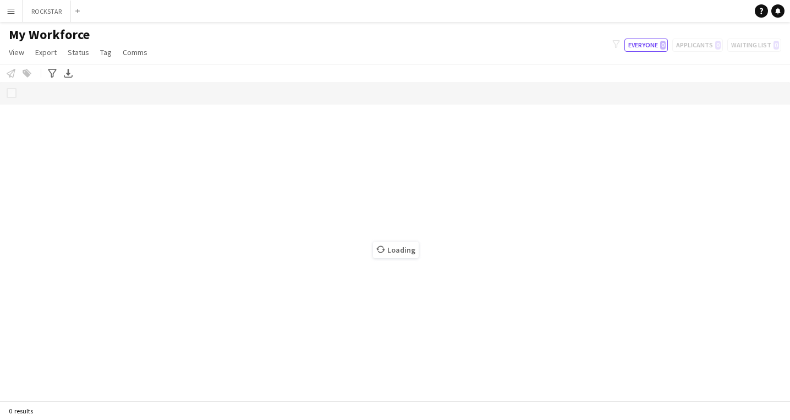
click at [479, 39] on div "filter-1 Everyone 0 Applicants 0 Waiting list 0" at bounding box center [696, 45] width 186 height 13
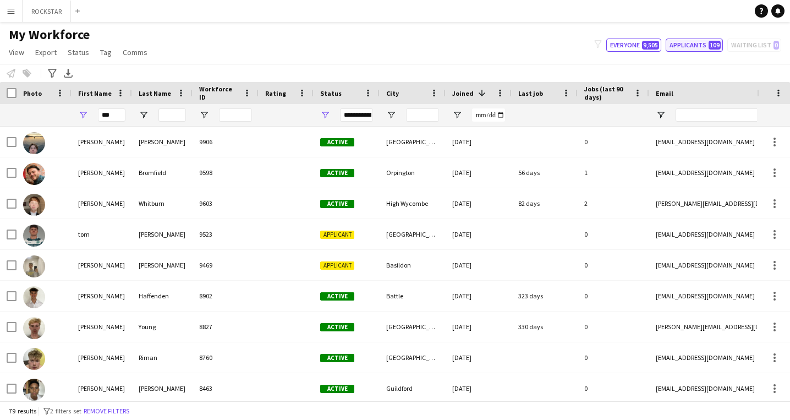
click at [479, 44] on button "Applicants 109" at bounding box center [694, 45] width 57 height 13
type input "**********"
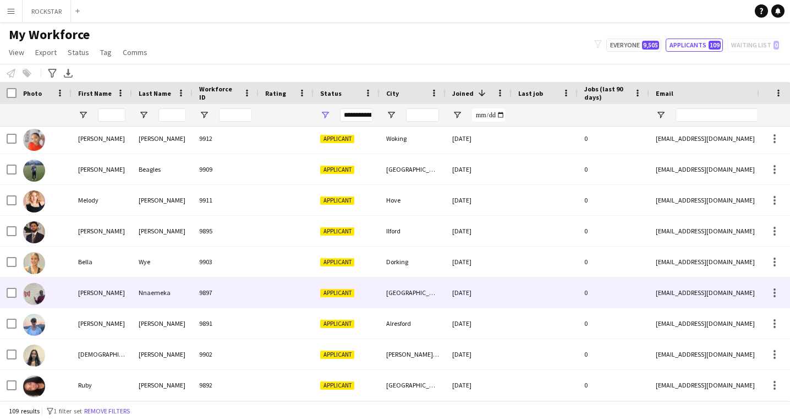
scroll to position [94, 0]
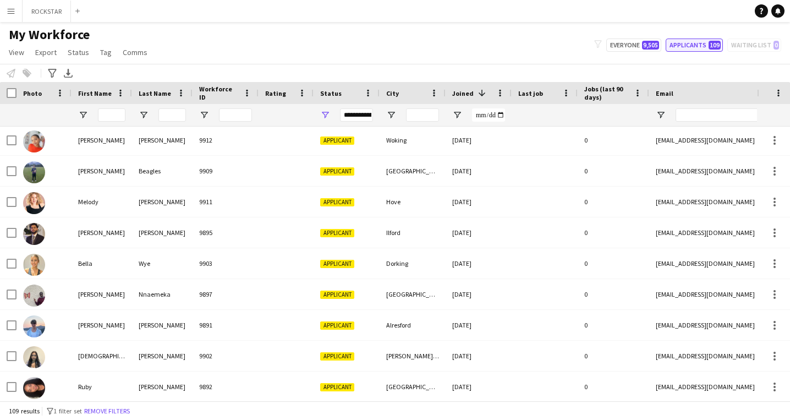
click at [703, 48] on button "Applicants 109" at bounding box center [694, 45] width 57 height 13
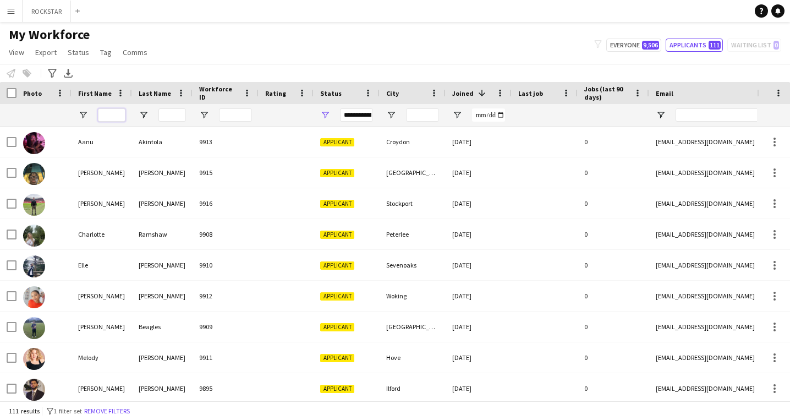
click at [113, 115] on input "First Name Filter Input" at bounding box center [112, 114] width 28 height 13
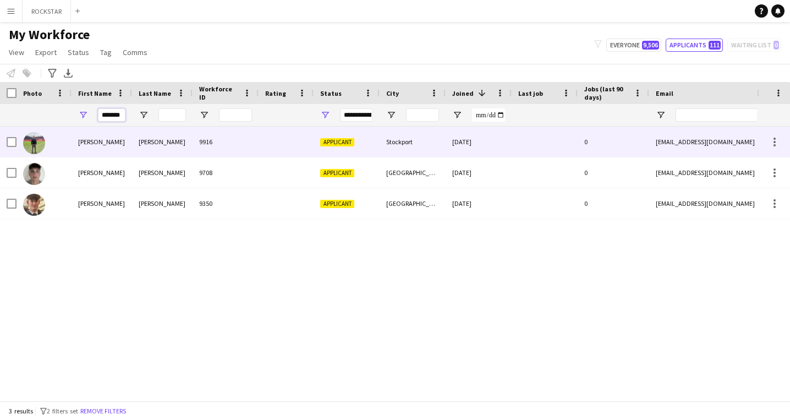
type input "*******"
click at [118, 136] on div "charlie" at bounding box center [102, 142] width 61 height 30
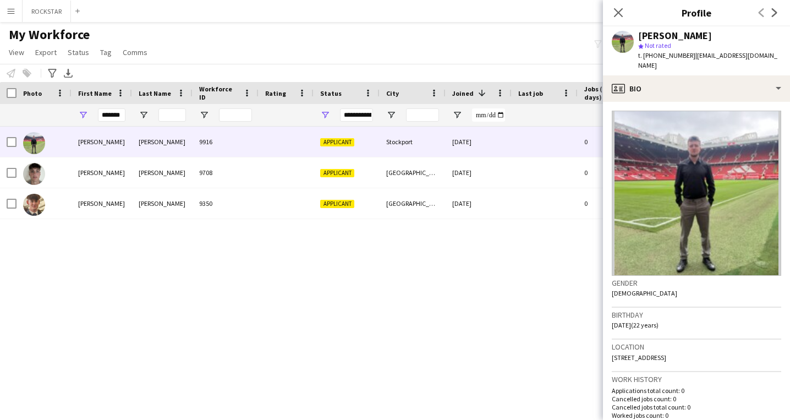
scroll to position [304, 0]
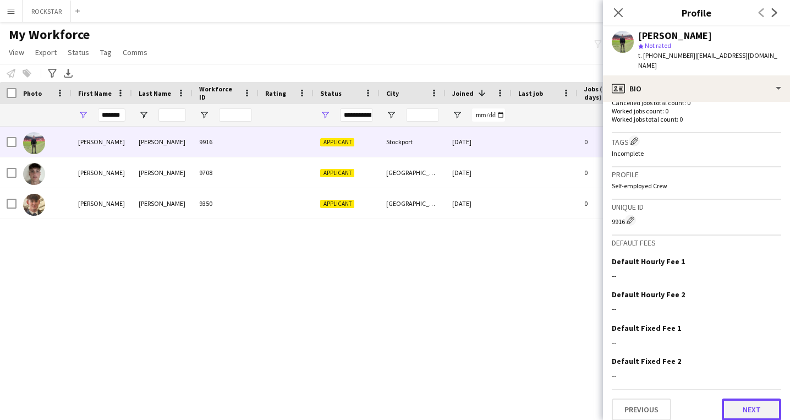
click at [759, 398] on button "Next" at bounding box center [751, 409] width 59 height 22
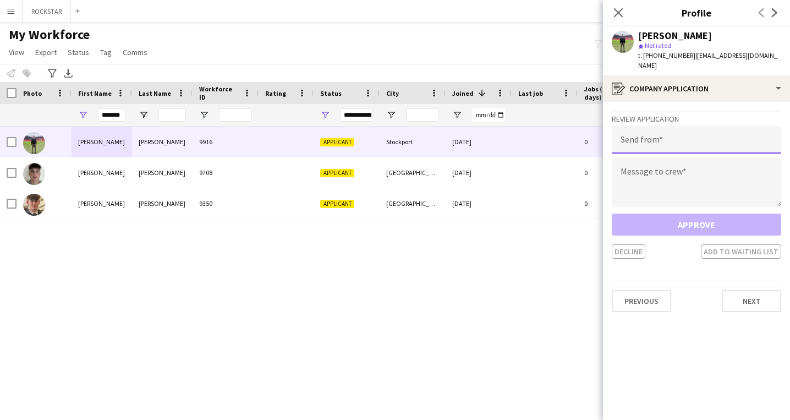
click at [749, 126] on input "email" at bounding box center [696, 140] width 169 height 28
click at [756, 140] on input "**********" at bounding box center [696, 140] width 169 height 28
type input "**********"
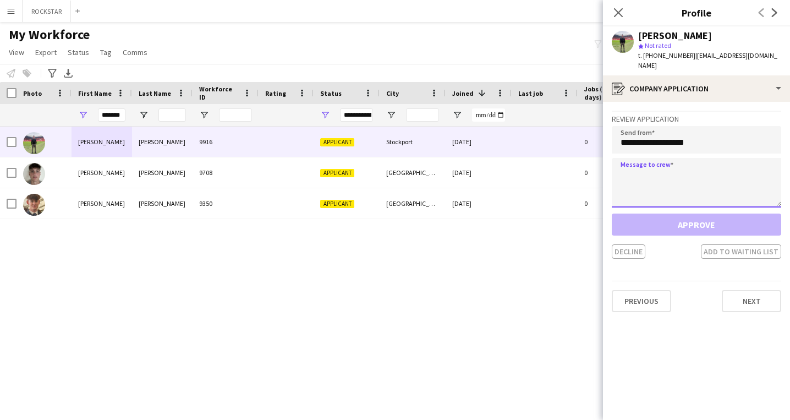
click at [753, 158] on textarea at bounding box center [696, 183] width 169 height 50
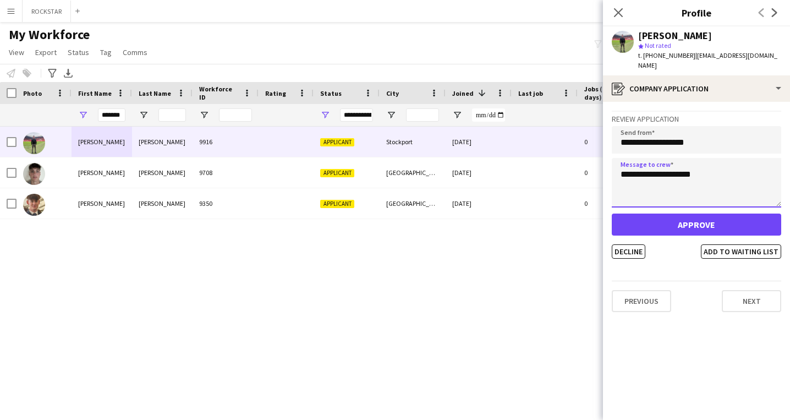
type textarea "**********"
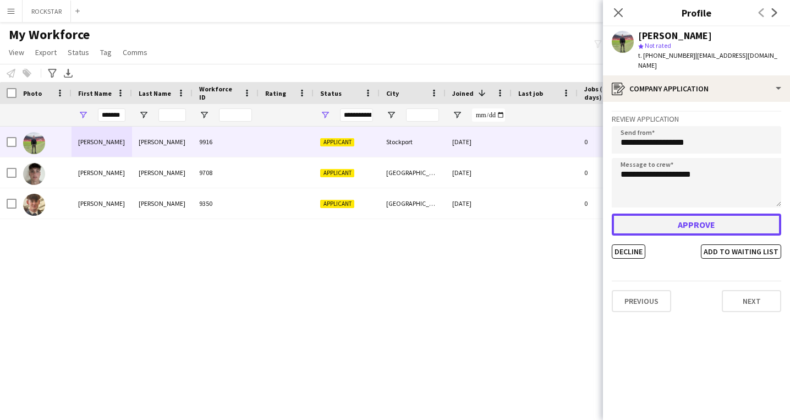
click at [765, 215] on button "Approve" at bounding box center [696, 224] width 169 height 22
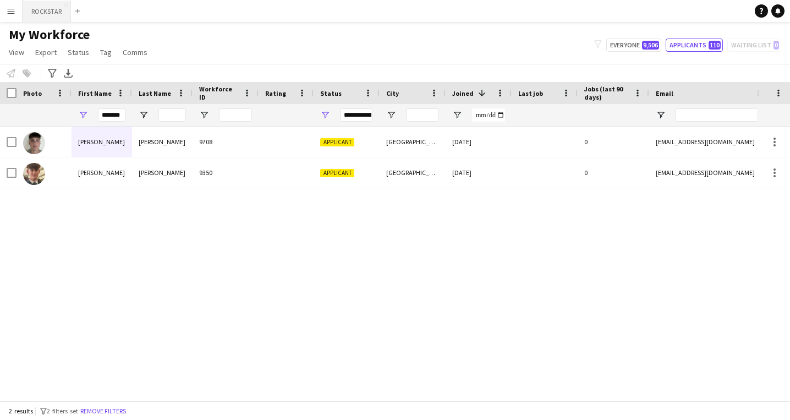
click at [54, 11] on button "ROCKSTAR Close" at bounding box center [47, 11] width 48 height 21
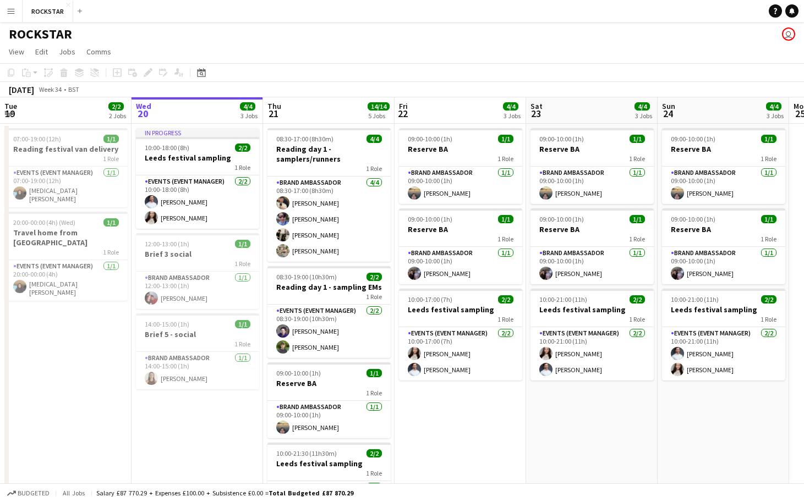
scroll to position [2, 0]
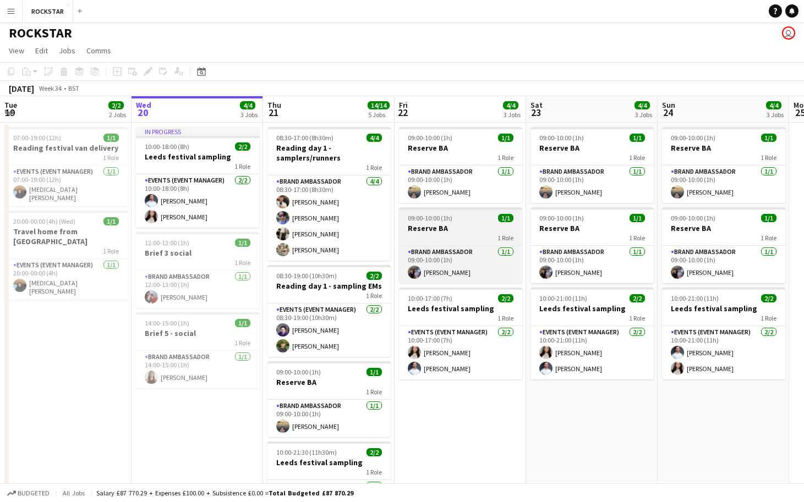
click at [480, 234] on div "1 Role" at bounding box center [460, 237] width 123 height 9
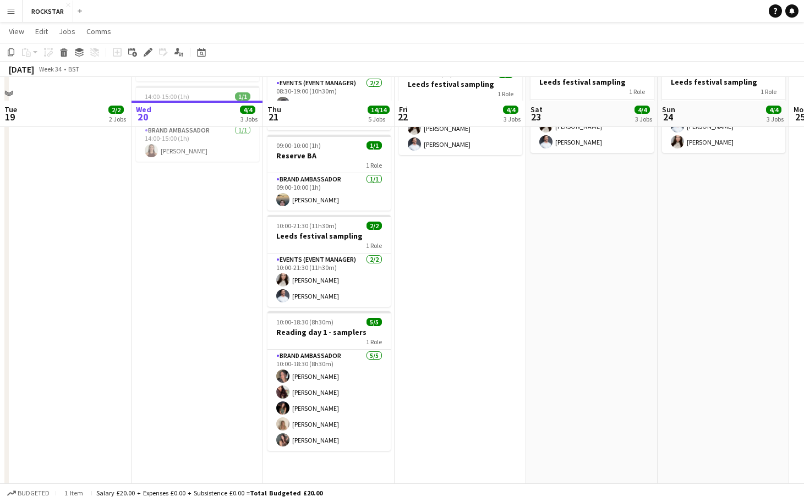
scroll to position [251, 0]
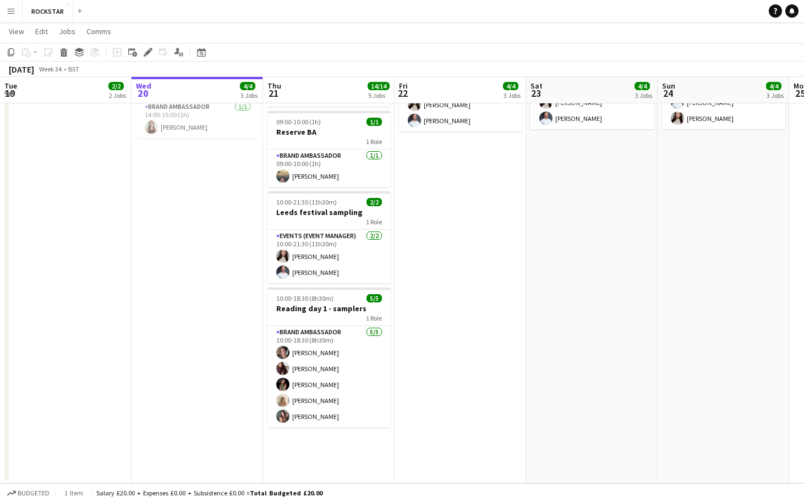
click at [343, 419] on app-date-cell "08:30-17:00 (8h30m) 4/4 Reading day 1 - samplers/runners 1 Role Brand Ambassado…" at bounding box center [328, 177] width 131 height 611
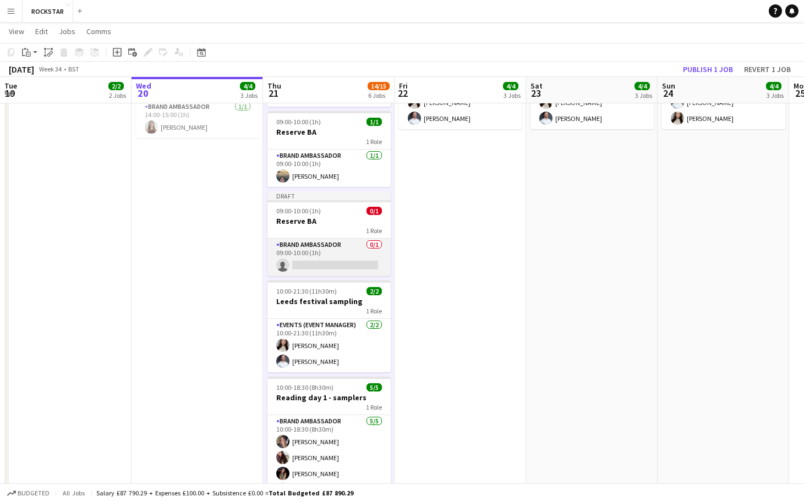
click at [342, 263] on app-card-role "Brand Ambassador 0/1 09:00-10:00 (1h) single-neutral-actions" at bounding box center [328, 257] width 123 height 37
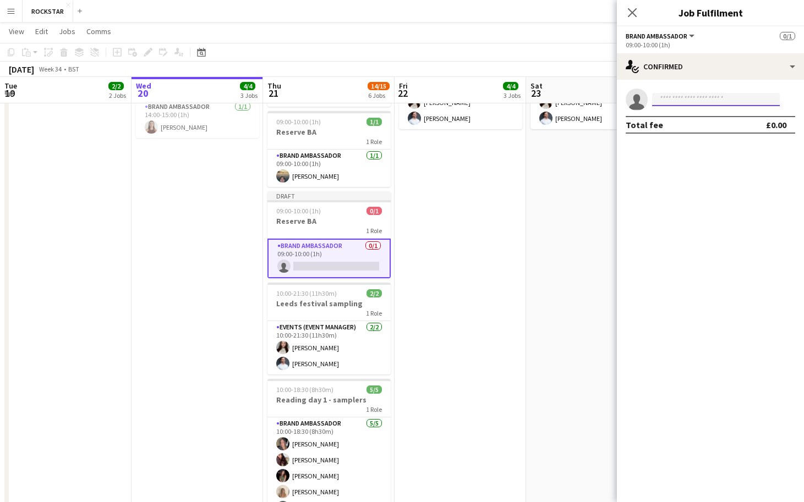
click at [706, 105] on input at bounding box center [716, 99] width 128 height 13
type input "**********"
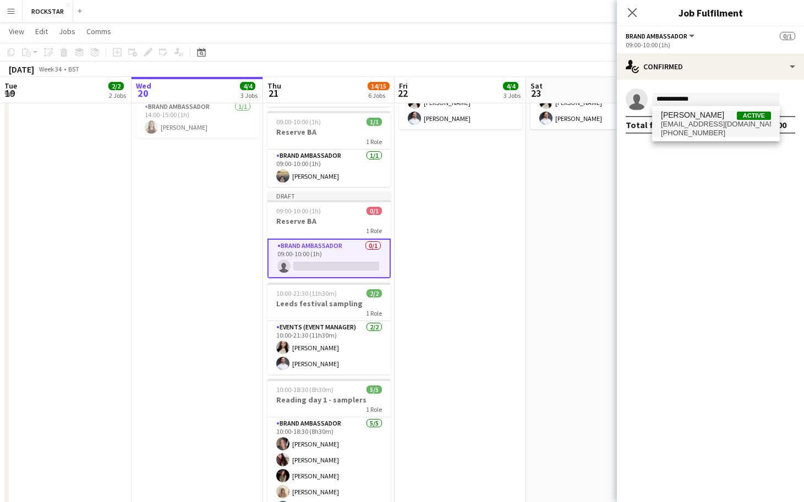
click at [714, 127] on span "contact@charliejbarry.com" at bounding box center [716, 124] width 110 height 9
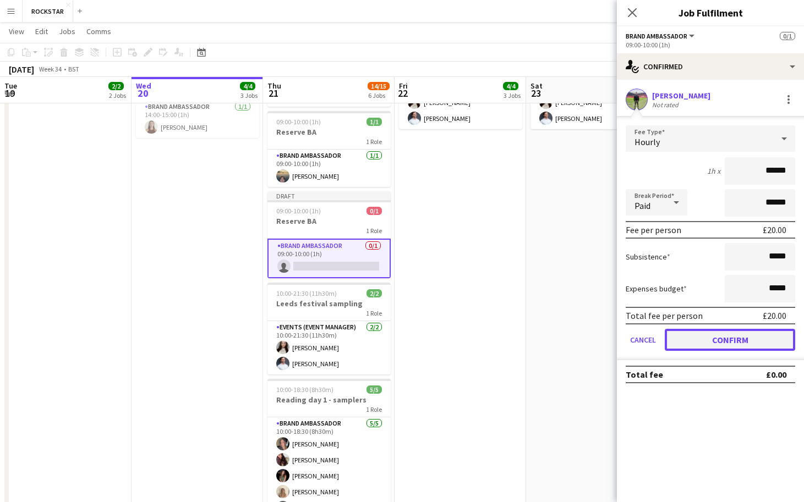
click at [730, 341] on button "Confirm" at bounding box center [729, 340] width 130 height 22
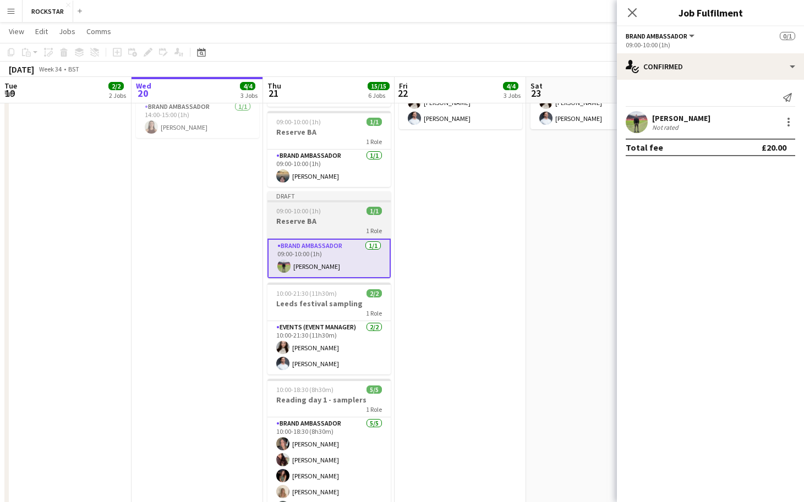
click at [332, 226] on div "1 Role" at bounding box center [328, 230] width 123 height 9
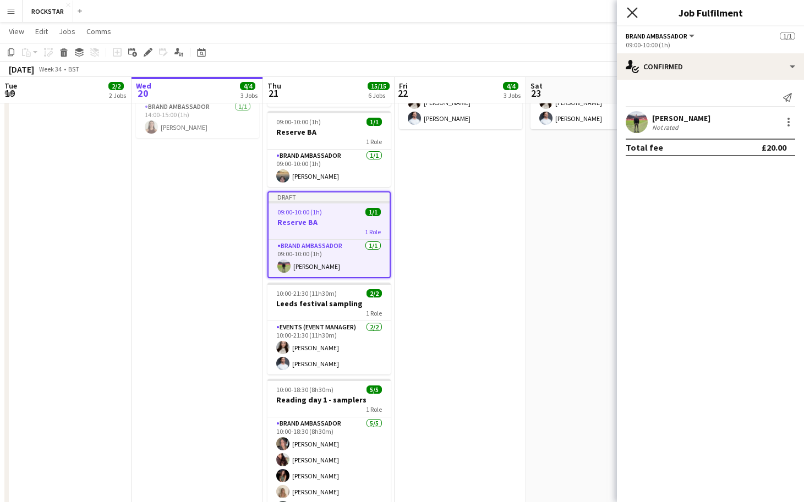
click at [634, 17] on icon "Close pop-in" at bounding box center [631, 12] width 10 height 10
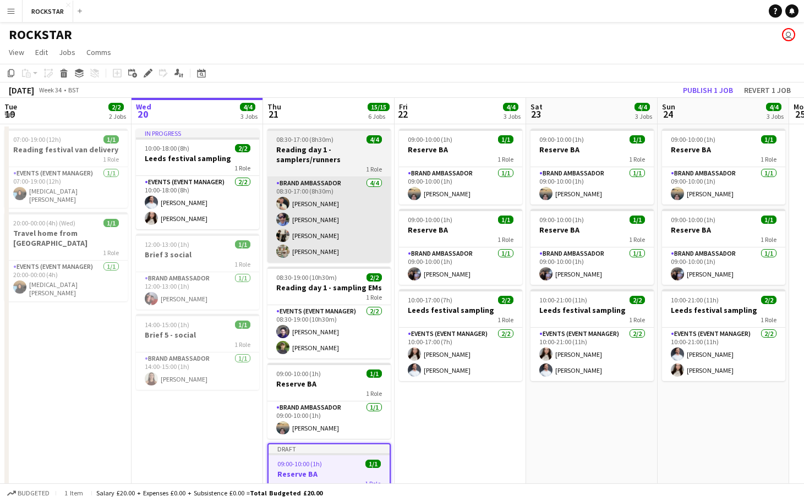
scroll to position [0, 263]
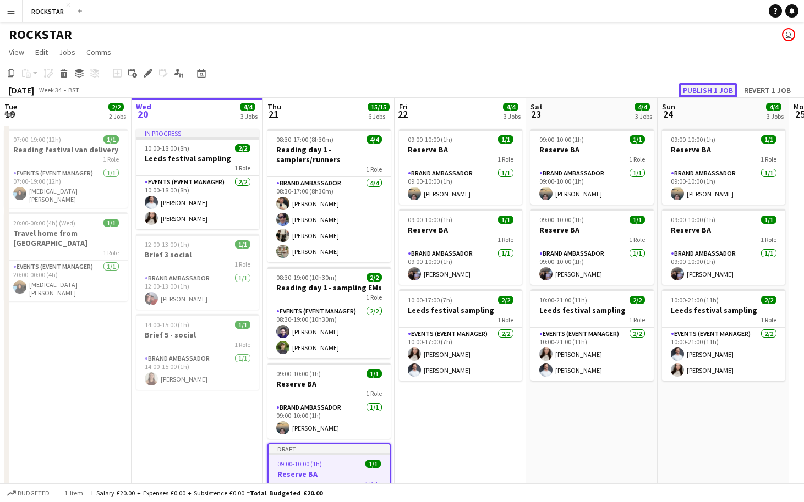
click at [686, 90] on button "Publish 1 job" at bounding box center [707, 90] width 59 height 14
click at [15, 17] on button "Menu" at bounding box center [11, 11] width 22 height 22
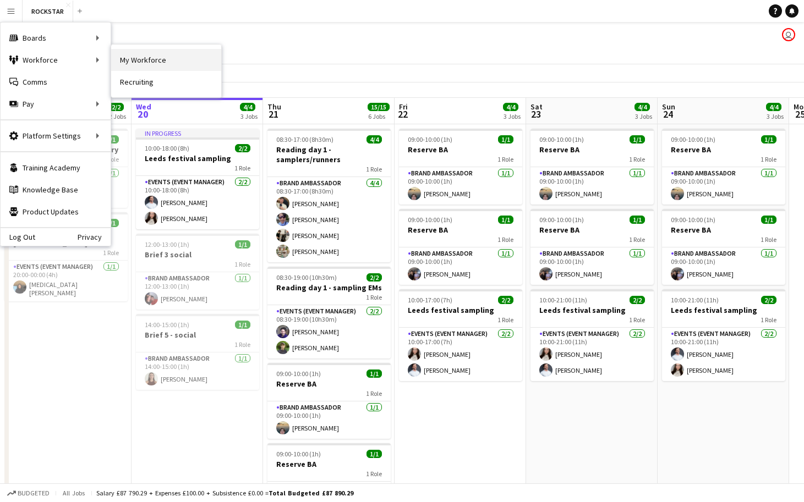
click at [126, 63] on link "My Workforce" at bounding box center [166, 60] width 110 height 22
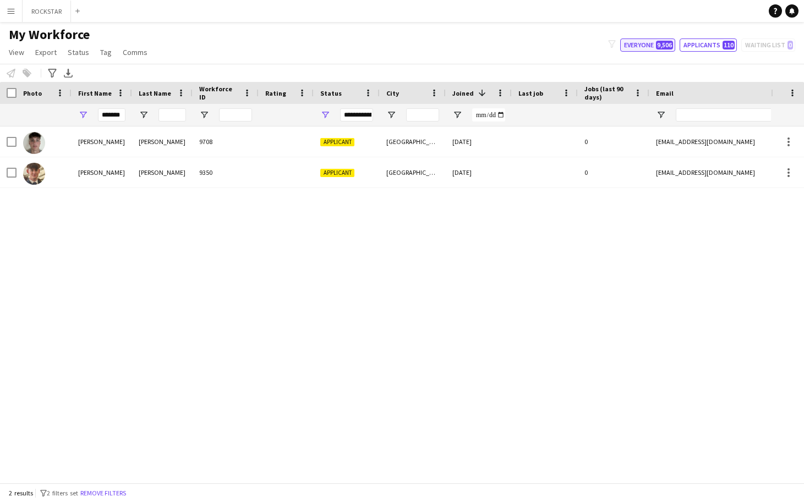
click at [653, 46] on button "Everyone 9,506" at bounding box center [647, 45] width 55 height 13
type input "**********"
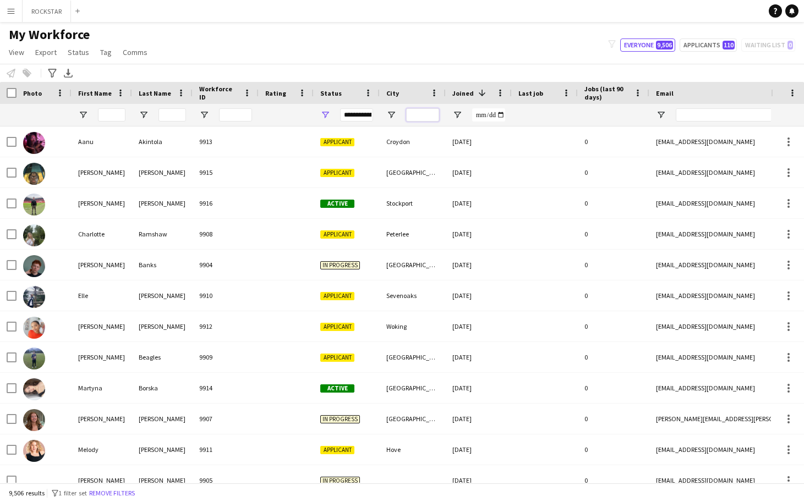
click at [424, 117] on input "City Filter Input" at bounding box center [422, 114] width 33 height 13
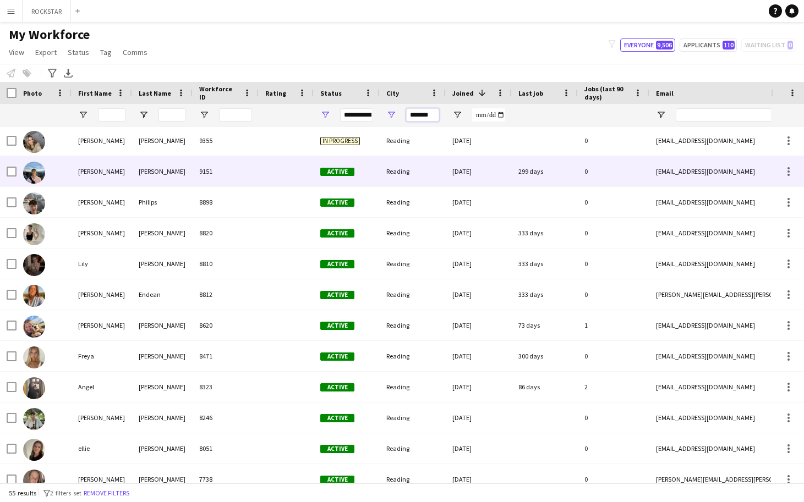
scroll to position [34, 0]
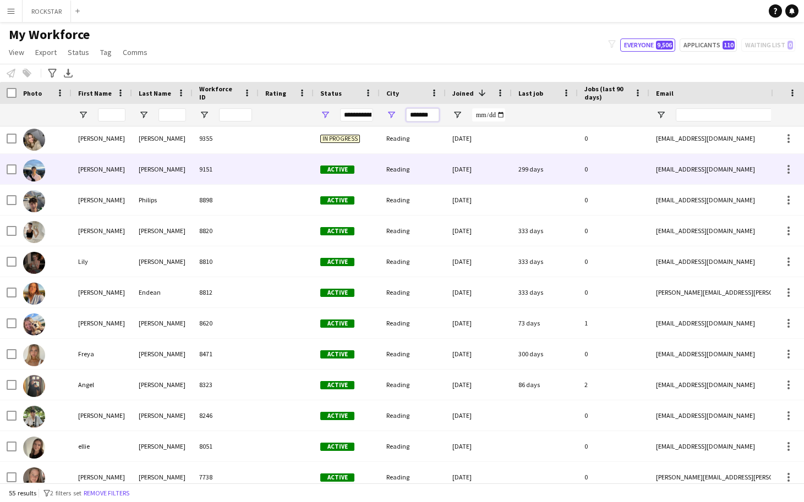
type input "*******"
click at [127, 169] on div "George" at bounding box center [102, 169] width 61 height 30
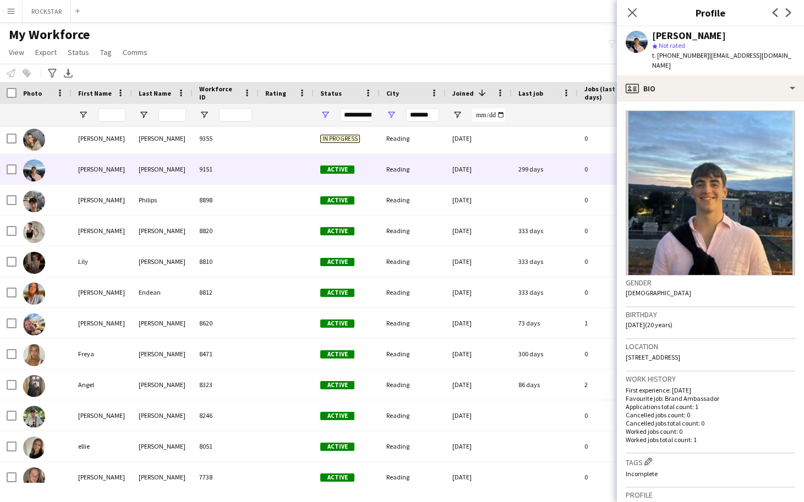
click at [123, 204] on div "Ralph" at bounding box center [102, 200] width 61 height 30
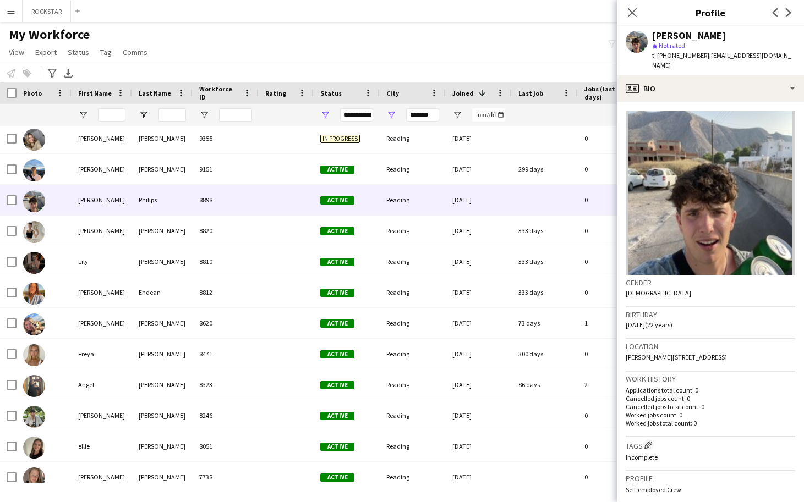
click at [118, 232] on div "dulcie" at bounding box center [102, 231] width 61 height 30
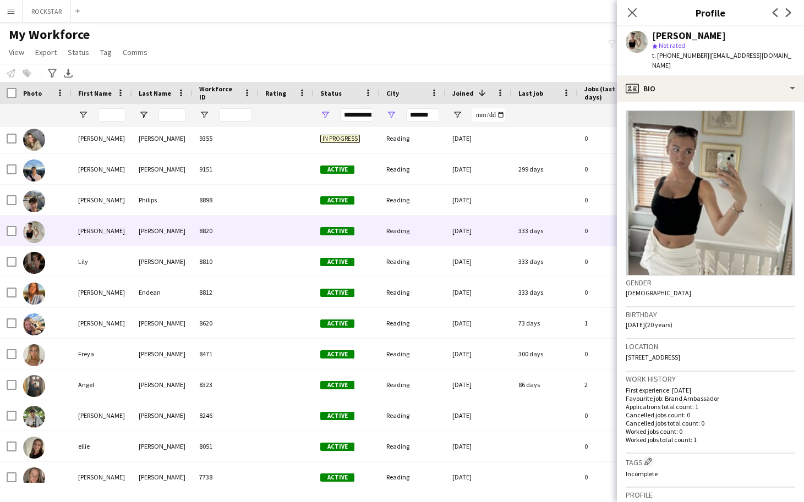
click at [85, 258] on div "Lily" at bounding box center [102, 261] width 61 height 30
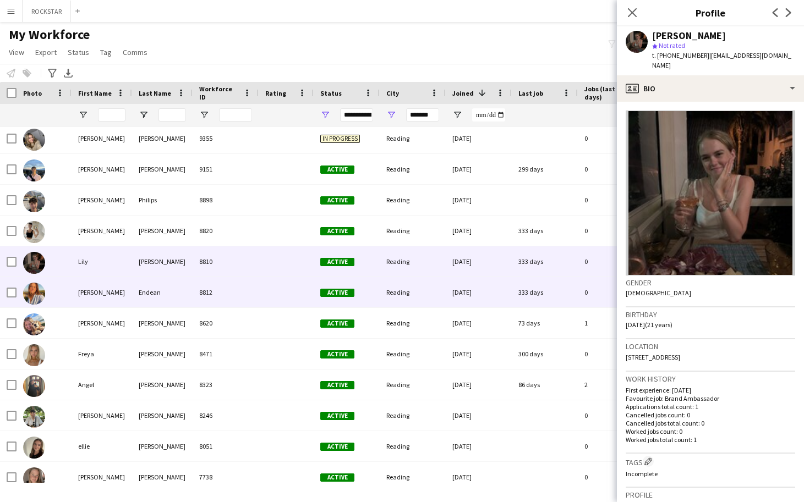
click at [92, 310] on div "Ariella" at bounding box center [102, 323] width 61 height 30
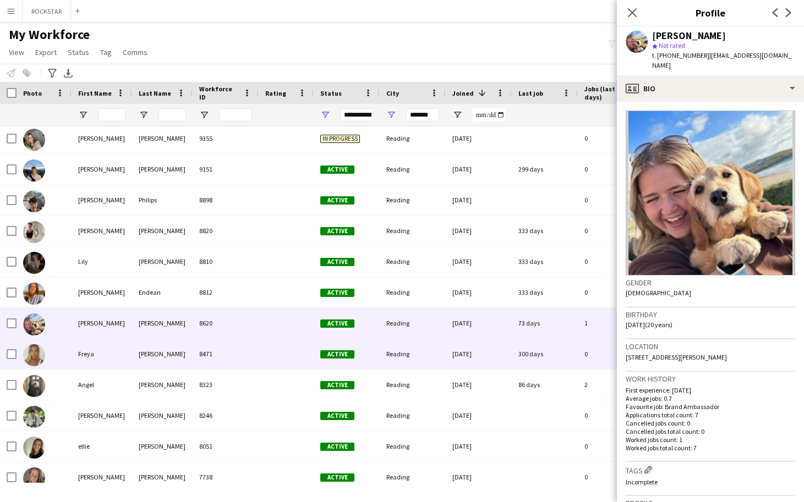
click at [102, 353] on div "Freya" at bounding box center [102, 354] width 61 height 30
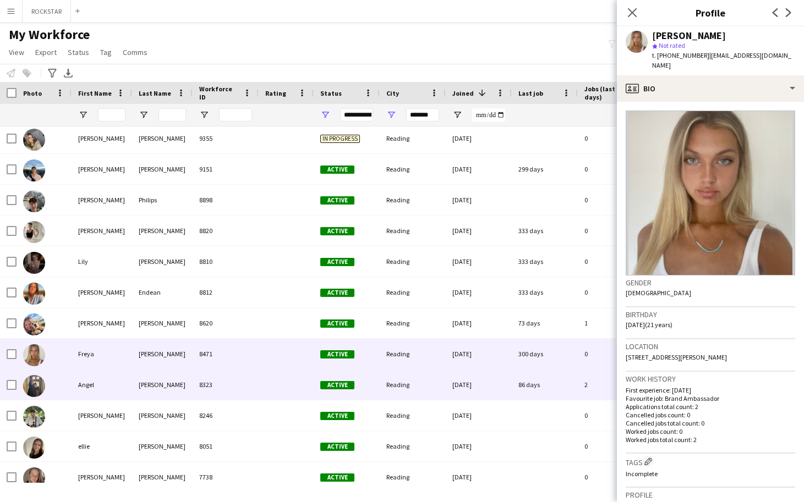
click at [98, 387] on div "Angel" at bounding box center [102, 385] width 61 height 30
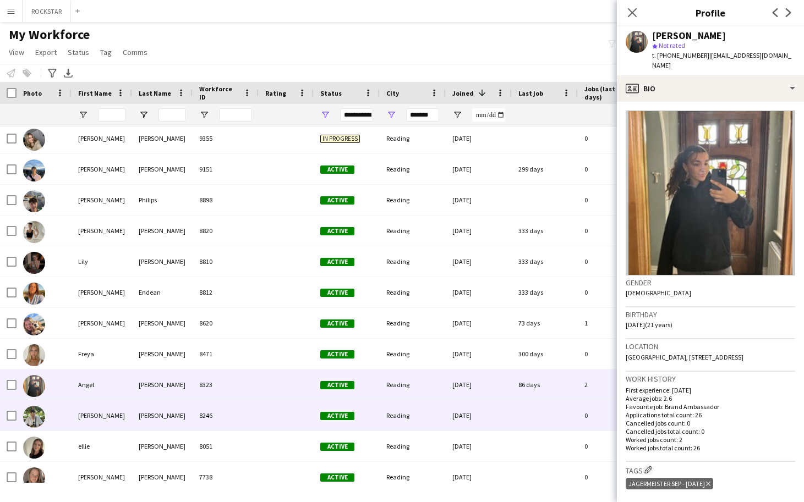
click at [137, 415] on div "D’cruz" at bounding box center [162, 415] width 61 height 30
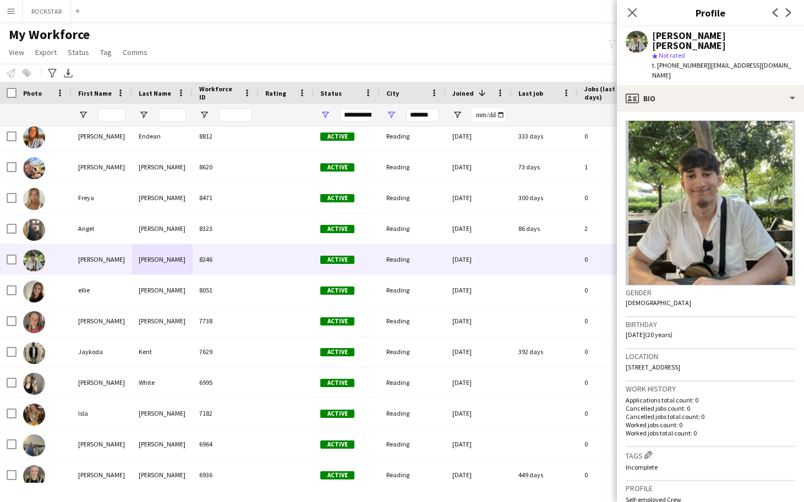
scroll to position [195, 0]
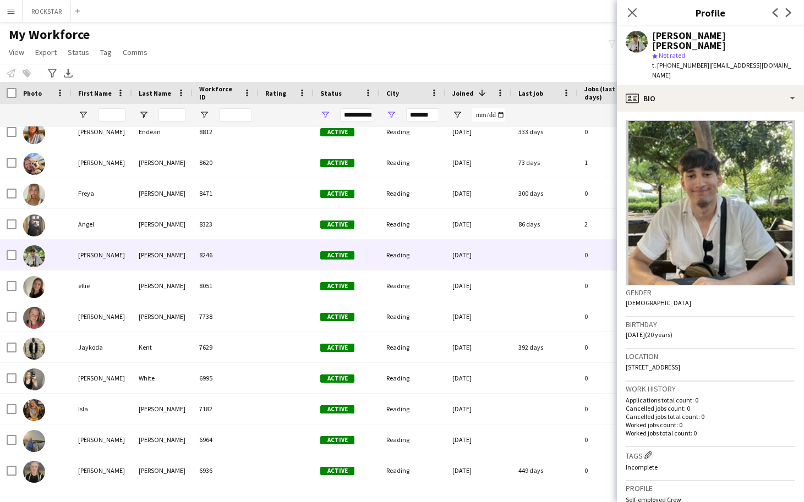
click at [107, 134] on div "Lyla" at bounding box center [102, 132] width 61 height 30
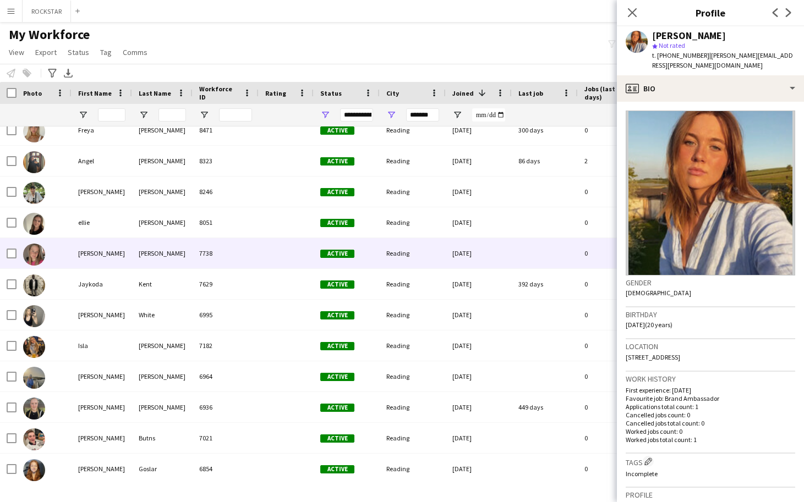
scroll to position [255, 0]
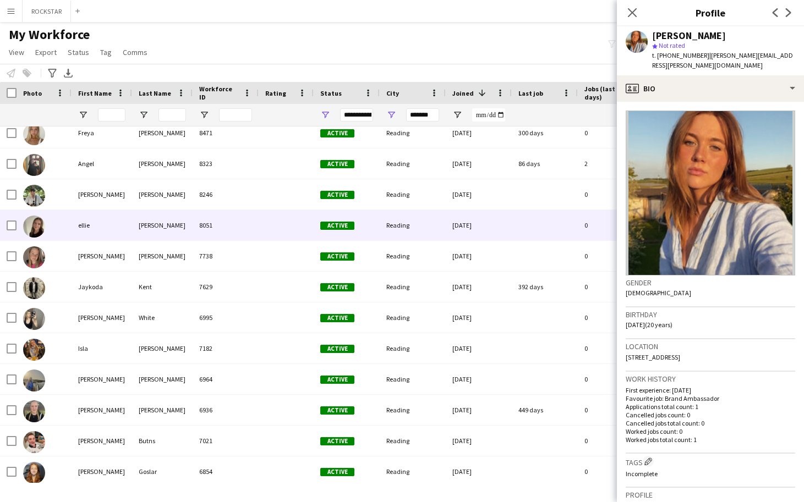
click at [94, 239] on div "ellie" at bounding box center [102, 225] width 61 height 30
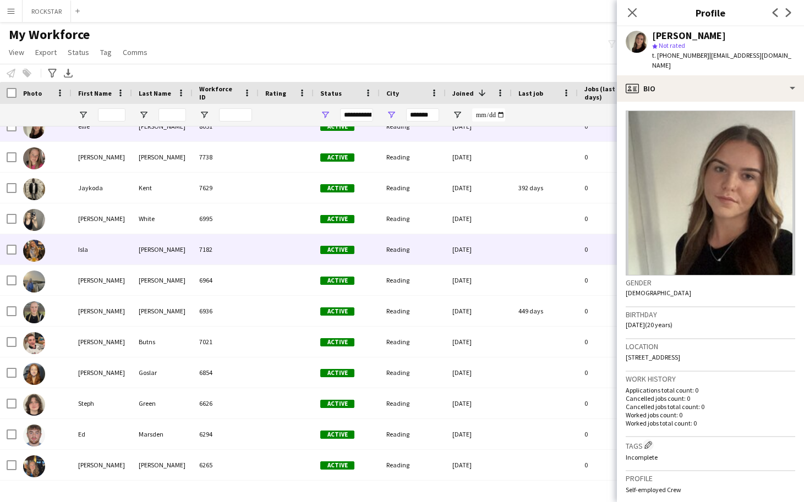
scroll to position [353, 0]
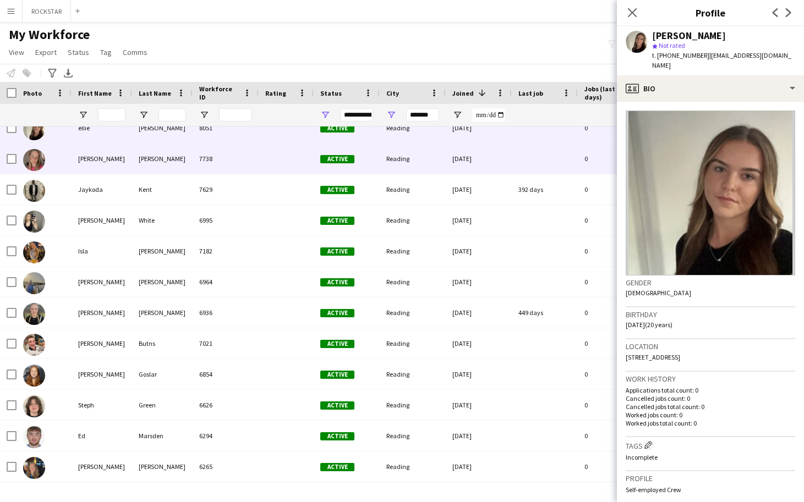
click at [121, 155] on div "[PERSON_NAME]" at bounding box center [102, 159] width 61 height 30
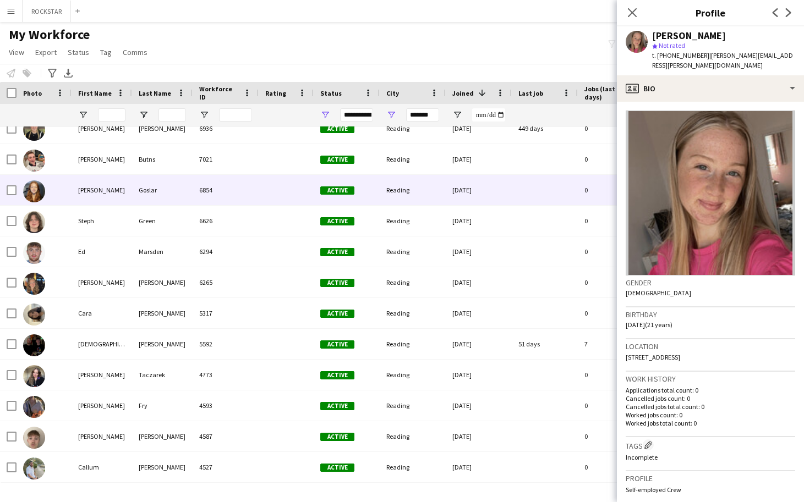
scroll to position [538, 0]
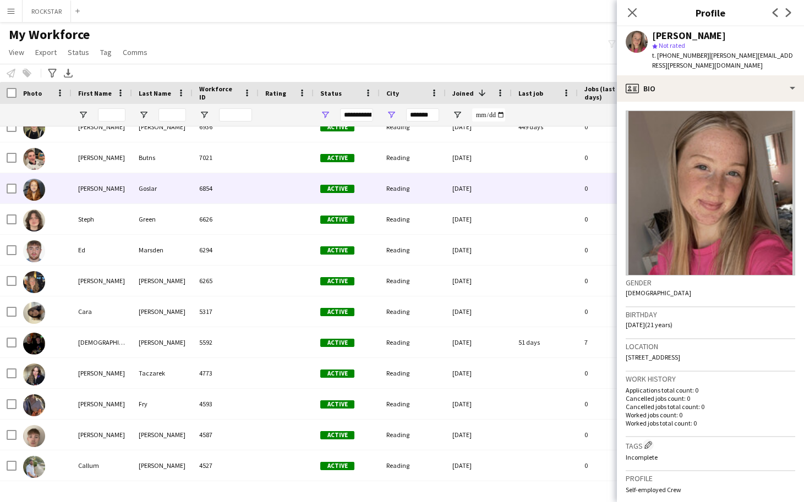
click at [108, 202] on div "Gracie" at bounding box center [102, 188] width 61 height 30
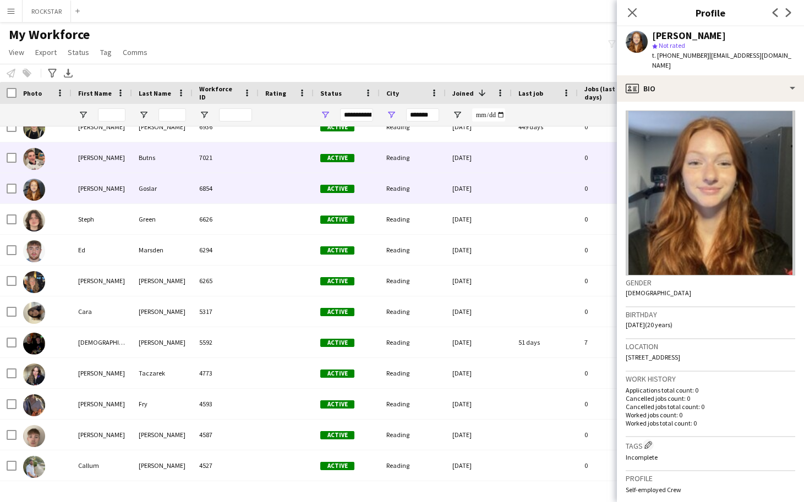
click at [118, 161] on div "Sandy" at bounding box center [102, 157] width 61 height 30
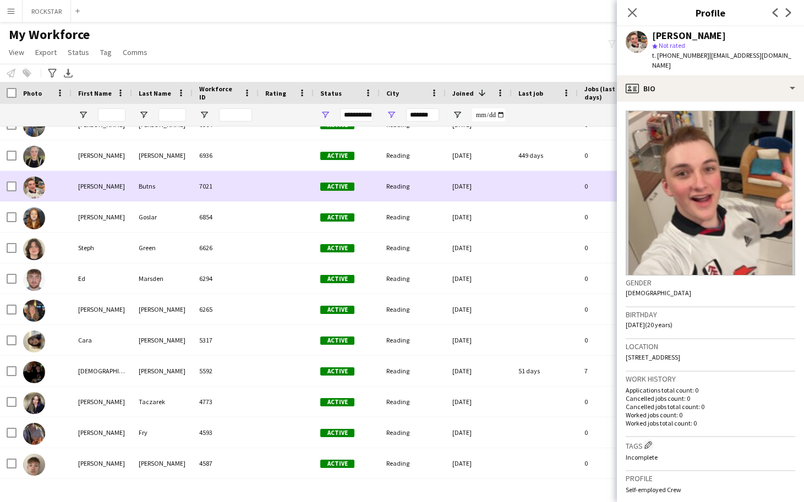
scroll to position [496, 0]
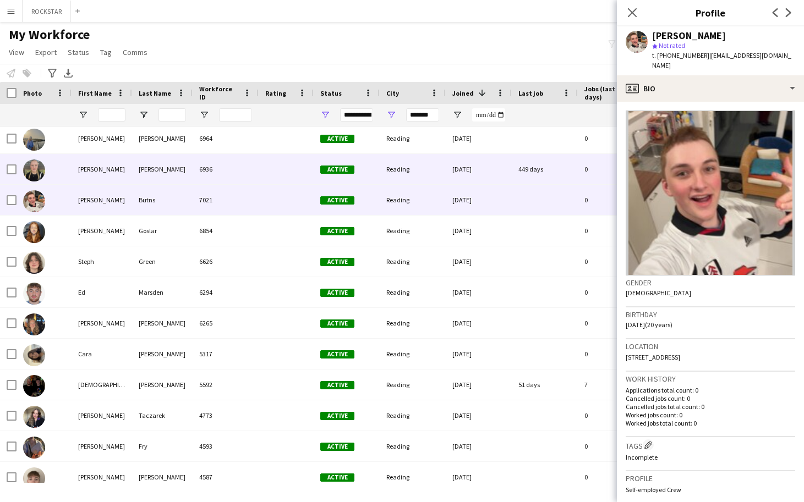
click at [108, 171] on div "Rebecca" at bounding box center [102, 169] width 61 height 30
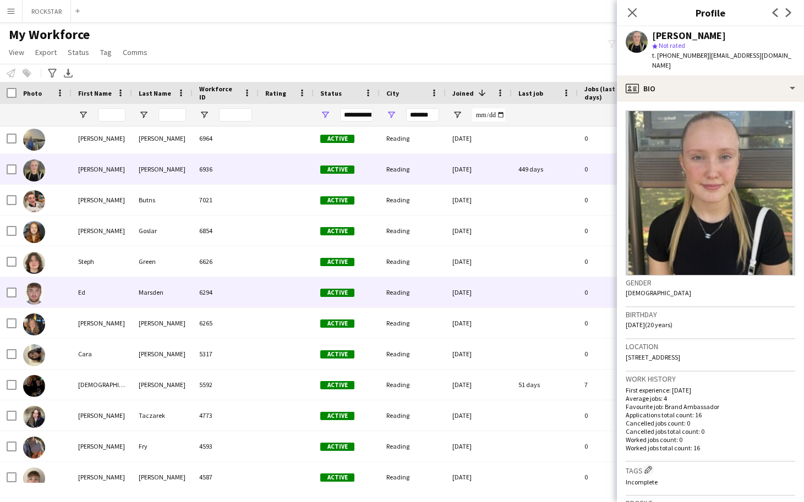
click at [109, 295] on div "Ed" at bounding box center [102, 292] width 61 height 30
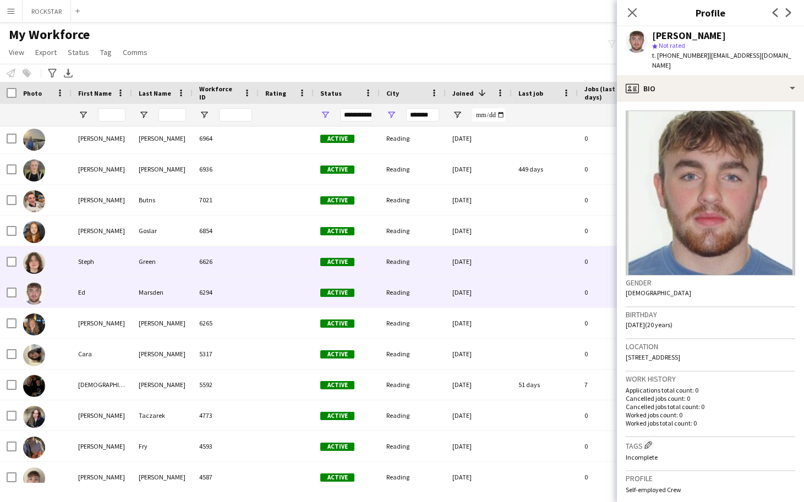
click at [112, 268] on div "Steph" at bounding box center [102, 261] width 61 height 30
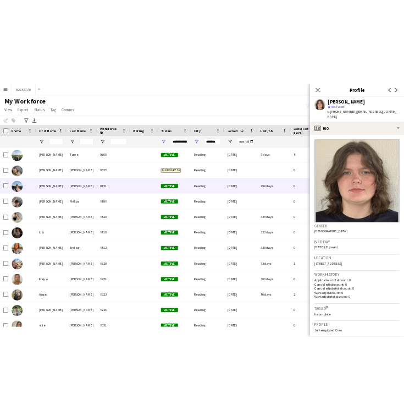
scroll to position [0, 0]
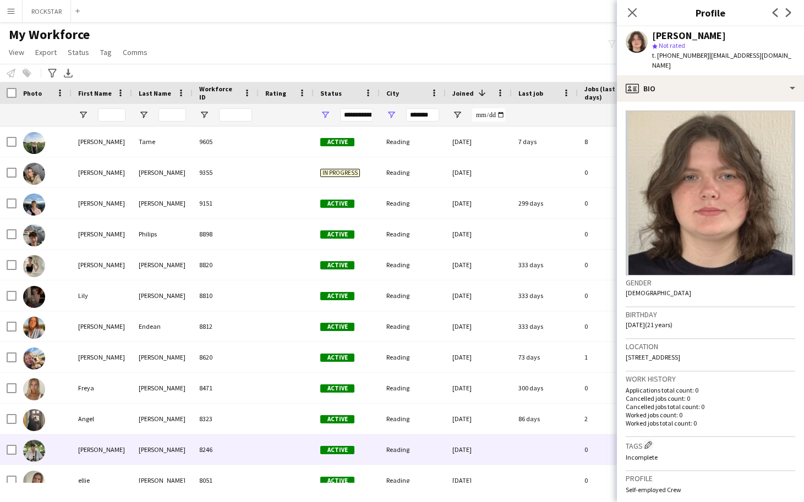
click at [128, 419] on div "Marley" at bounding box center [102, 450] width 61 height 30
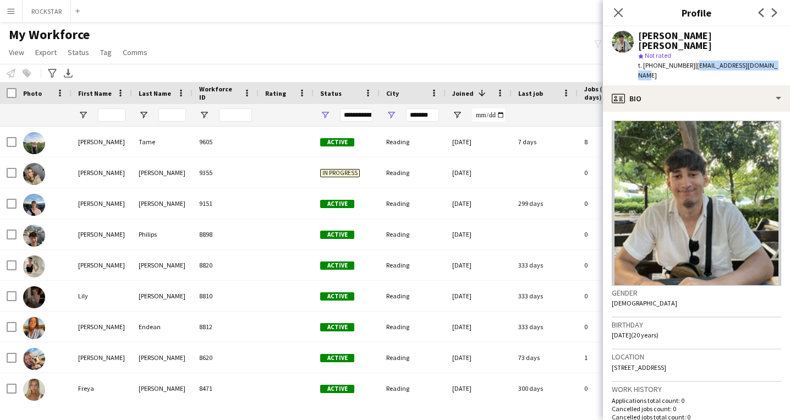
drag, startPoint x: 778, startPoint y: 55, endPoint x: 691, endPoint y: 55, distance: 86.9
click at [691, 55] on div "Marley D’cruz star Not rated t. +447934653405 | dcruzmarley2005@gmail.com" at bounding box center [696, 55] width 187 height 59
copy span "dcruzmarley2005@gmail.com"
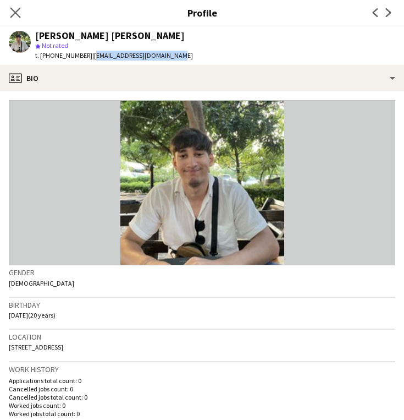
click at [15, 18] on app-icon "Close pop-in" at bounding box center [16, 13] width 16 height 16
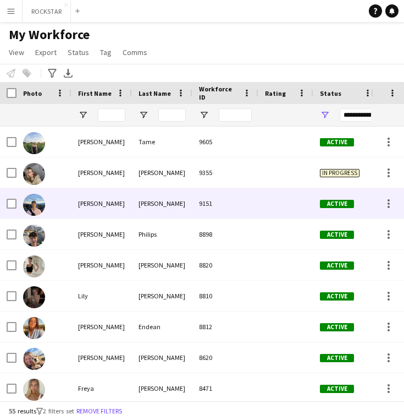
click at [127, 207] on div "George" at bounding box center [102, 203] width 61 height 30
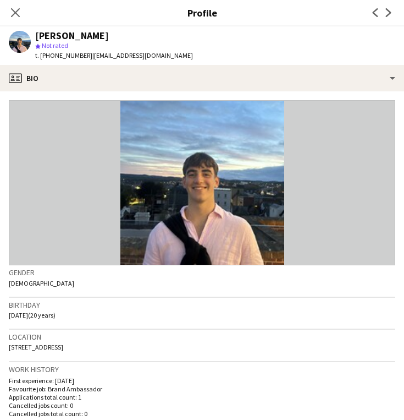
click at [20, 23] on div "Close pop-in" at bounding box center [15, 12] width 31 height 25
click at [18, 18] on app-icon "Close pop-in" at bounding box center [16, 13] width 16 height 16
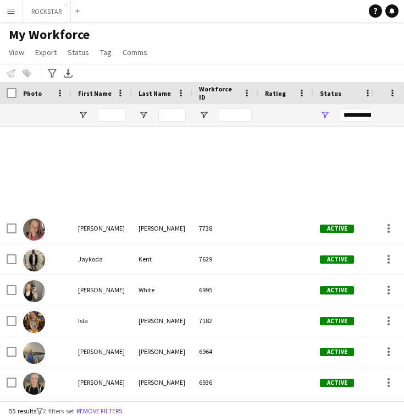
scroll to position [920, 0]
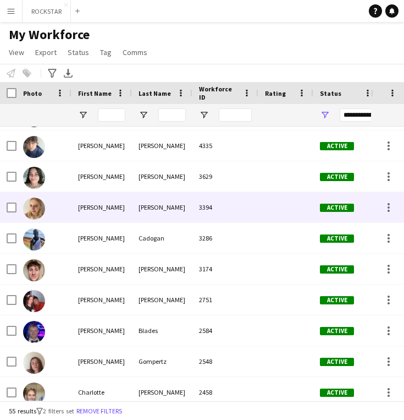
click at [106, 201] on div "[PERSON_NAME]" at bounding box center [102, 207] width 61 height 30
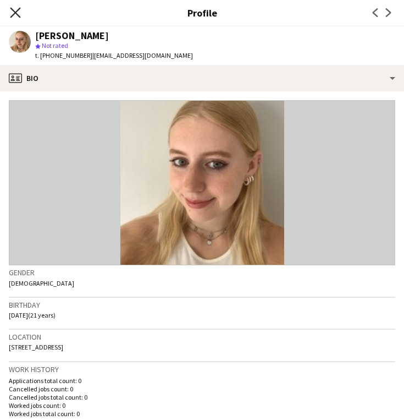
click at [13, 8] on icon "Close pop-in" at bounding box center [15, 12] width 10 height 10
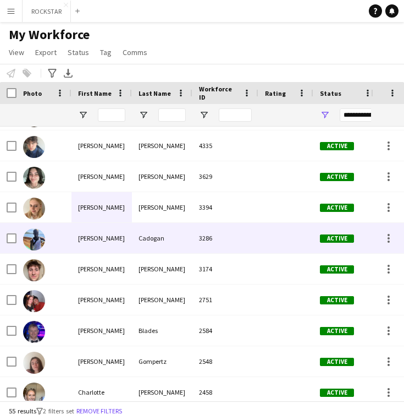
scroll to position [988, 0]
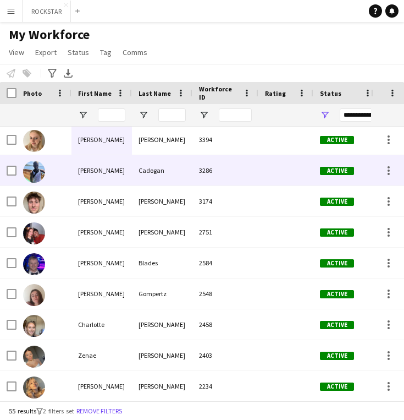
click at [100, 173] on div "[PERSON_NAME]" at bounding box center [102, 170] width 61 height 30
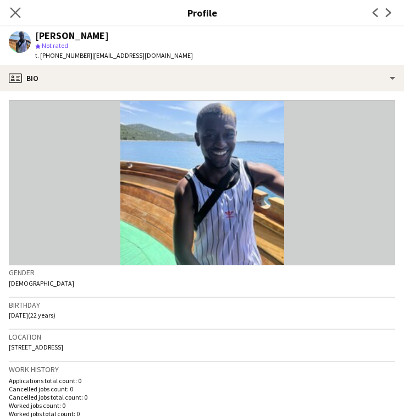
click at [18, 6] on app-icon "Close pop-in" at bounding box center [16, 13] width 16 height 16
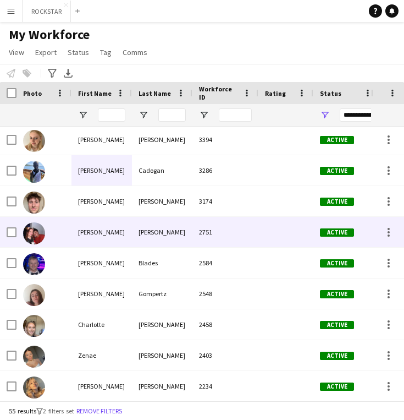
scroll to position [1006, 0]
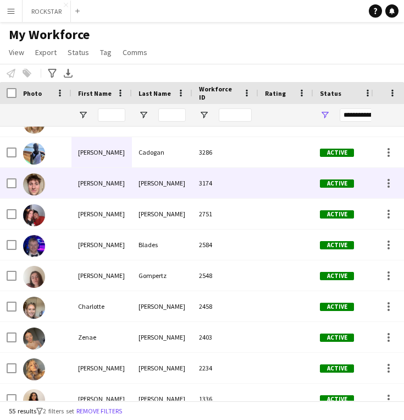
click at [97, 196] on div "[PERSON_NAME]" at bounding box center [102, 183] width 61 height 30
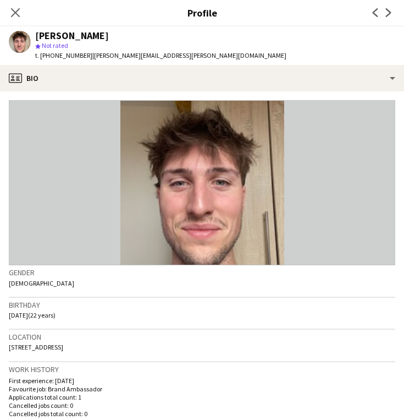
click at [13, 12] on icon "Close pop-in" at bounding box center [15, 12] width 9 height 9
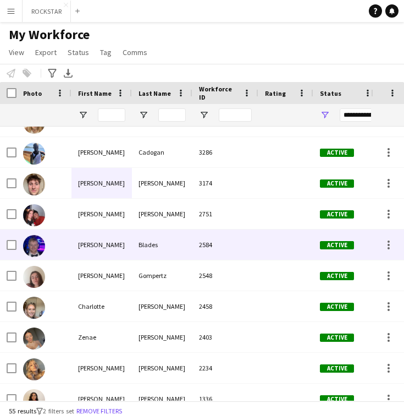
scroll to position [1029, 0]
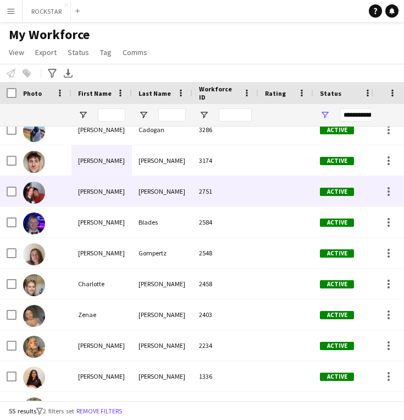
click at [124, 196] on div "[PERSON_NAME]" at bounding box center [102, 191] width 61 height 30
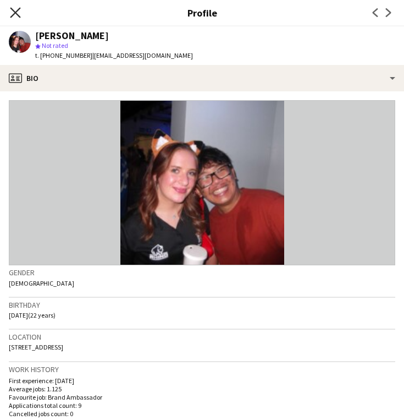
click at [11, 16] on icon at bounding box center [15, 12] width 10 height 10
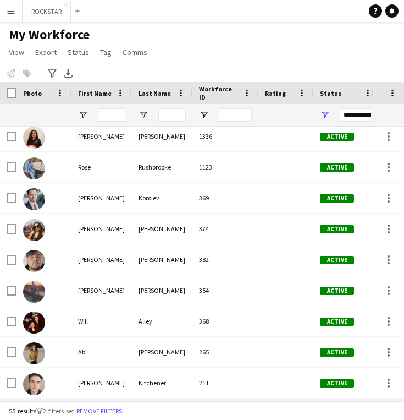
scroll to position [1285, 0]
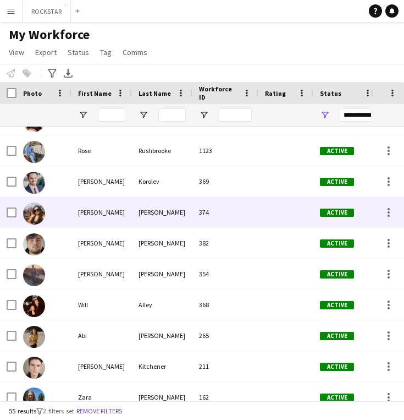
click at [95, 201] on div "[PERSON_NAME]" at bounding box center [102, 212] width 61 height 30
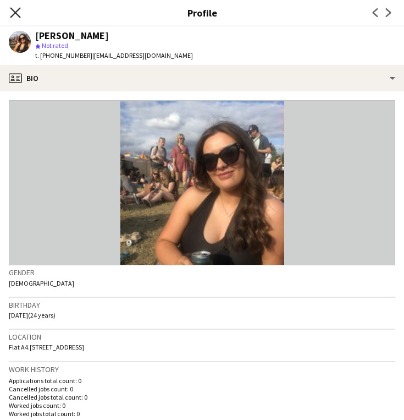
click at [14, 10] on icon at bounding box center [15, 12] width 10 height 10
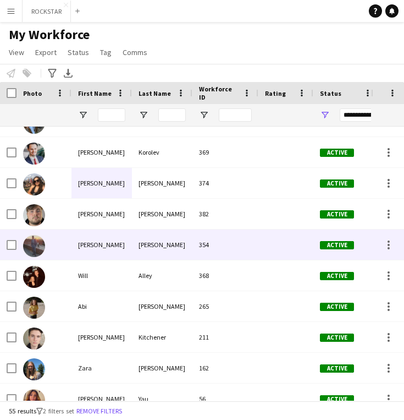
scroll to position [1295, 0]
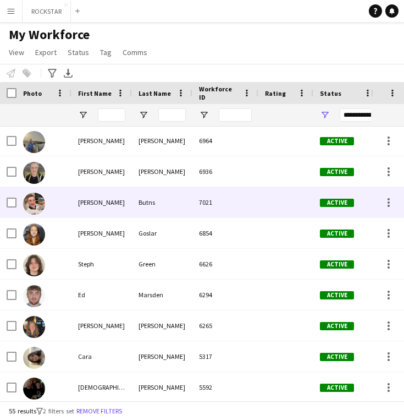
click at [94, 210] on div "Sandy" at bounding box center [102, 202] width 61 height 30
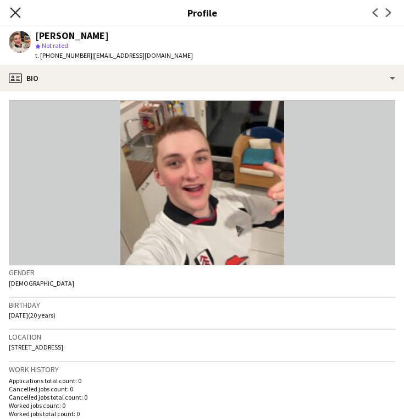
click at [10, 12] on app-icon "Close pop-in" at bounding box center [16, 13] width 16 height 16
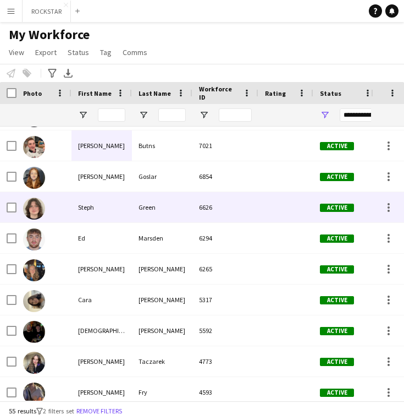
click at [113, 207] on div "Steph" at bounding box center [102, 207] width 61 height 30
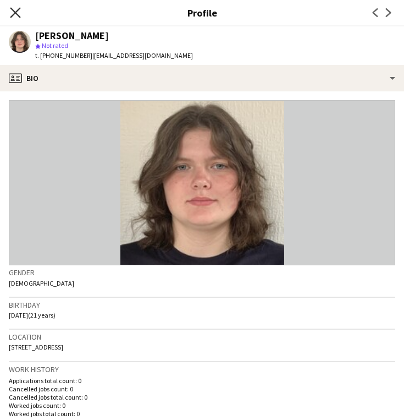
click at [18, 15] on icon at bounding box center [15, 12] width 10 height 10
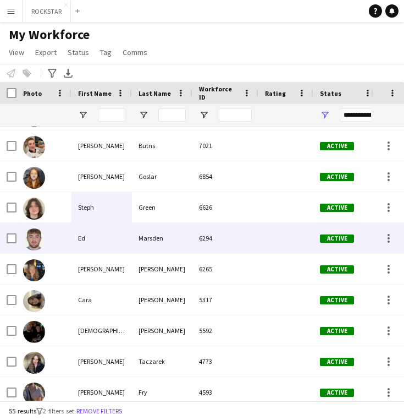
scroll to position [652, 0]
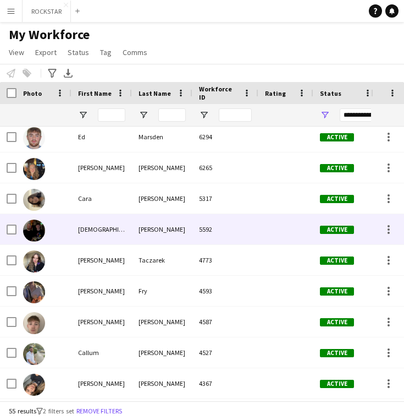
click at [86, 237] on div "[DEMOGRAPHIC_DATA]" at bounding box center [102, 229] width 61 height 30
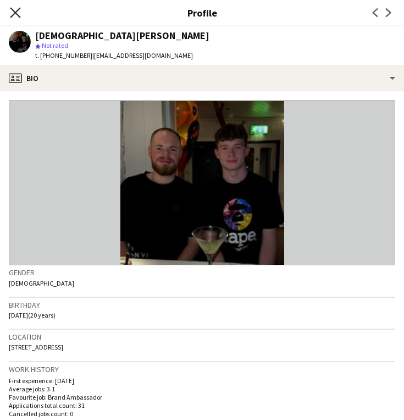
click at [13, 15] on icon at bounding box center [15, 12] width 10 height 10
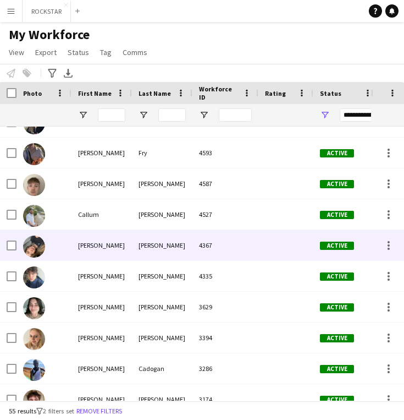
scroll to position [814, 0]
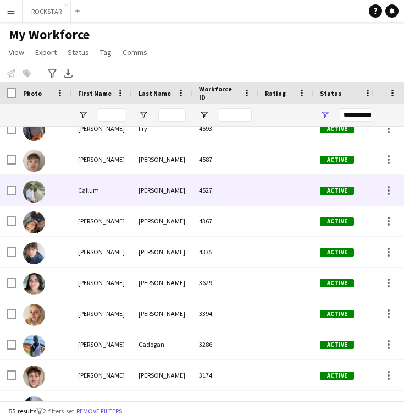
click at [79, 189] on div "Callum" at bounding box center [102, 190] width 61 height 30
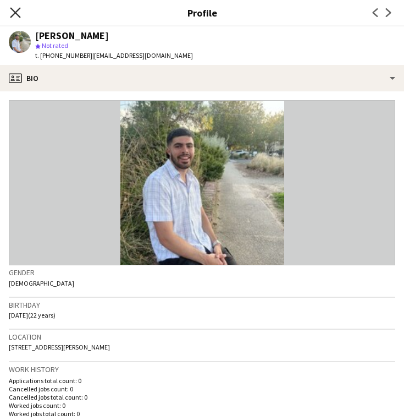
click at [15, 13] on icon at bounding box center [15, 12] width 10 height 10
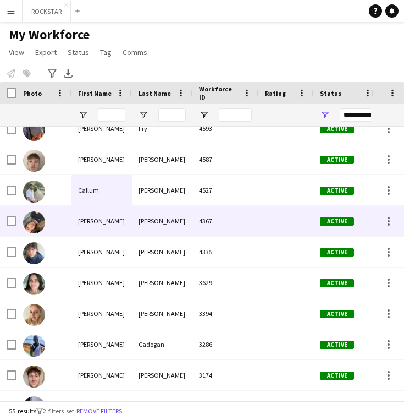
click at [117, 219] on div "[PERSON_NAME]" at bounding box center [102, 221] width 61 height 30
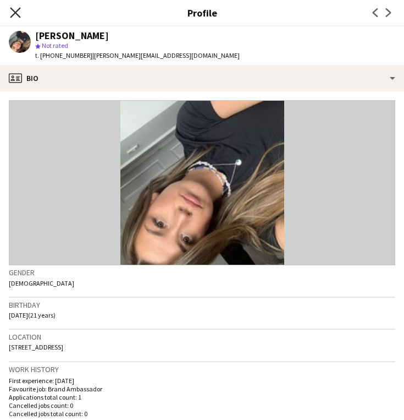
click at [12, 10] on icon at bounding box center [15, 12] width 10 height 10
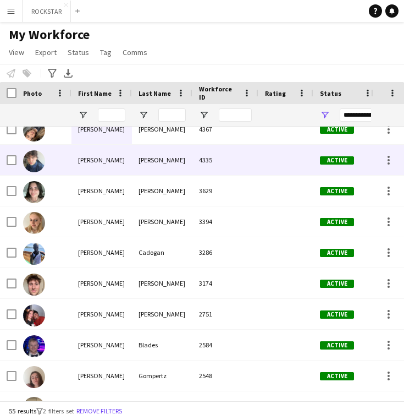
scroll to position [906, 0]
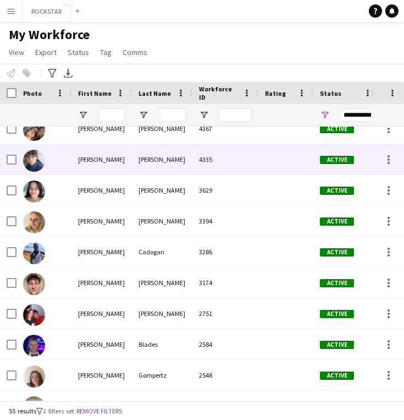
click at [106, 149] on div "[PERSON_NAME]" at bounding box center [102, 159] width 61 height 30
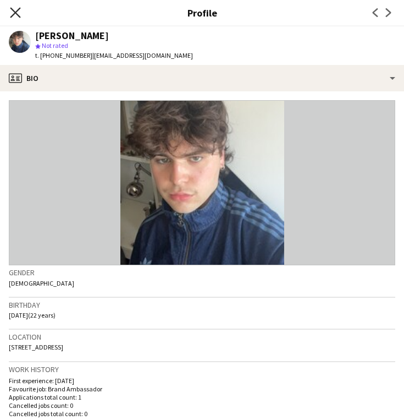
click at [15, 15] on icon "Close pop-in" at bounding box center [15, 12] width 10 height 10
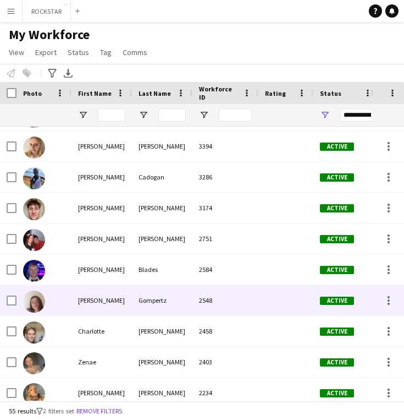
scroll to position [985, 0]
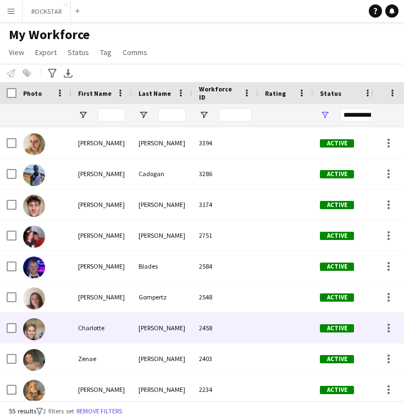
click at [101, 340] on div "Charlotte" at bounding box center [102, 327] width 61 height 30
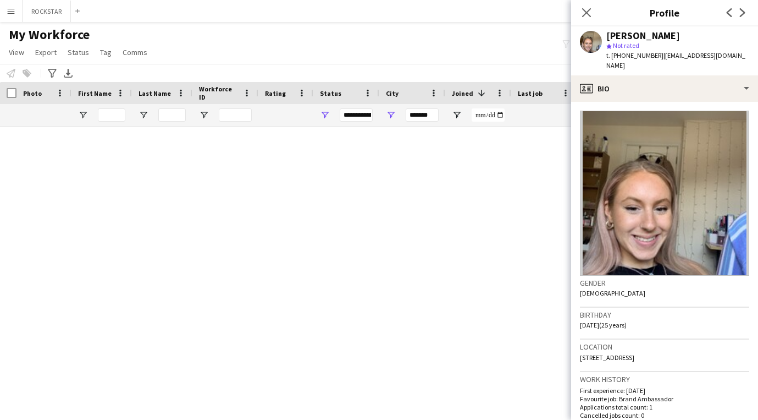
scroll to position [985, 0]
